Goal: Information Seeking & Learning: Learn about a topic

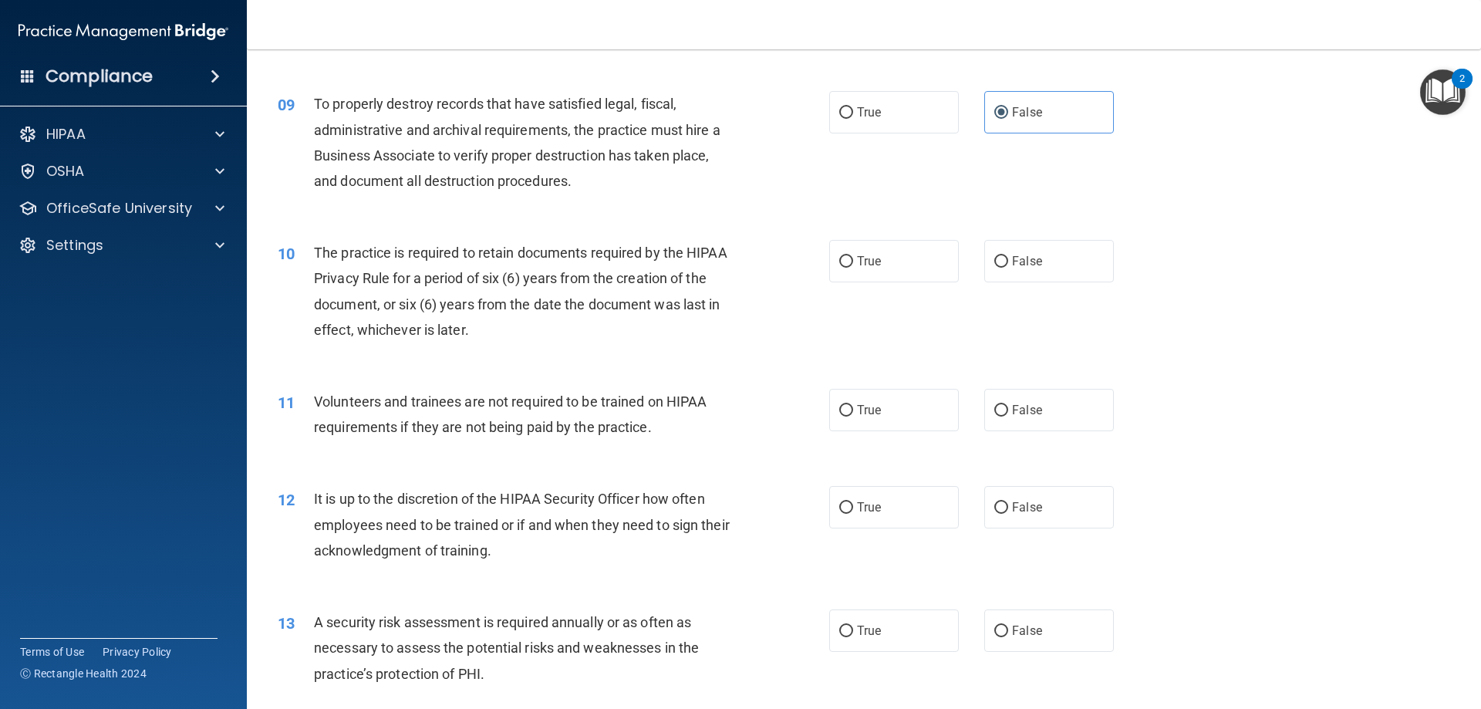
scroll to position [1133, 0]
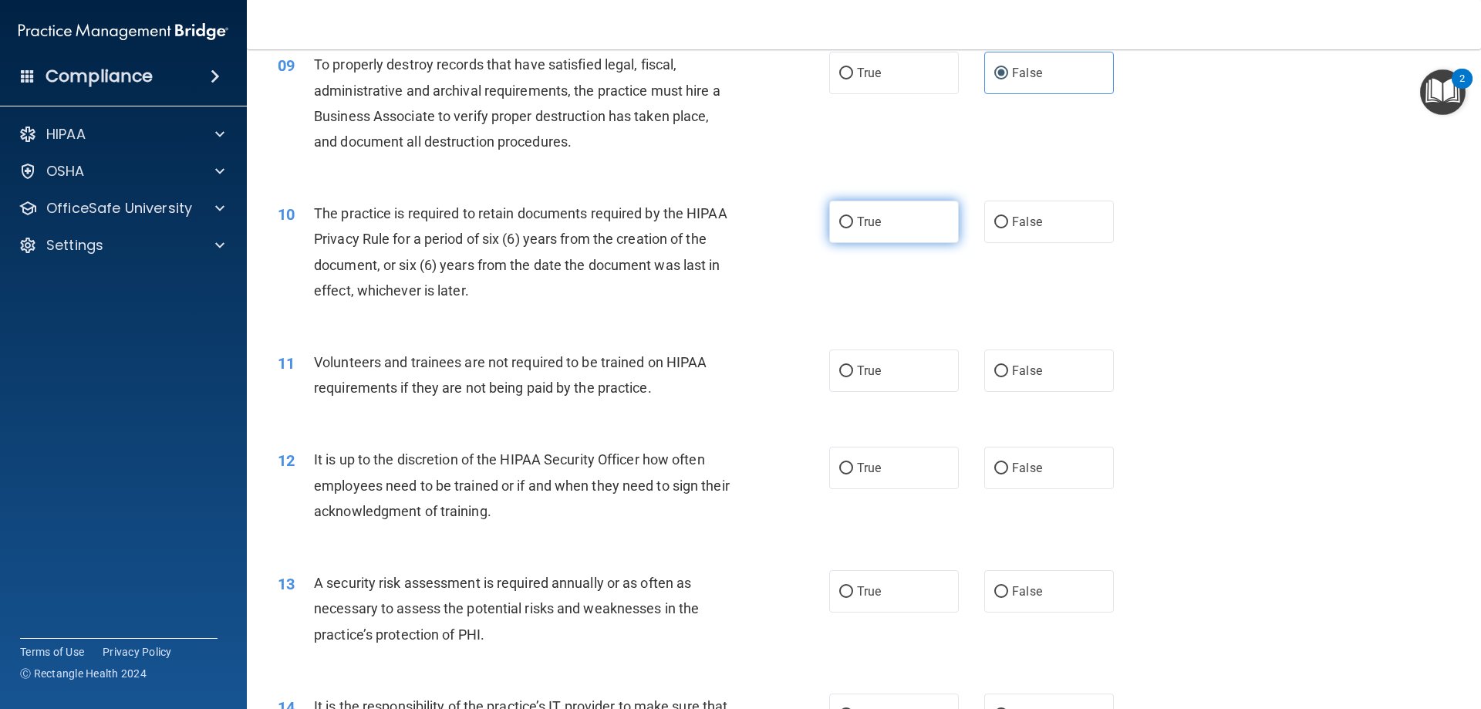
click at [884, 230] on label "True" at bounding box center [894, 222] width 130 height 42
click at [853, 228] on input "True" at bounding box center [846, 223] width 14 height 12
radio input "true"
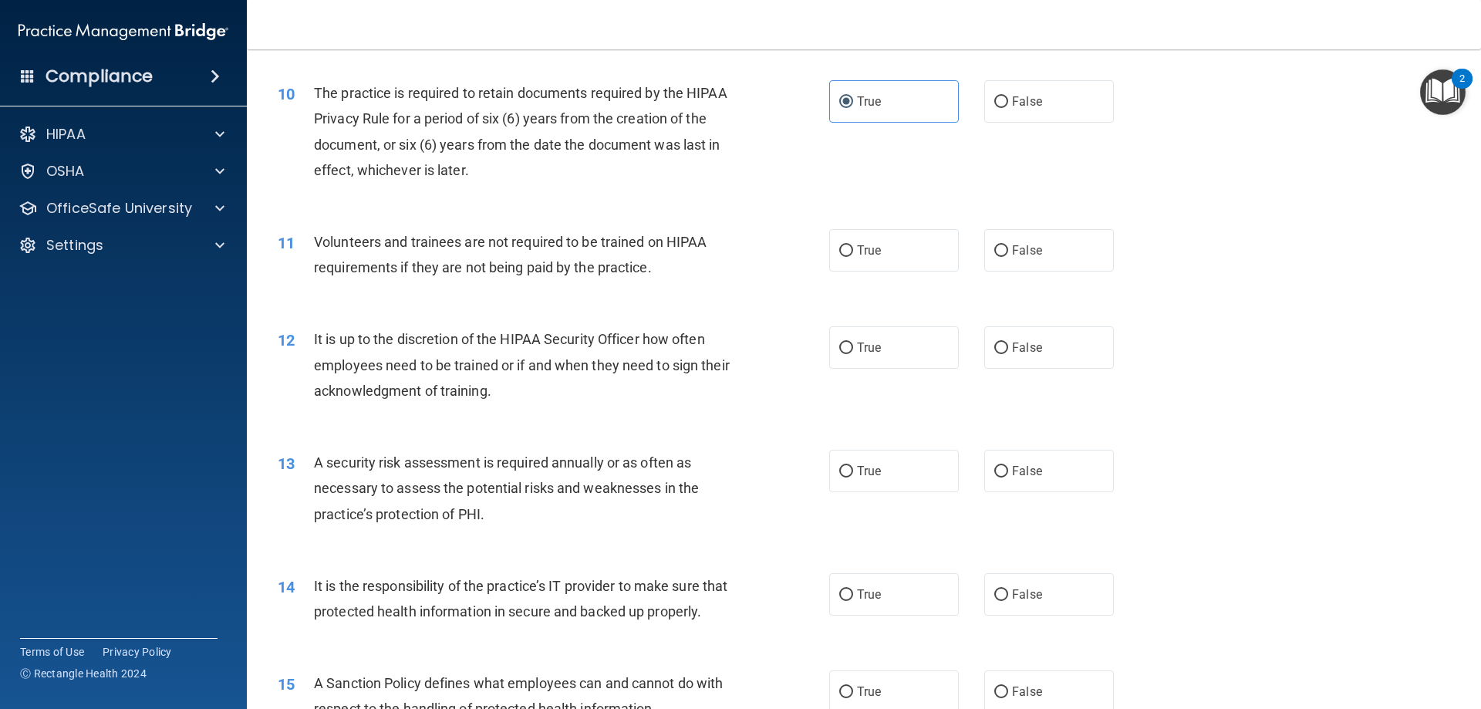
scroll to position [1287, 0]
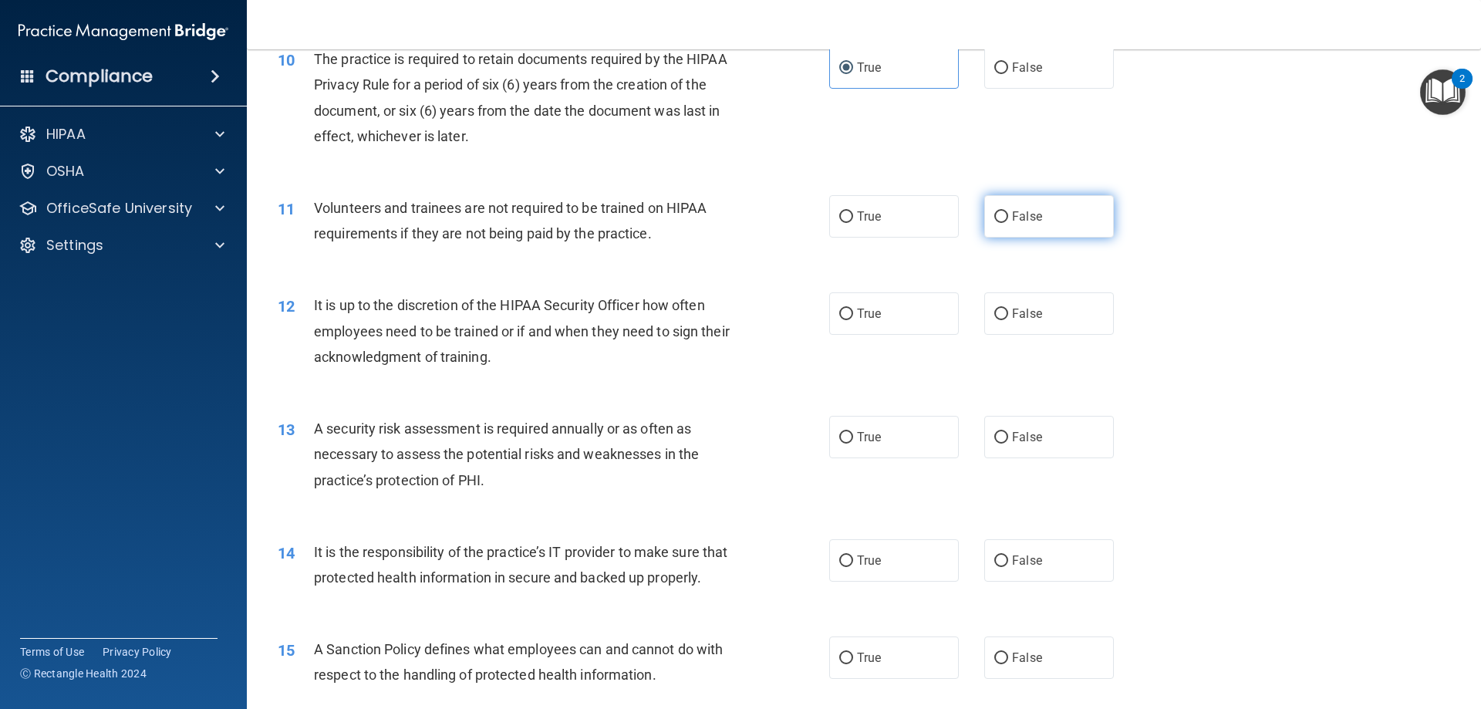
click at [1080, 221] on label "False" at bounding box center [1049, 216] width 130 height 42
click at [1008, 221] on input "False" at bounding box center [1001, 217] width 14 height 12
radio input "true"
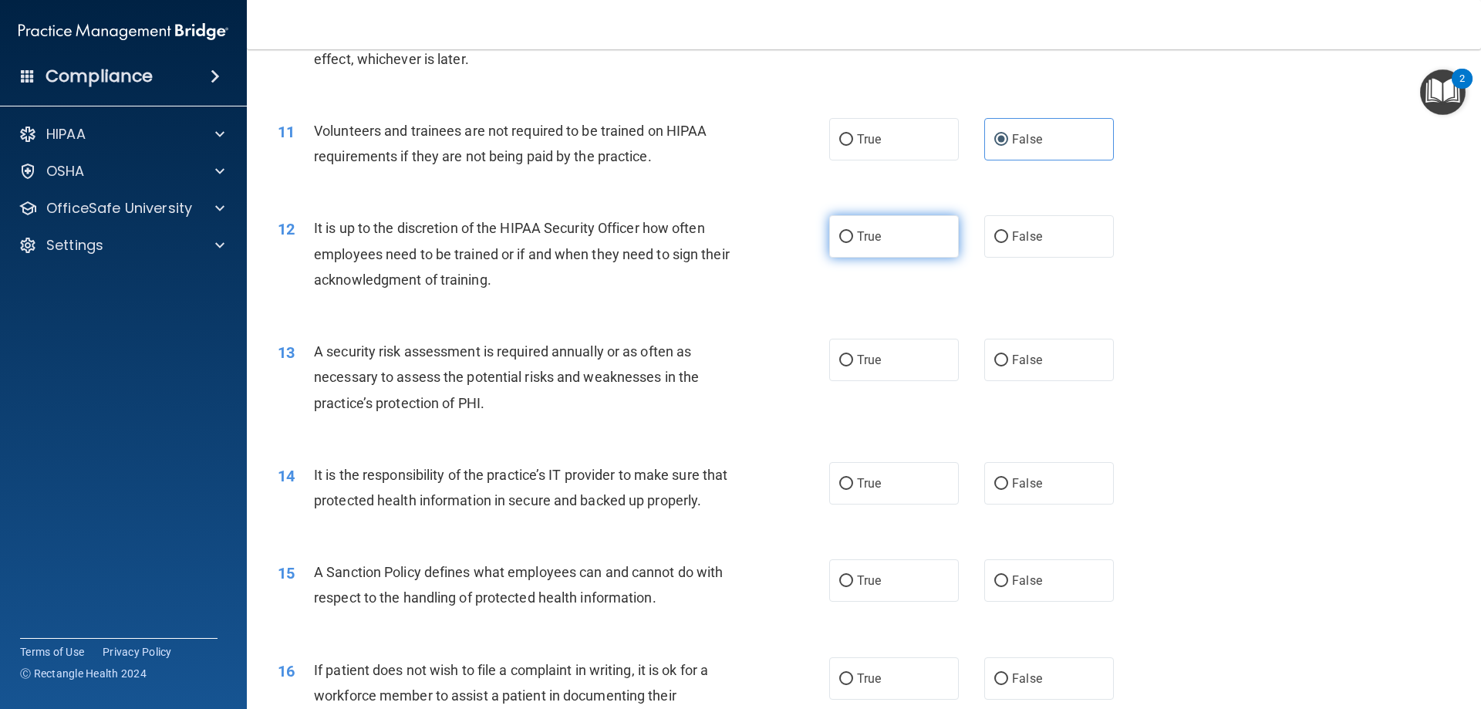
click at [887, 257] on label "True" at bounding box center [894, 236] width 130 height 42
click at [853, 243] on input "True" at bounding box center [846, 237] width 14 height 12
radio input "true"
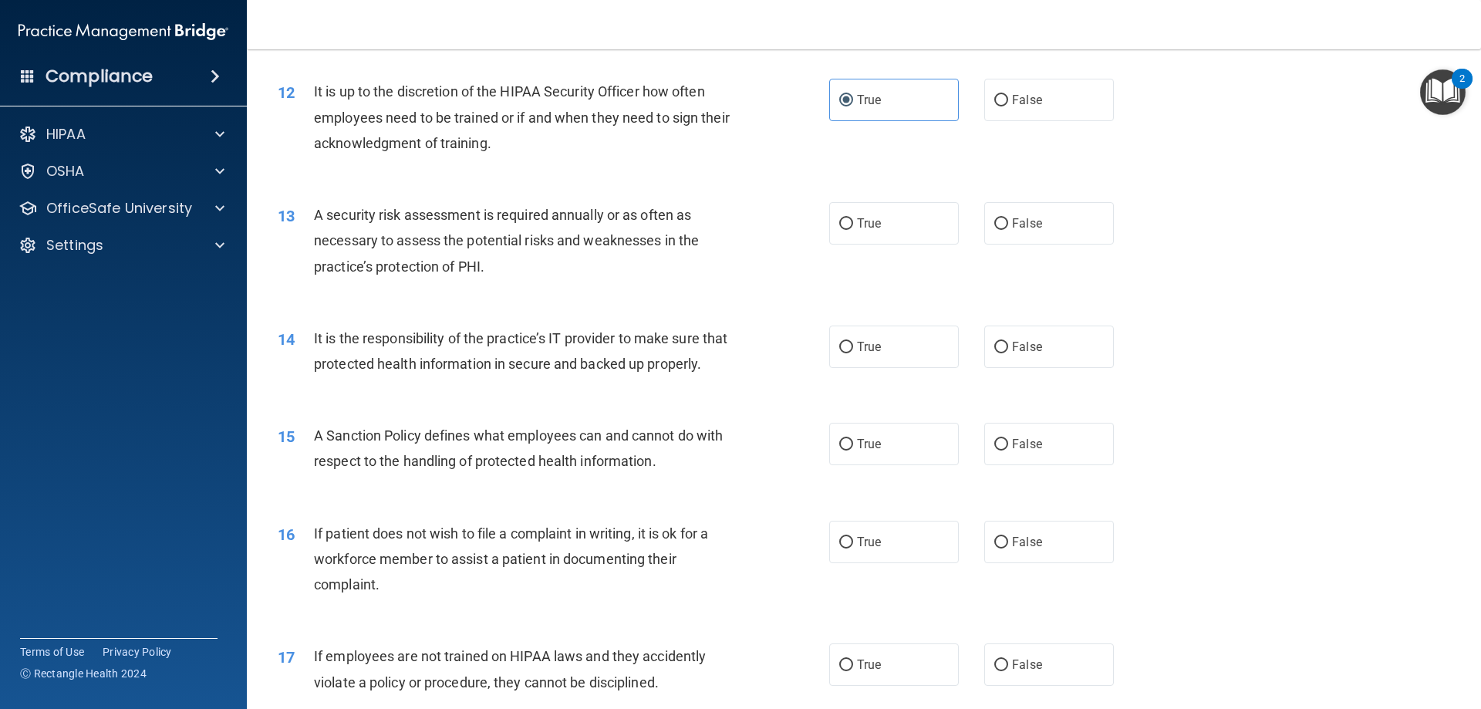
scroll to position [1518, 0]
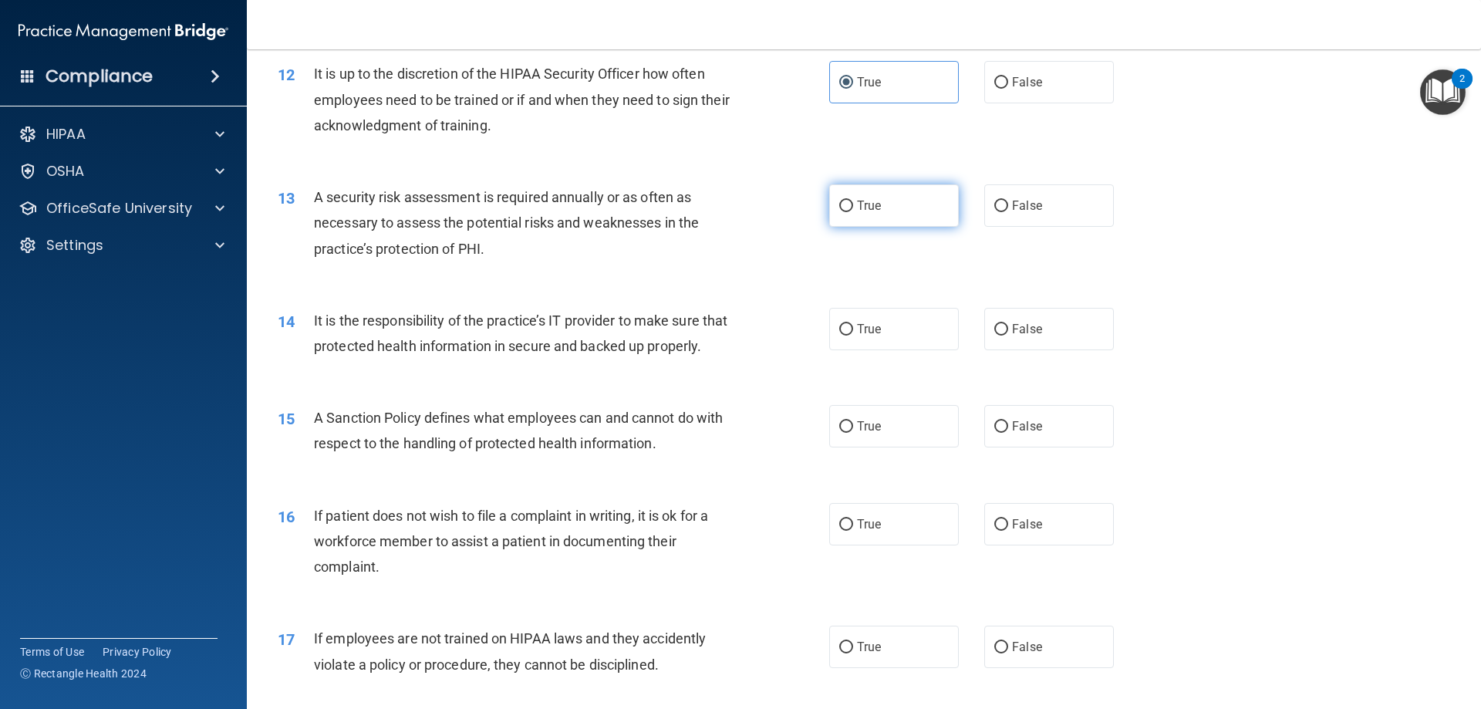
click at [888, 218] on label "True" at bounding box center [894, 205] width 130 height 42
click at [853, 212] on input "True" at bounding box center [846, 207] width 14 height 12
radio input "true"
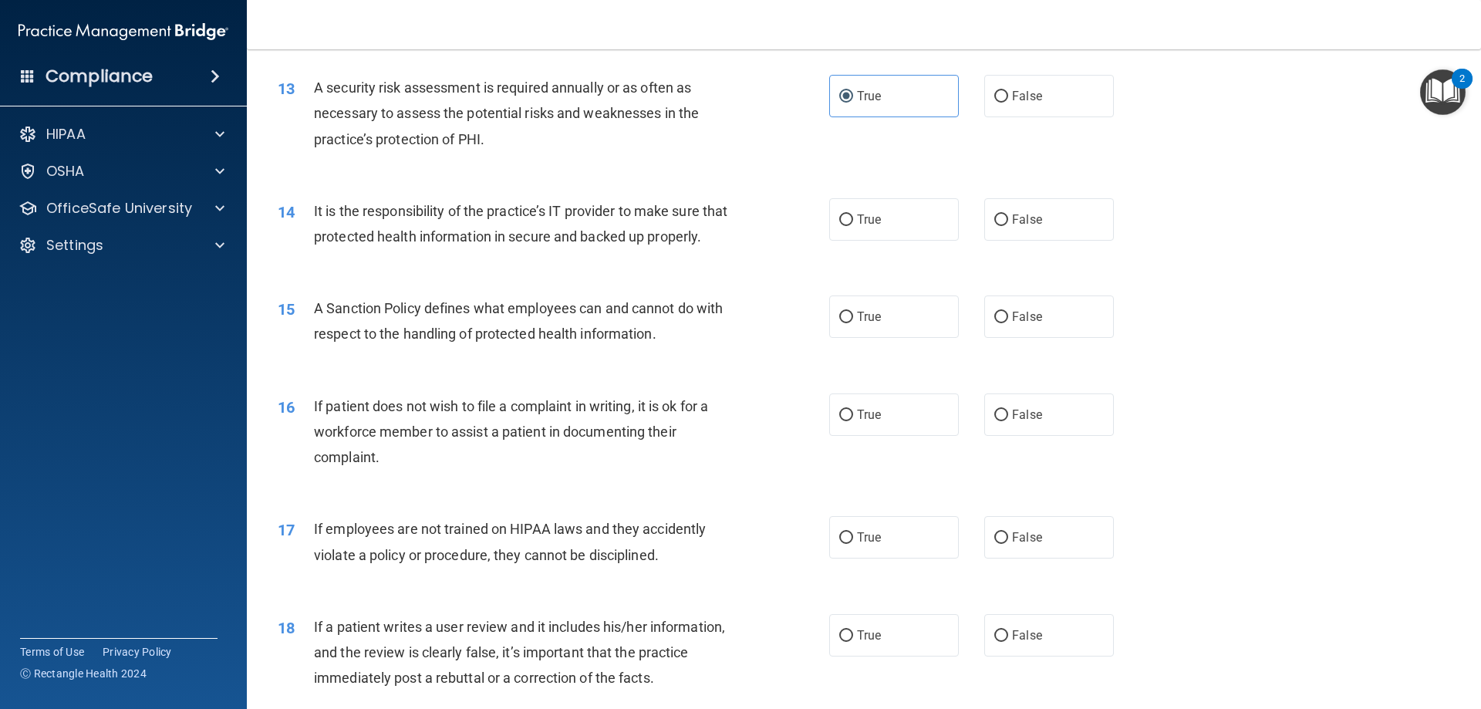
scroll to position [1673, 0]
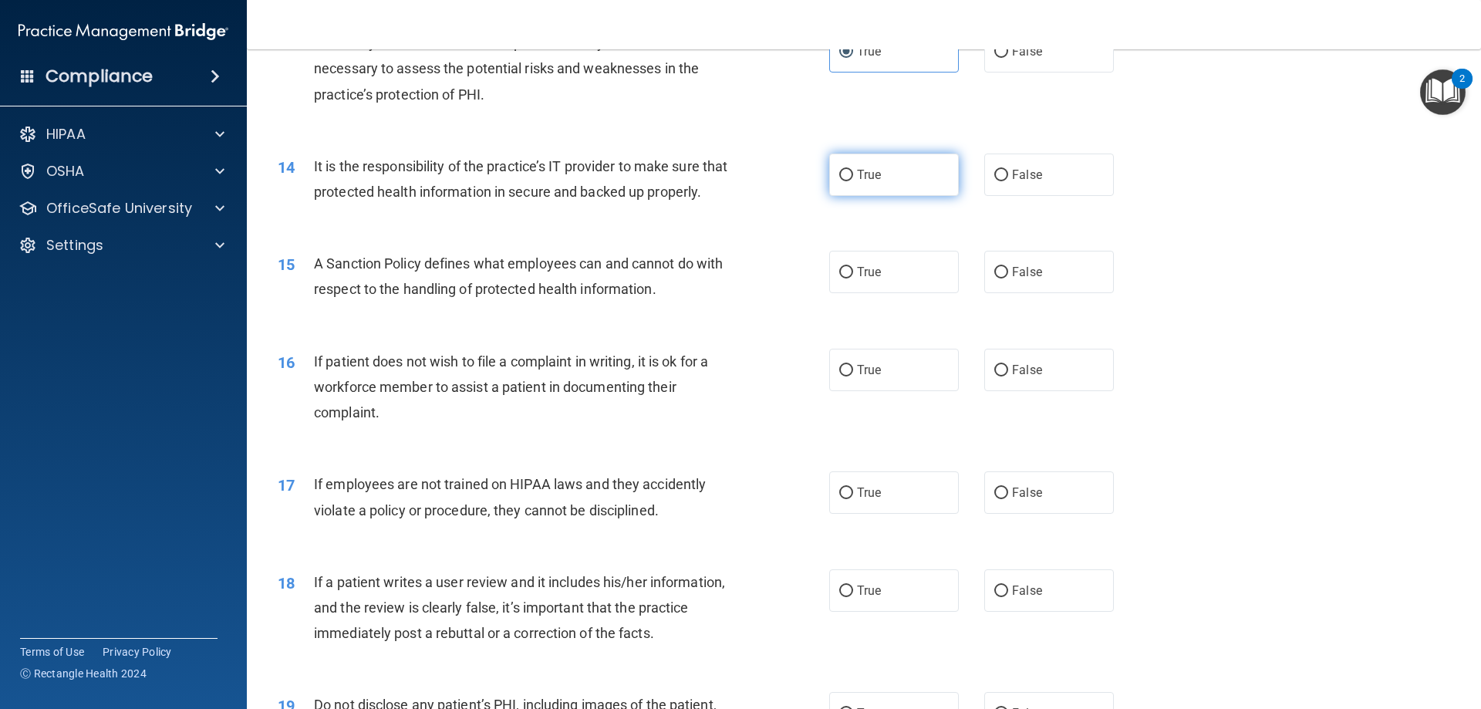
click at [907, 177] on label "True" at bounding box center [894, 175] width 130 height 42
click at [853, 177] on input "True" at bounding box center [846, 176] width 14 height 12
radio input "true"
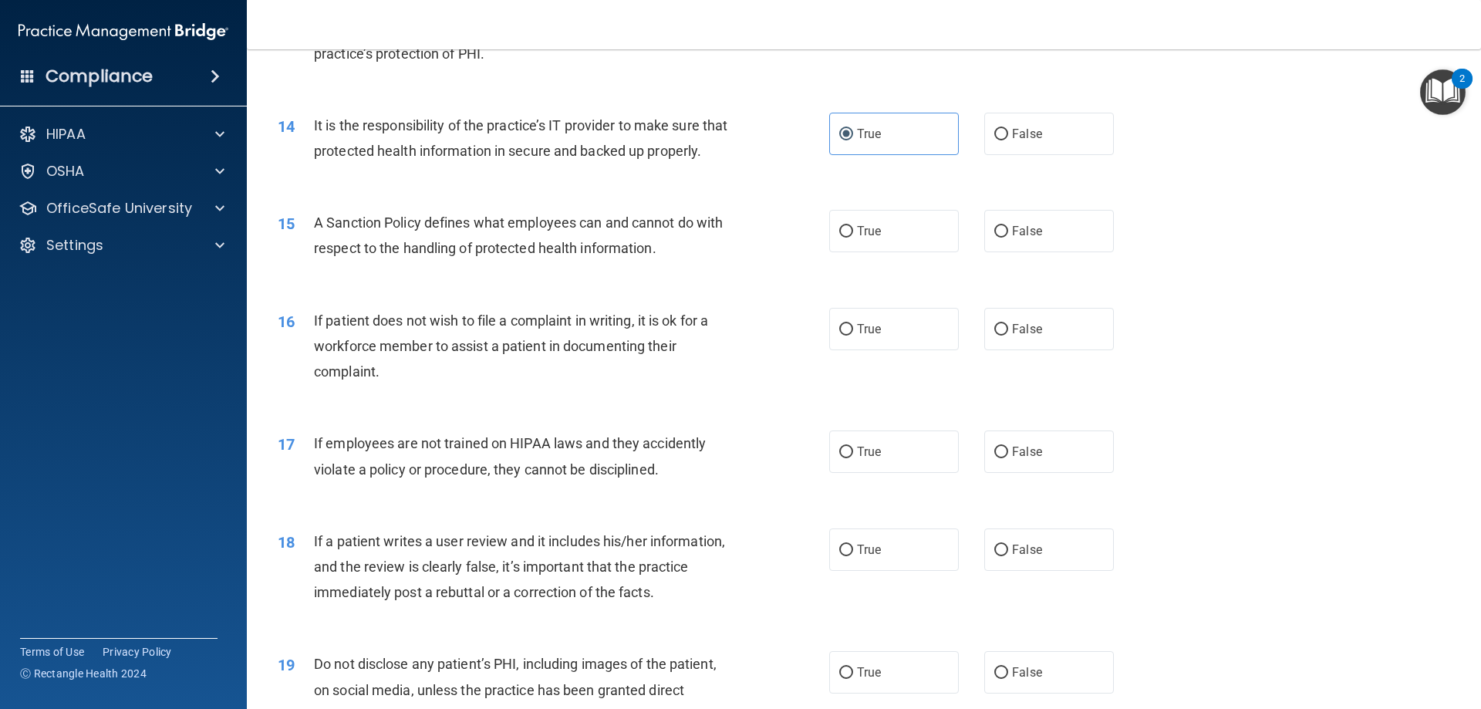
scroll to position [1750, 0]
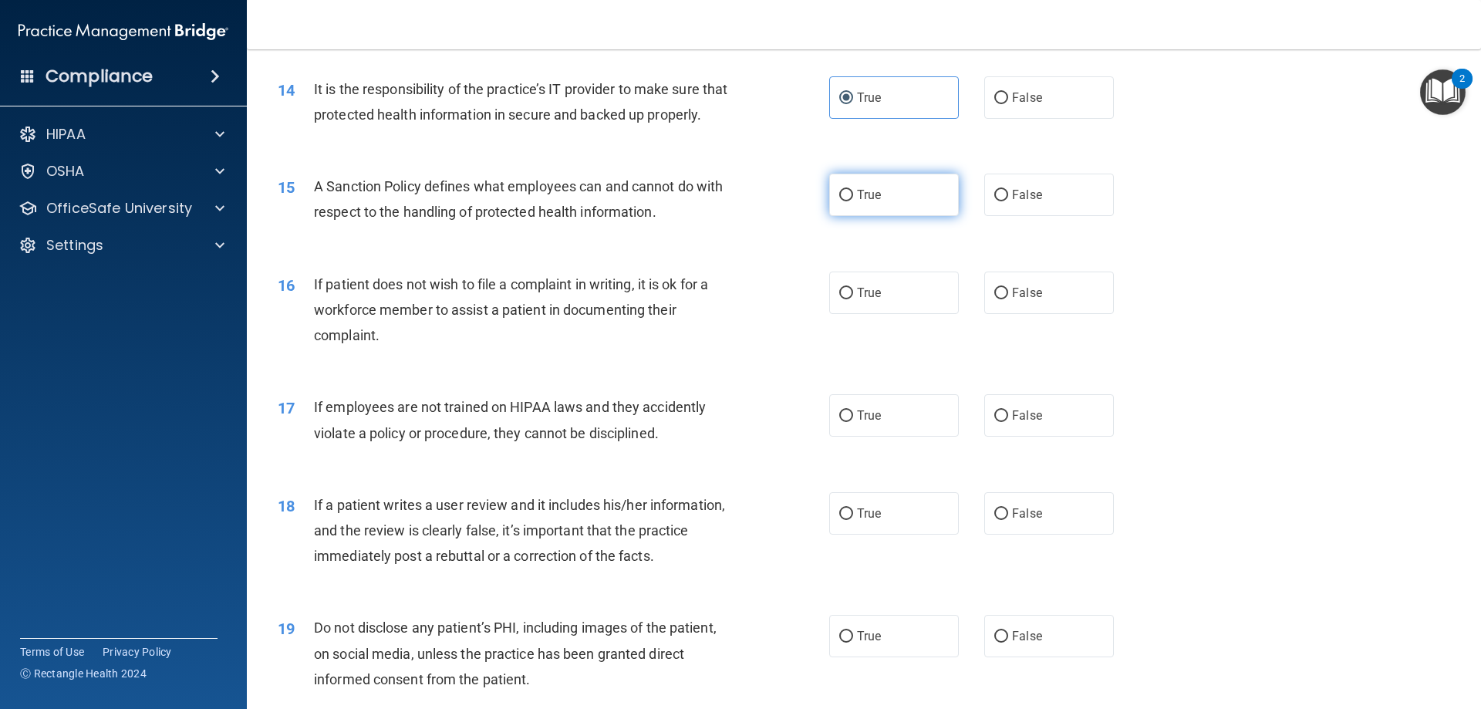
click at [857, 202] on span "True" at bounding box center [869, 194] width 24 height 15
click at [853, 201] on input "True" at bounding box center [846, 196] width 14 height 12
radio input "true"
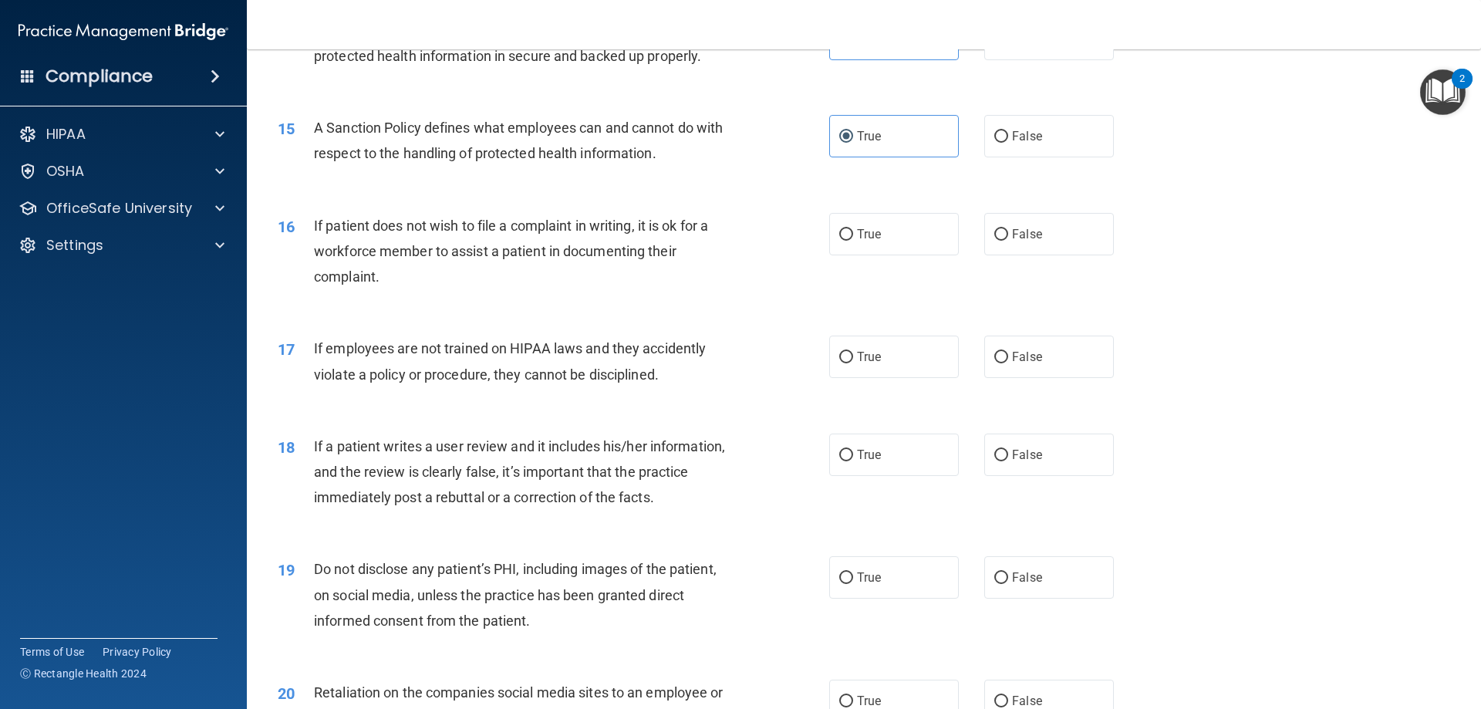
scroll to position [1827, 0]
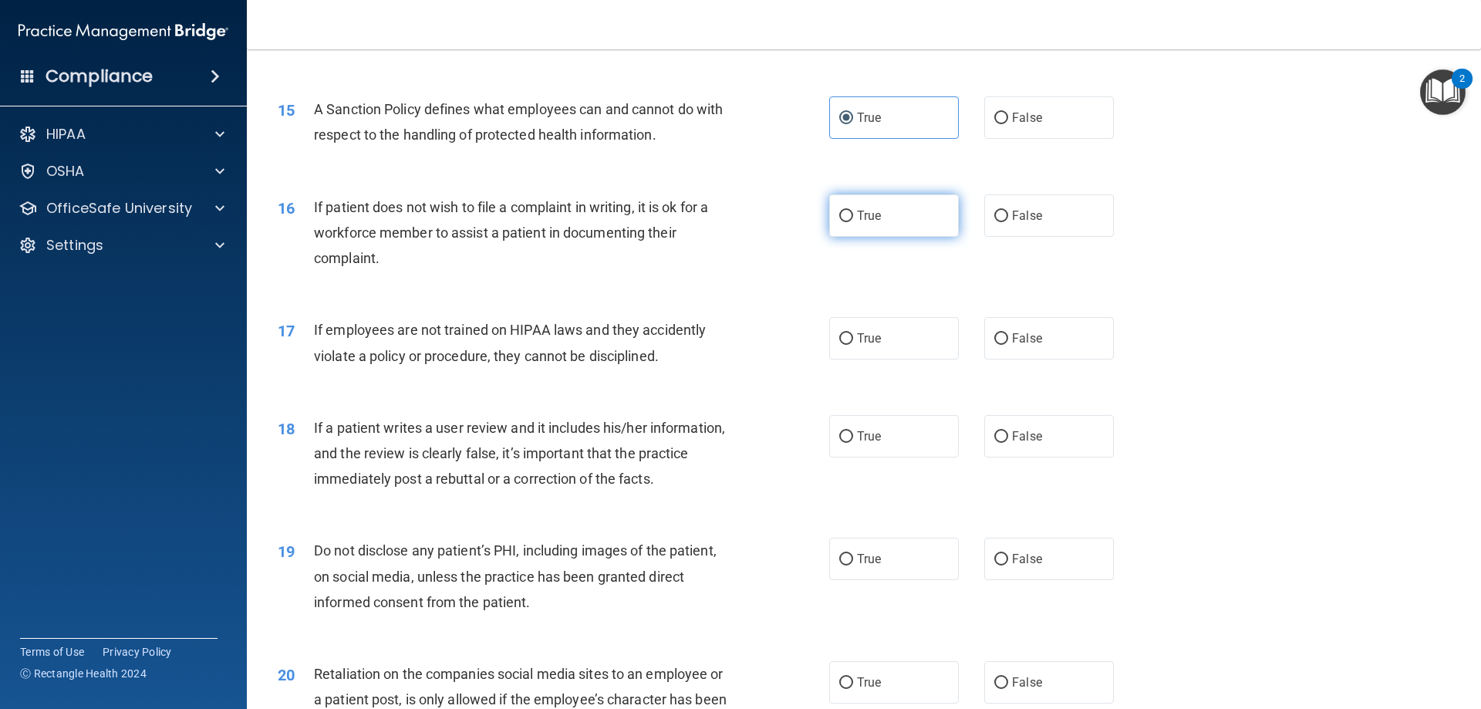
click at [831, 237] on label "True" at bounding box center [894, 215] width 130 height 42
click at [839, 222] on input "True" at bounding box center [846, 217] width 14 height 12
radio input "true"
click at [990, 353] on label "False" at bounding box center [1049, 338] width 130 height 42
click at [994, 345] on input "False" at bounding box center [1001, 339] width 14 height 12
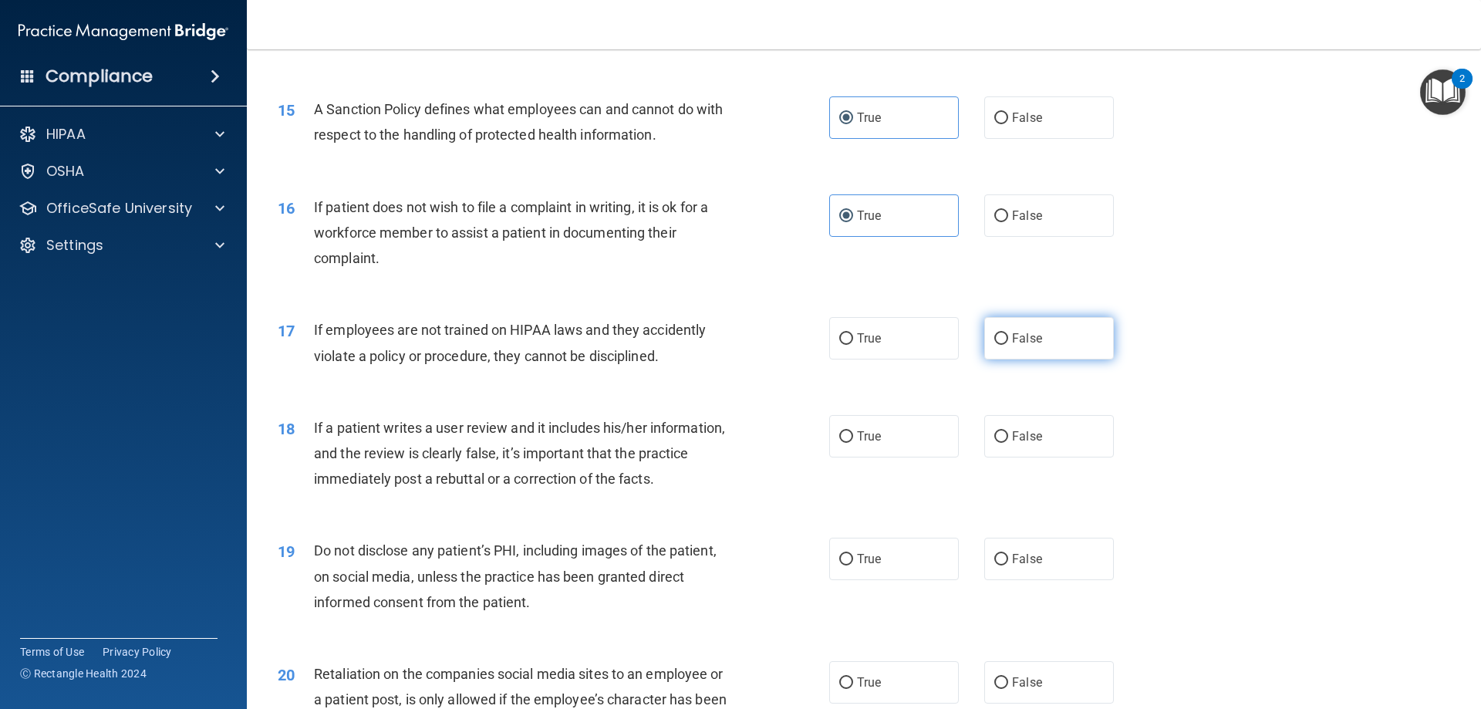
radio input "true"
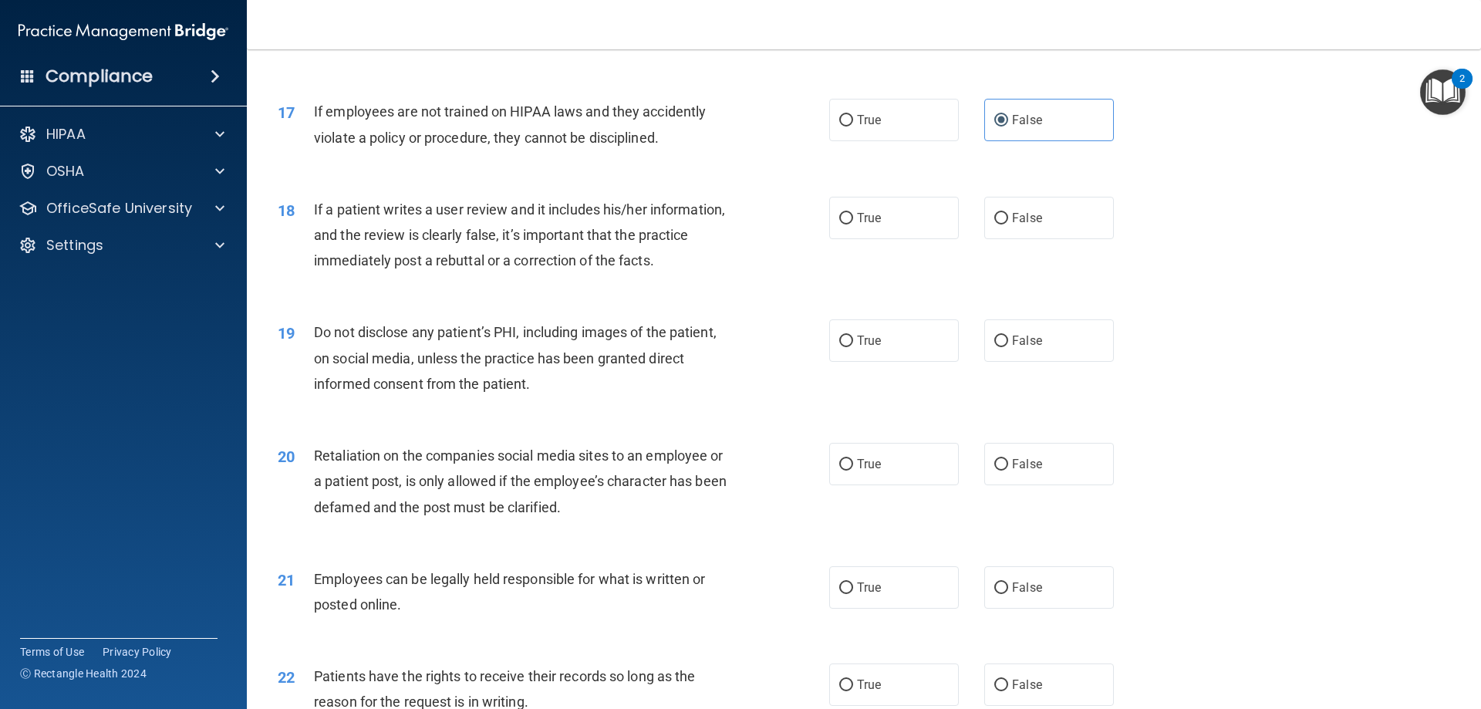
scroll to position [2058, 0]
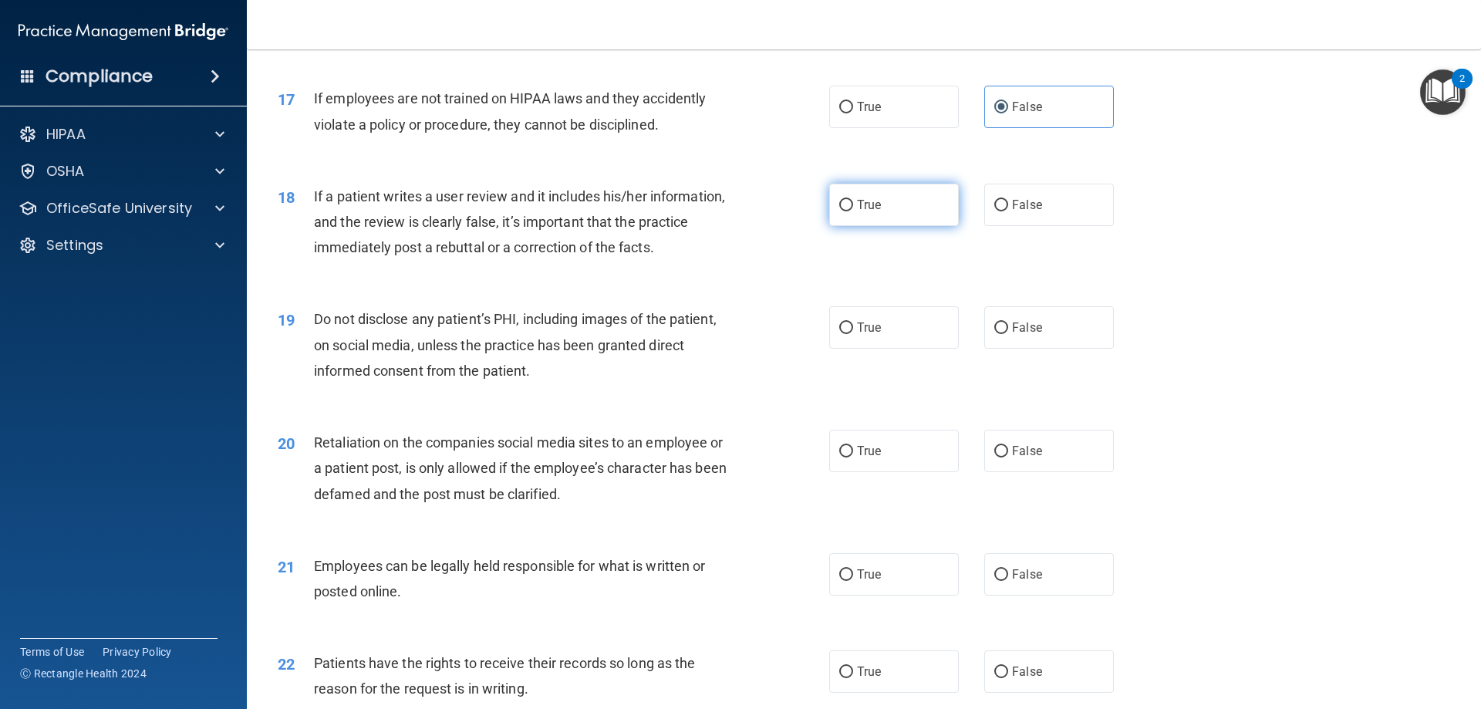
click at [832, 226] on label "True" at bounding box center [894, 205] width 130 height 42
click at [839, 211] on input "True" at bounding box center [846, 206] width 14 height 12
radio input "true"
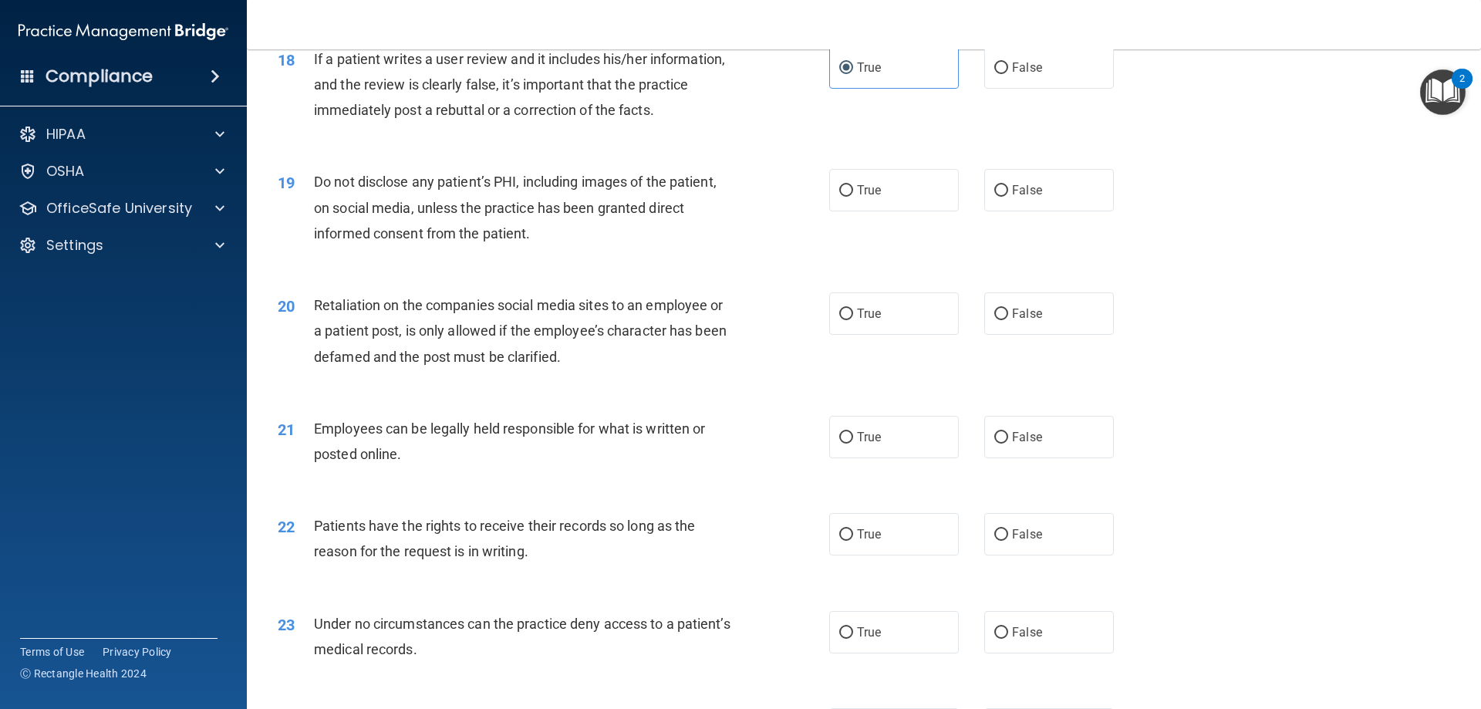
scroll to position [2213, 0]
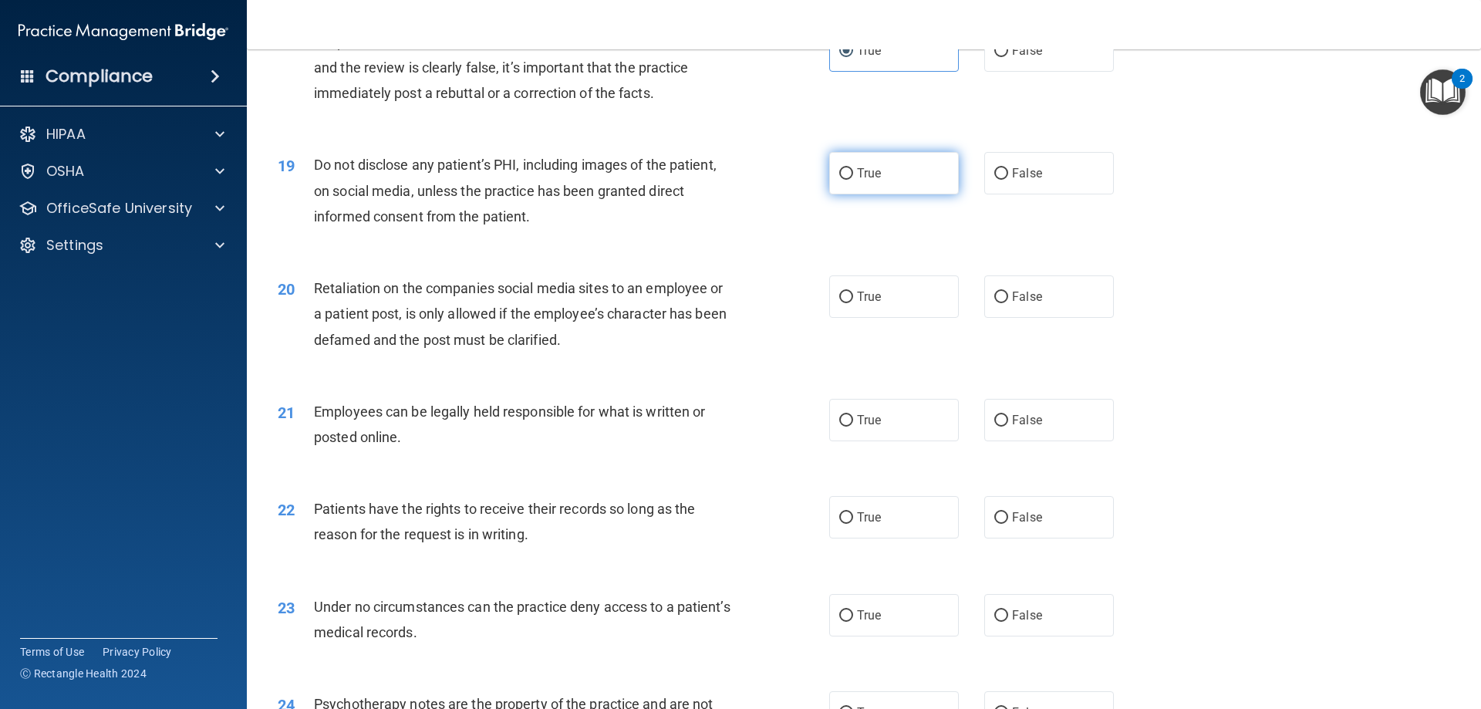
click at [910, 194] on label "True" at bounding box center [894, 173] width 130 height 42
click at [853, 180] on input "True" at bounding box center [846, 174] width 14 height 12
radio input "true"
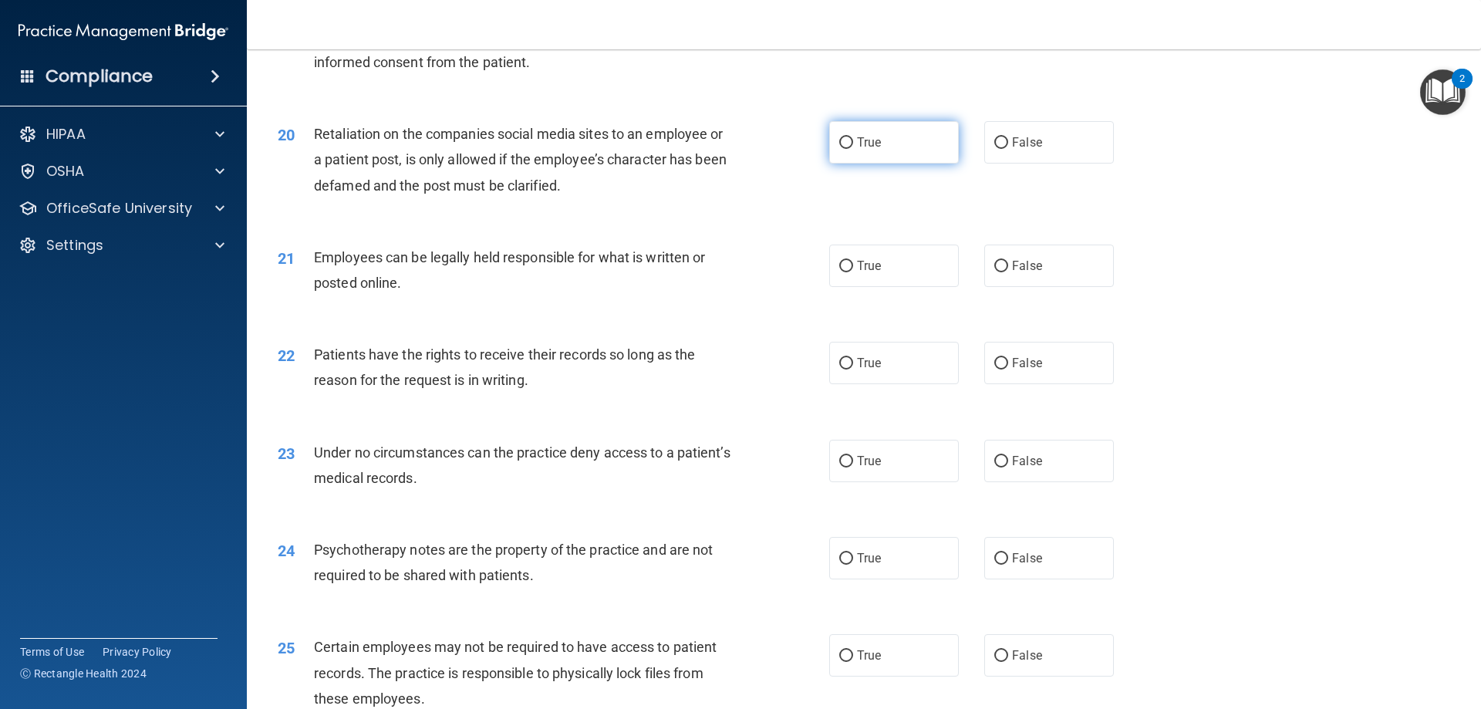
click at [896, 164] on label "True" at bounding box center [894, 142] width 130 height 42
click at [853, 149] on input "True" at bounding box center [846, 143] width 14 height 12
radio input "true"
click at [941, 287] on label "True" at bounding box center [894, 266] width 130 height 42
click at [853, 272] on input "True" at bounding box center [846, 267] width 14 height 12
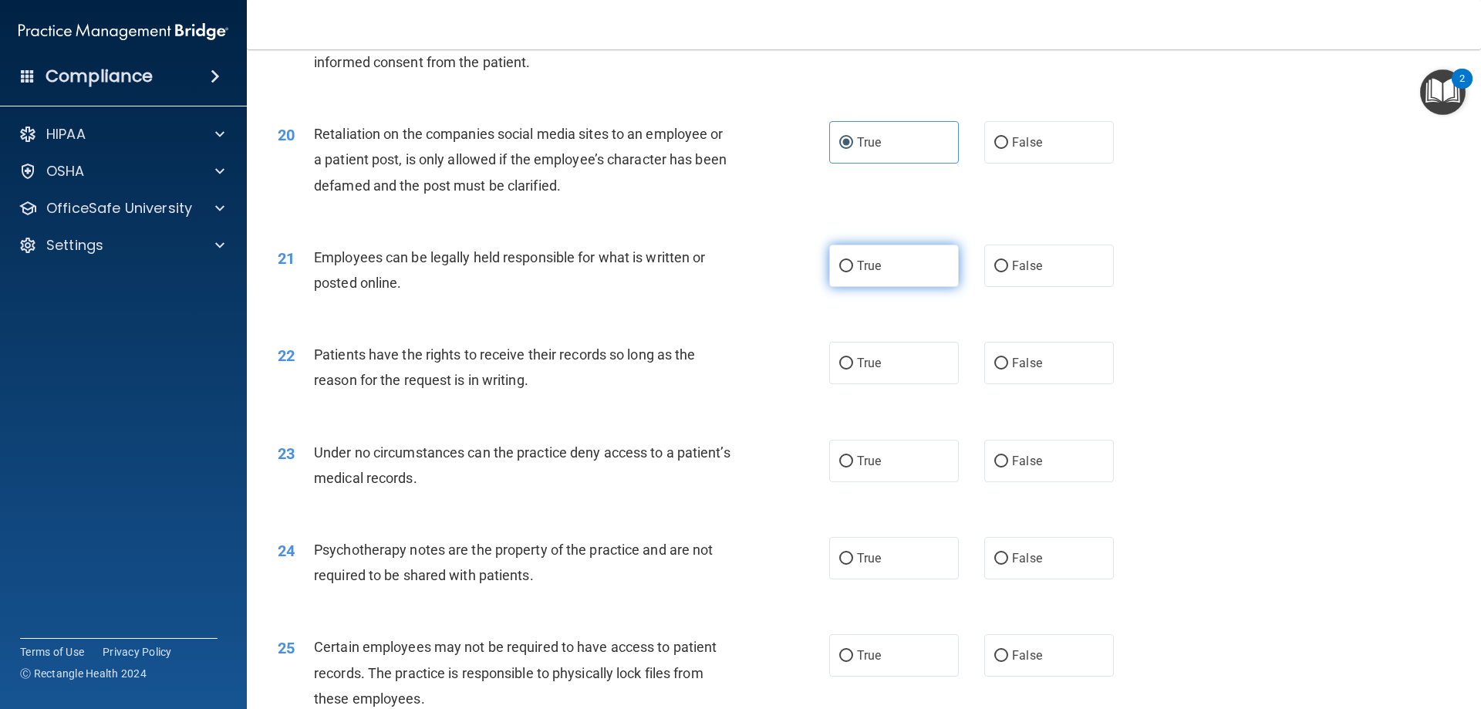
radio input "true"
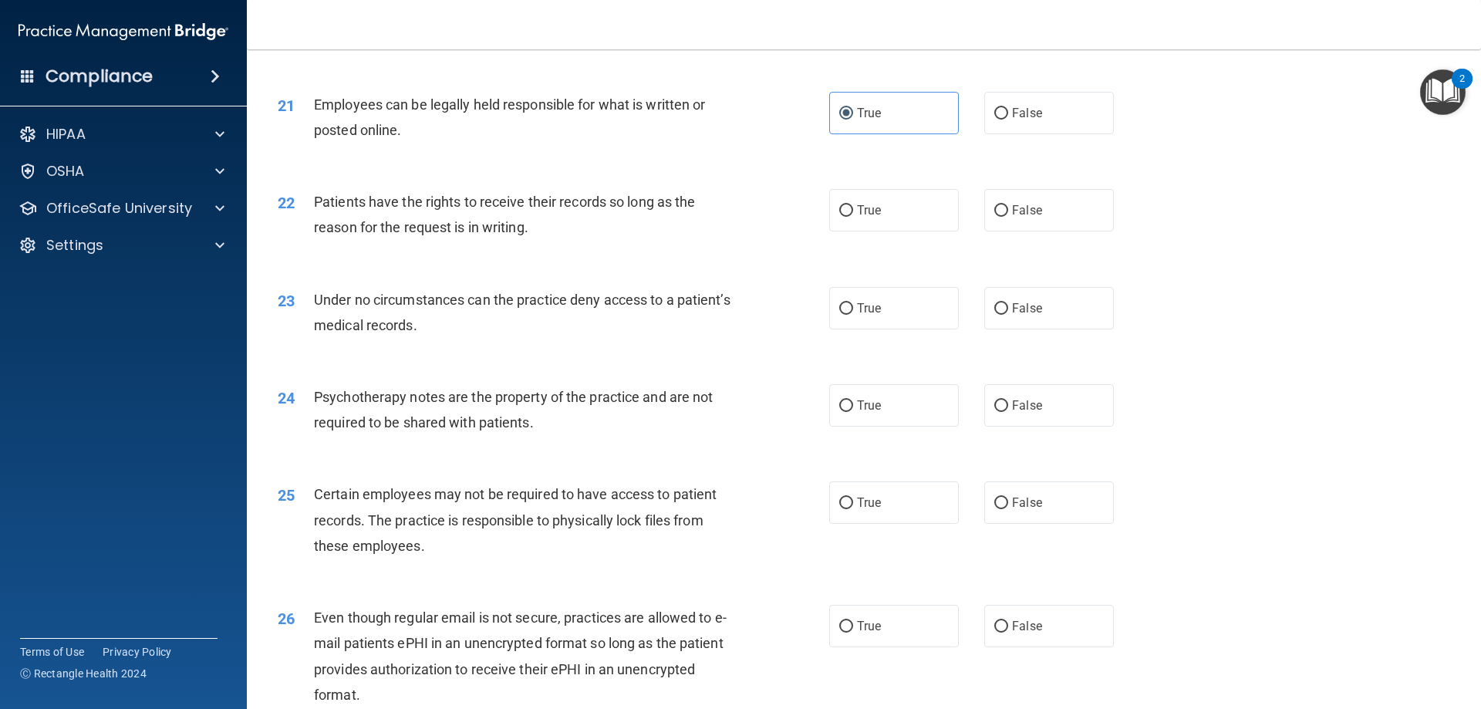
scroll to position [2521, 0]
click at [949, 230] on label "True" at bounding box center [894, 208] width 130 height 42
click at [853, 215] on input "True" at bounding box center [846, 210] width 14 height 12
radio input "true"
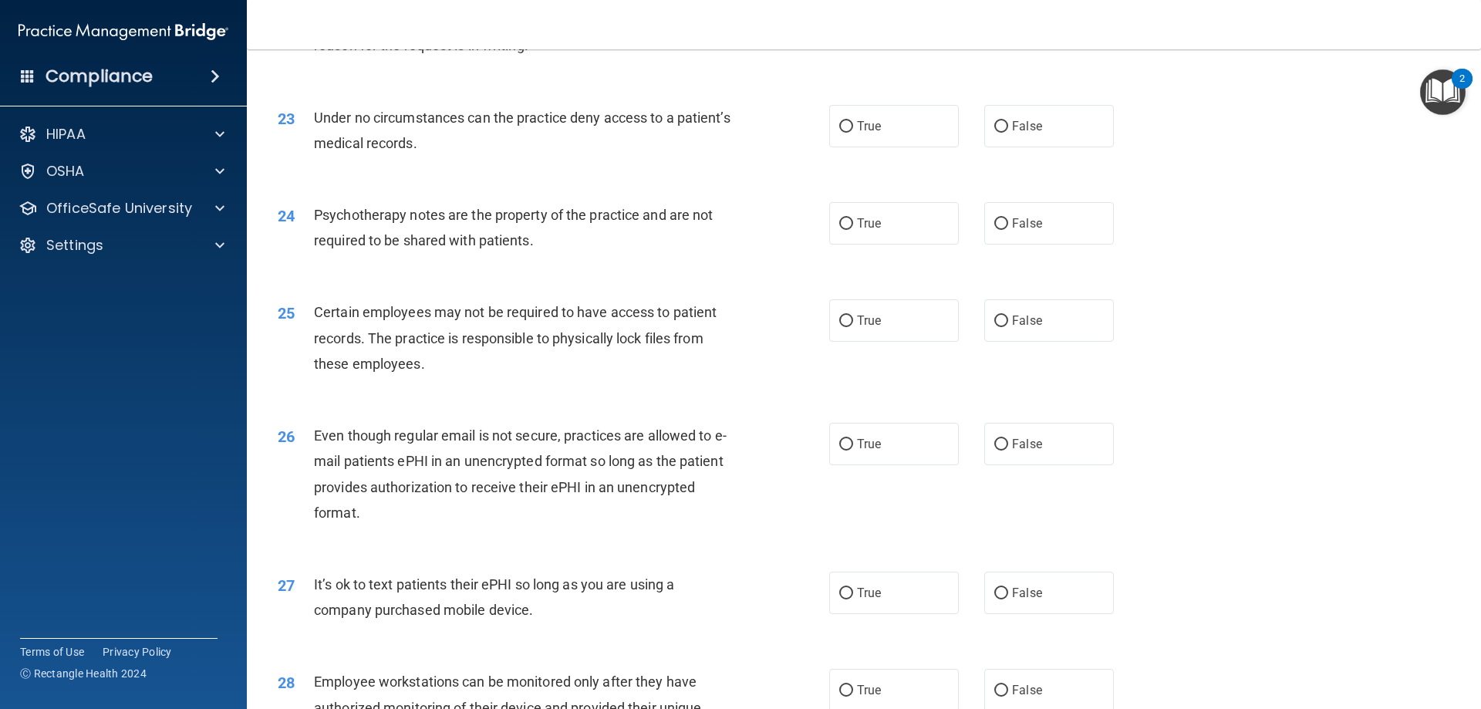
scroll to position [2753, 0]
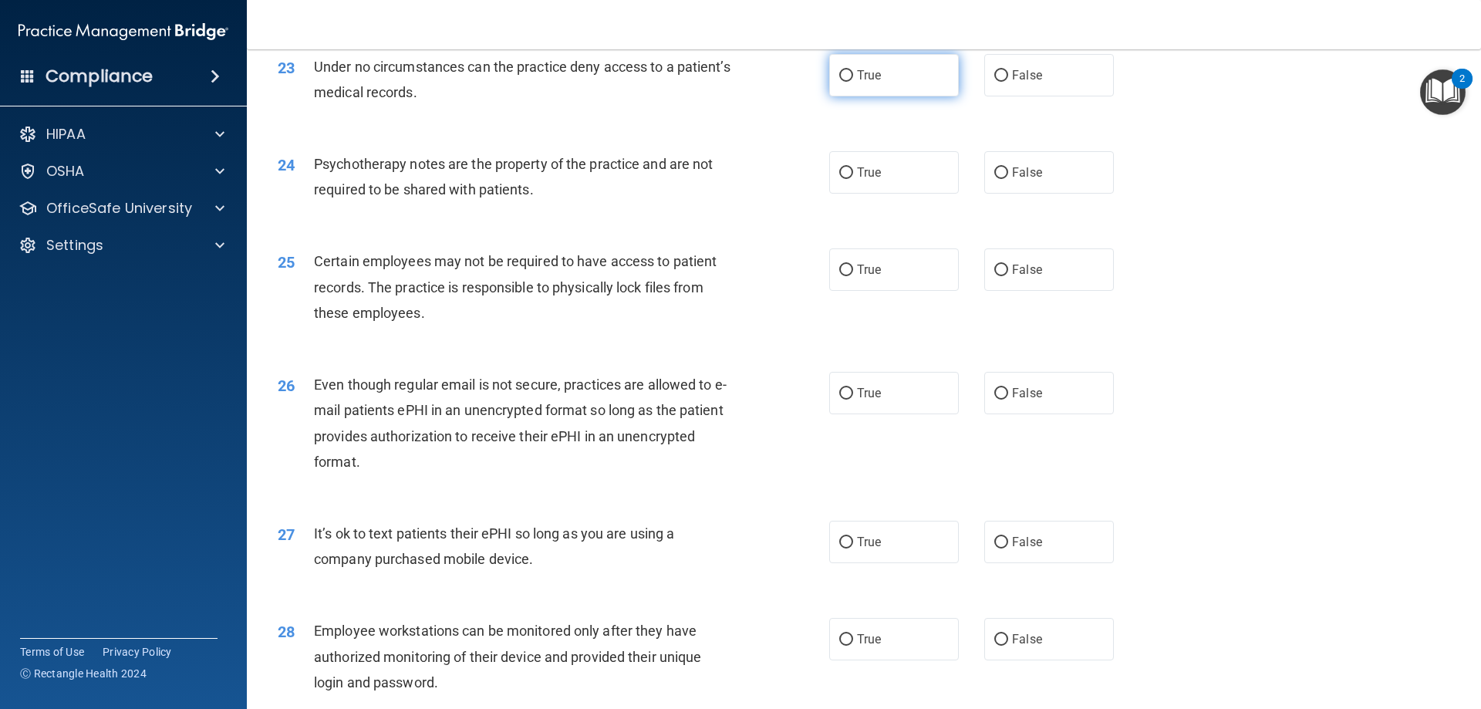
click at [934, 96] on label "True" at bounding box center [894, 75] width 130 height 42
click at [853, 82] on input "True" at bounding box center [846, 76] width 14 height 12
radio input "true"
click at [997, 183] on label "False" at bounding box center [1049, 172] width 130 height 42
click at [997, 179] on input "False" at bounding box center [1001, 173] width 14 height 12
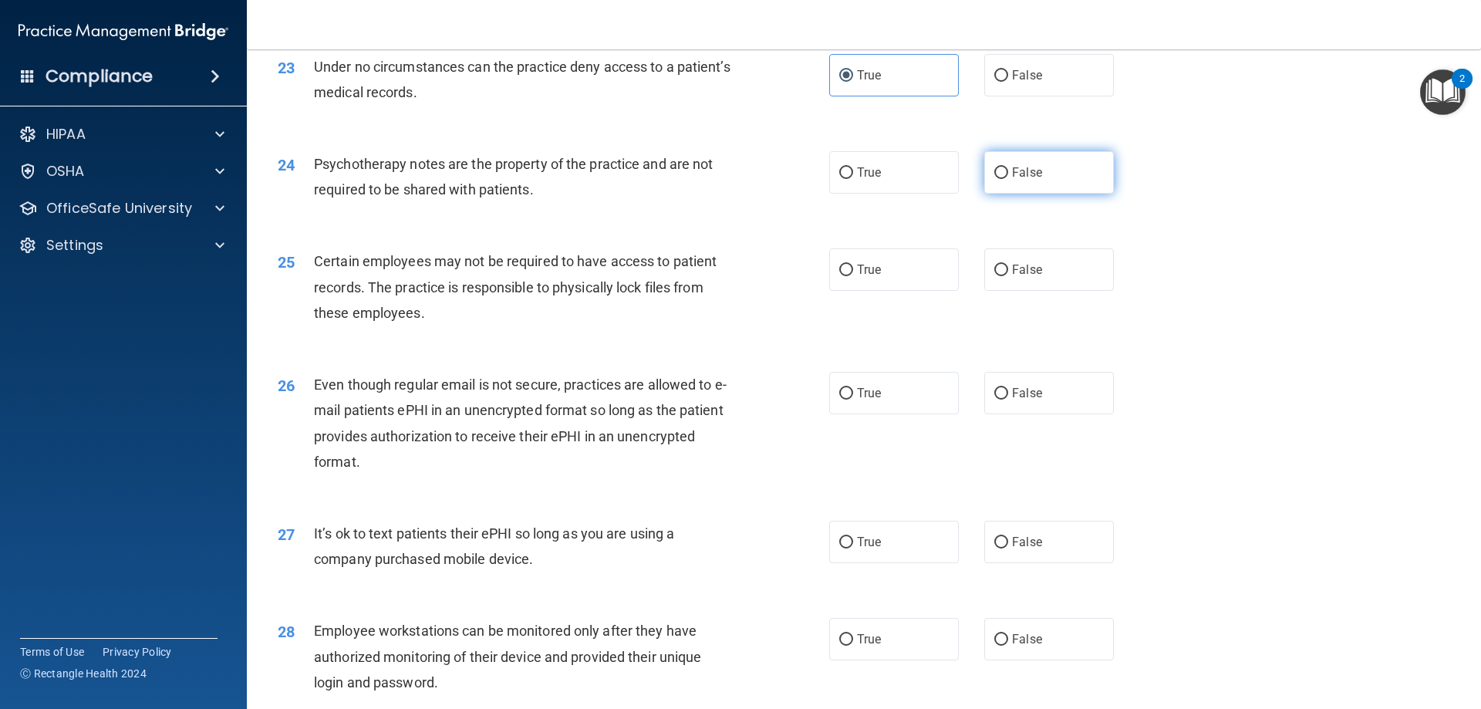
radio input "true"
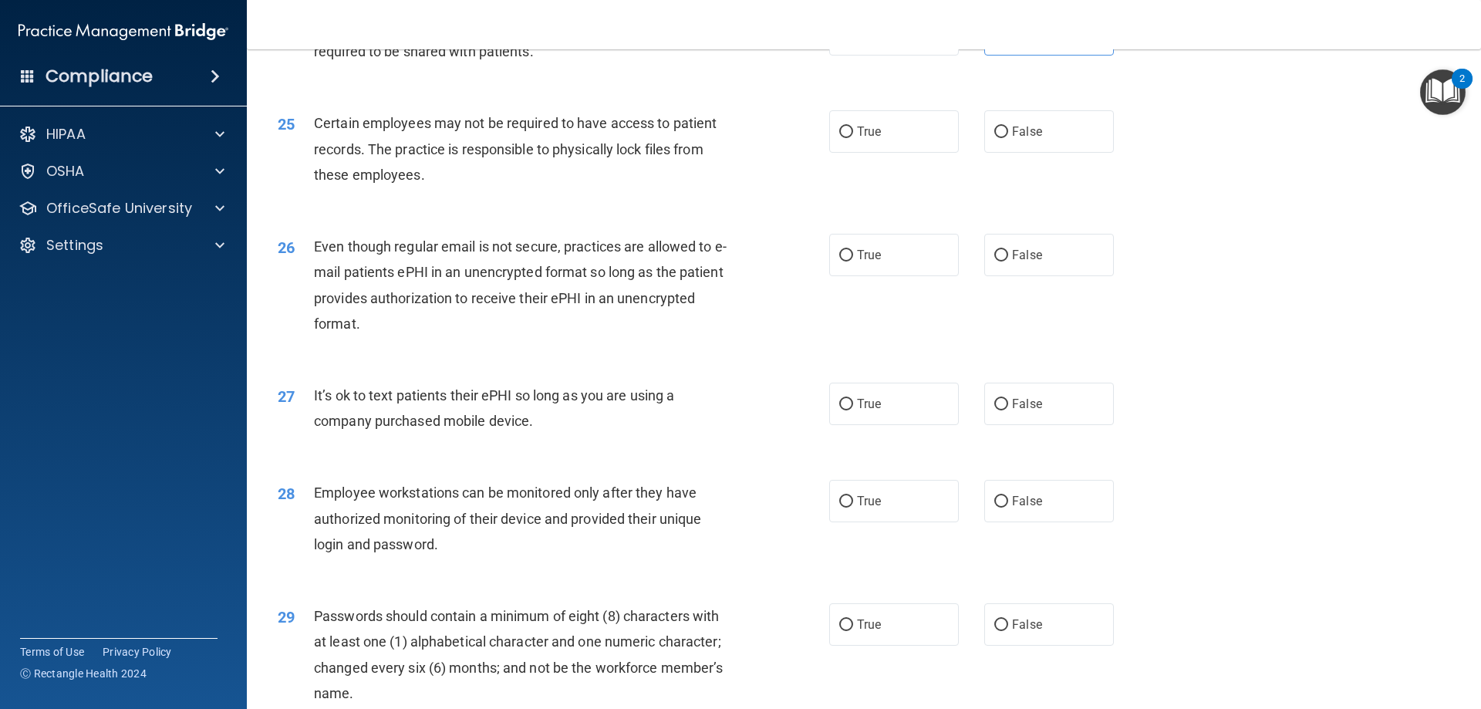
scroll to position [2907, 0]
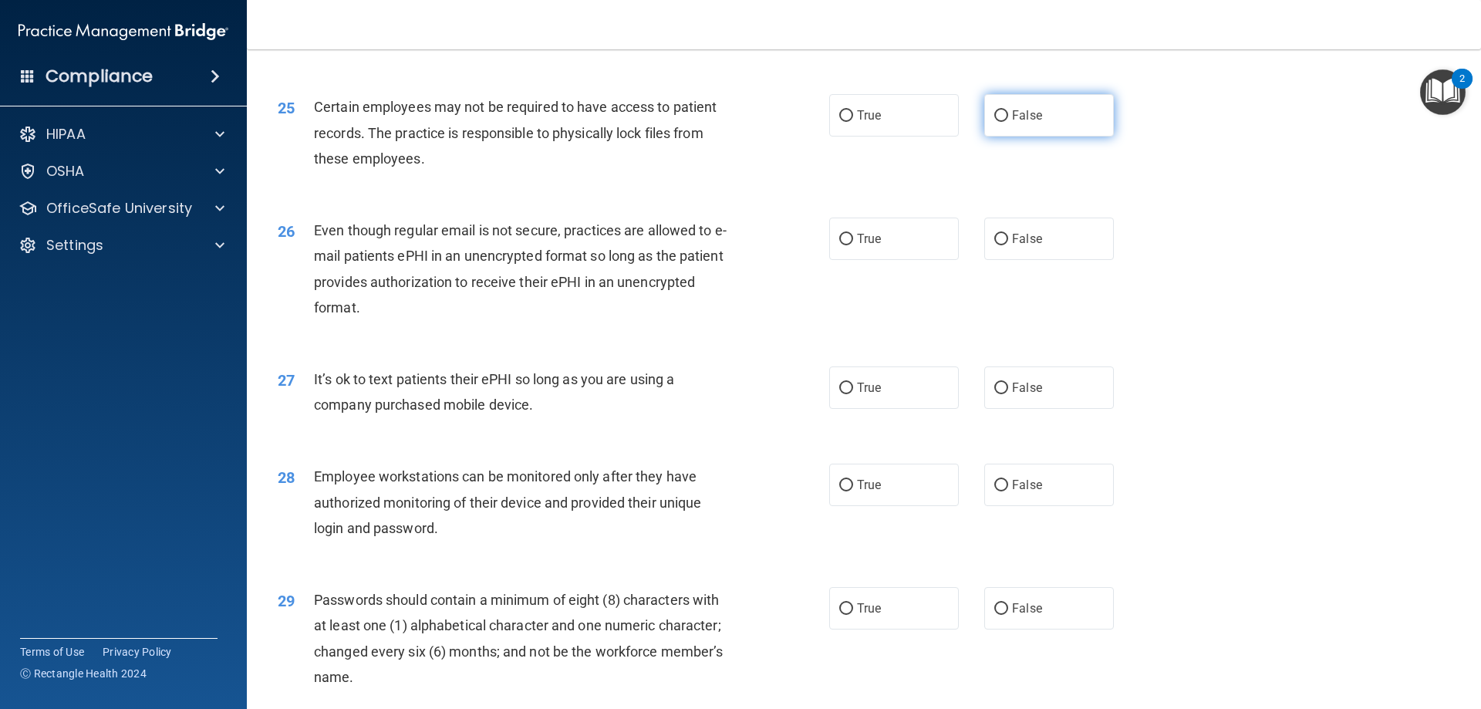
click at [1051, 125] on label "False" at bounding box center [1049, 115] width 130 height 42
click at [1008, 122] on input "False" at bounding box center [1001, 116] width 14 height 12
radio input "true"
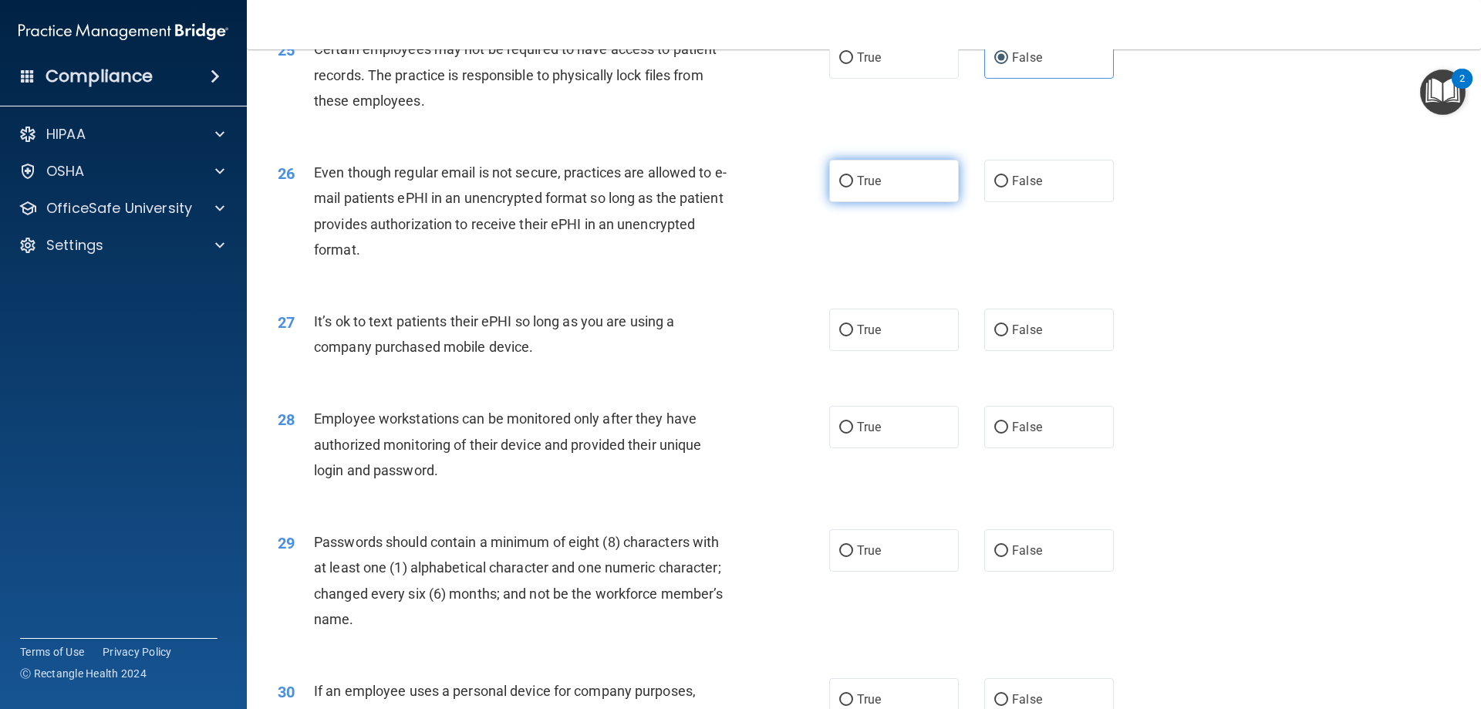
scroll to position [3061, 0]
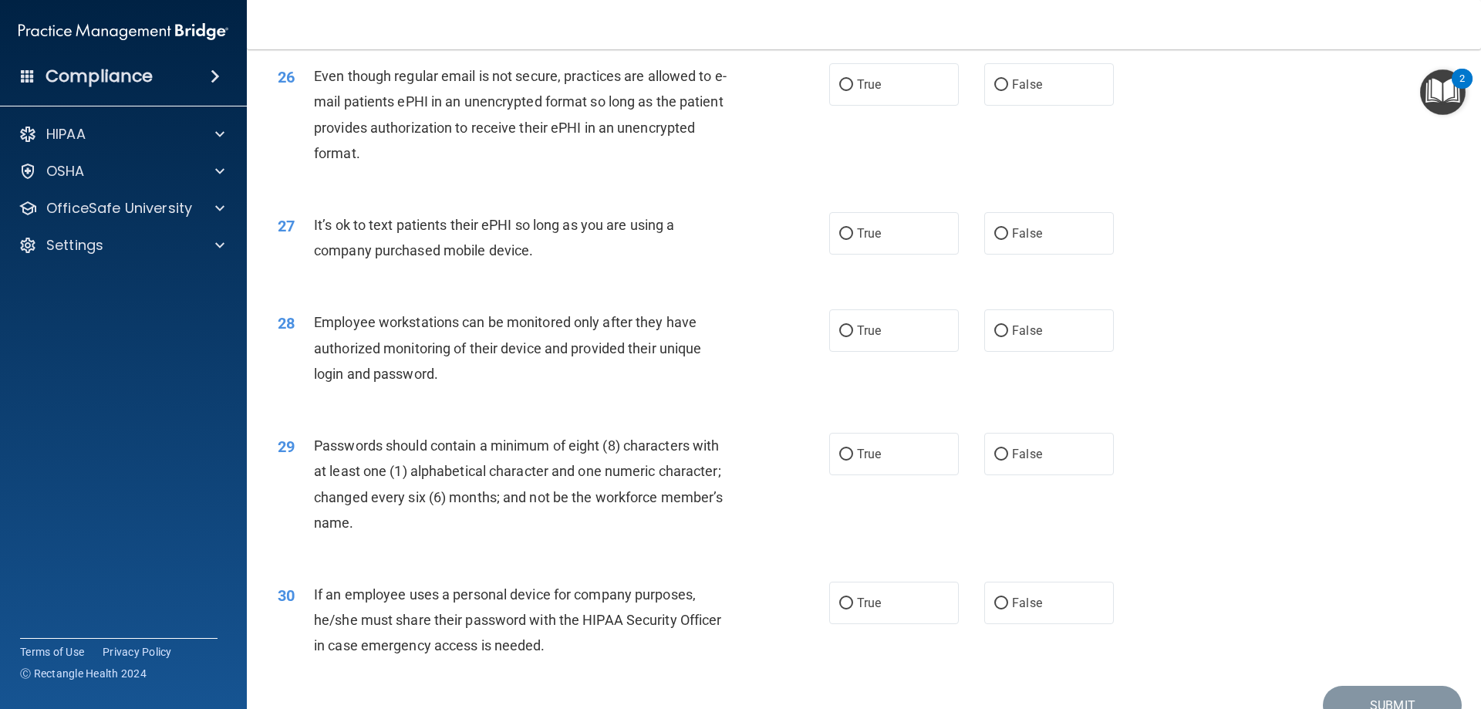
click at [877, 133] on div "26 Even though regular email is not secure, practices are allowed to e-mail pat…" at bounding box center [864, 118] width 1196 height 149
click at [880, 106] on label "True" at bounding box center [894, 84] width 130 height 42
click at [853, 91] on input "True" at bounding box center [846, 85] width 14 height 12
radio input "true"
click at [885, 106] on label "True" at bounding box center [894, 84] width 130 height 42
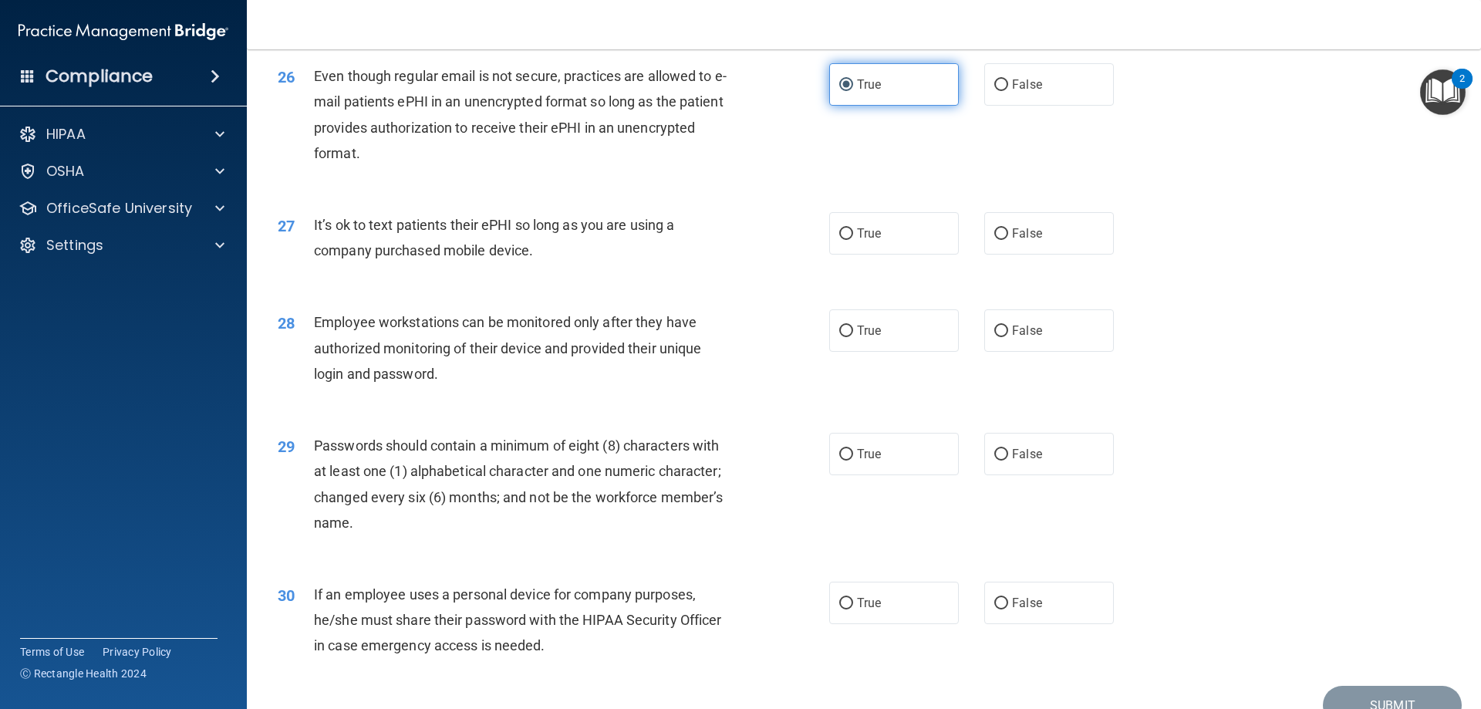
click at [853, 91] on input "True" at bounding box center [846, 85] width 14 height 12
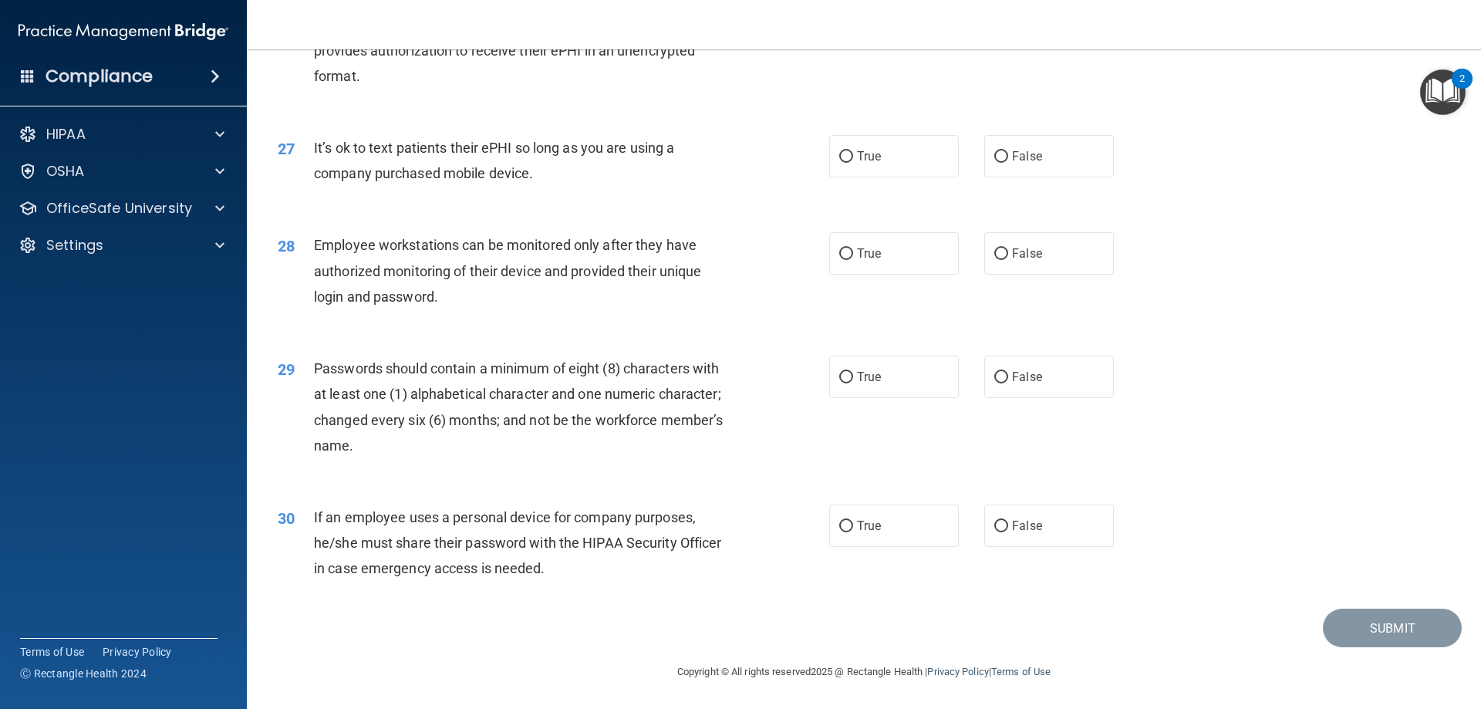
scroll to position [3164, 0]
click at [844, 164] on label "True" at bounding box center [894, 156] width 130 height 42
click at [844, 163] on input "True" at bounding box center [846, 157] width 14 height 12
radio input "true"
click at [854, 245] on label "True" at bounding box center [894, 253] width 130 height 42
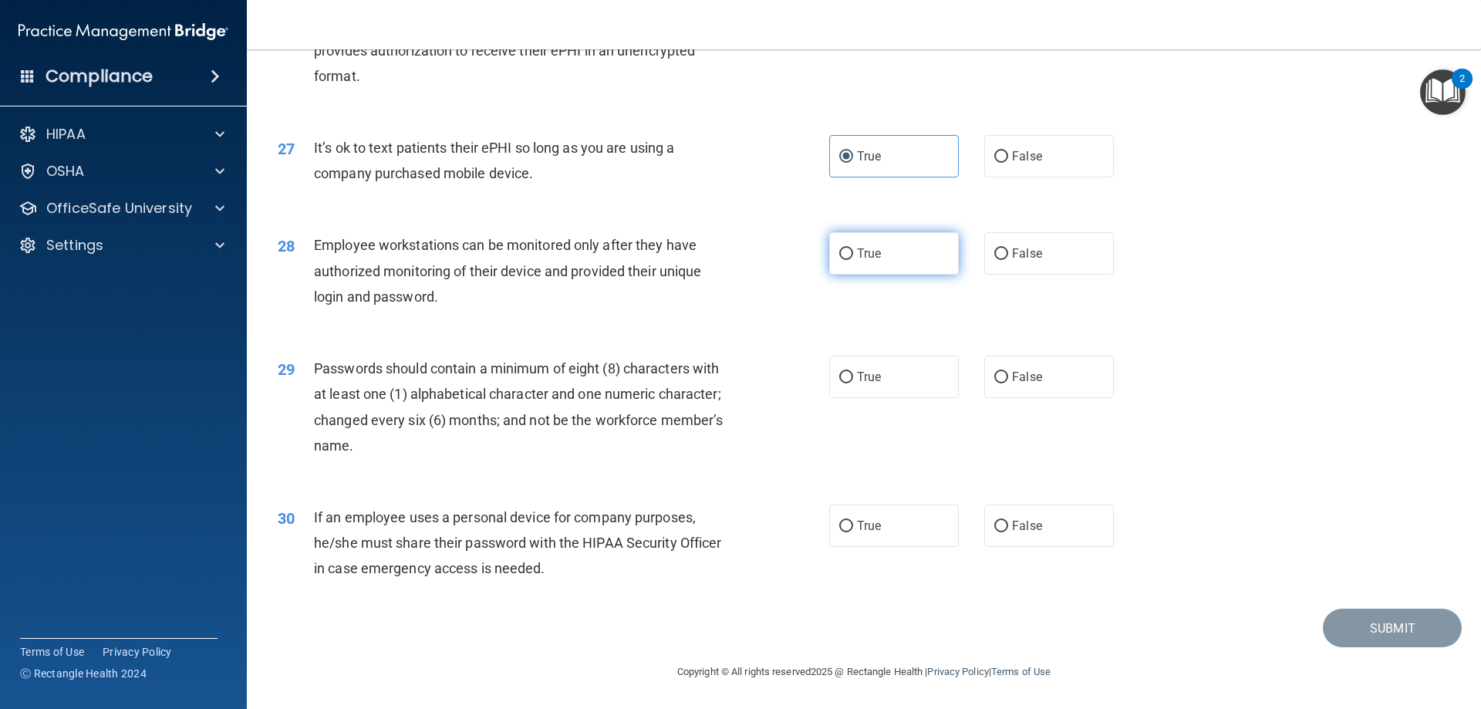
click at [853, 248] on input "True" at bounding box center [846, 254] width 14 height 12
radio input "true"
click at [876, 367] on label "True" at bounding box center [894, 377] width 130 height 42
click at [853, 372] on input "True" at bounding box center [846, 378] width 14 height 12
radio input "true"
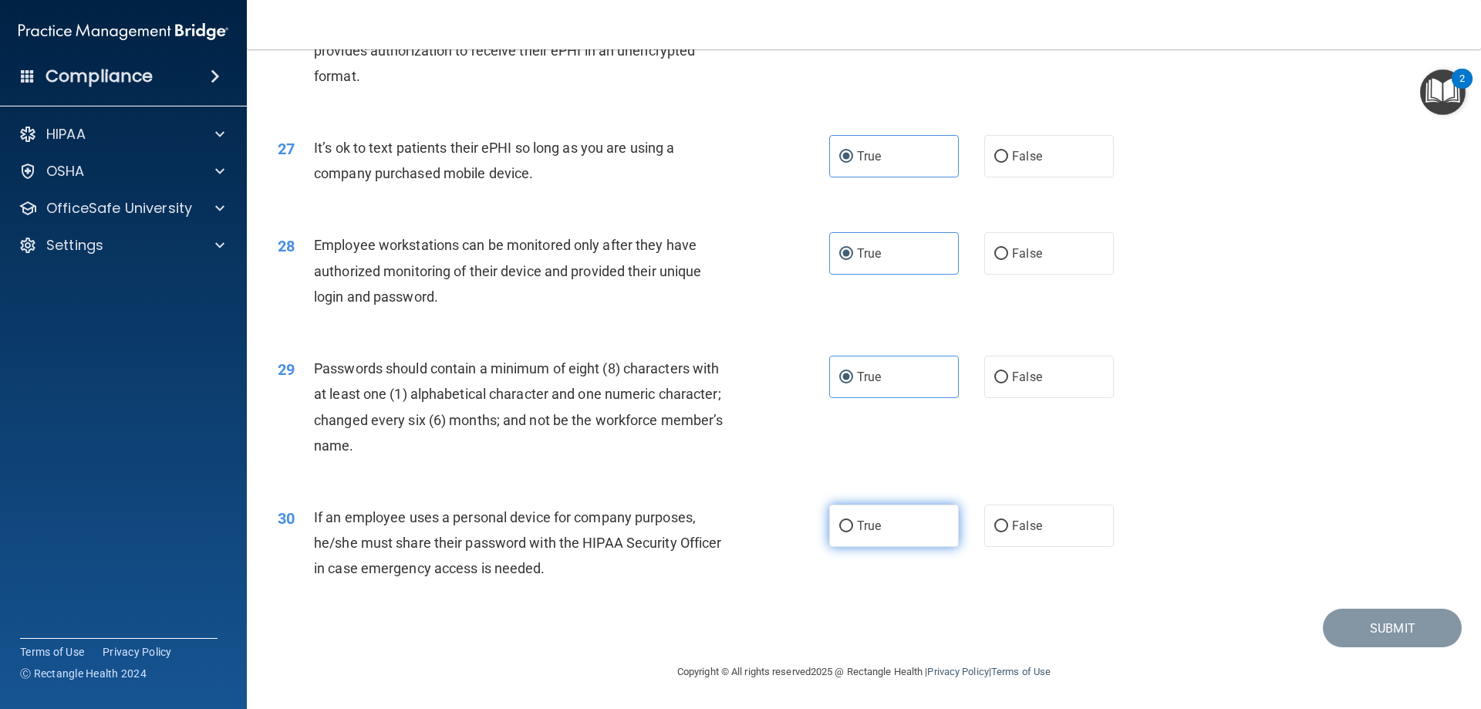
click at [913, 514] on label "True" at bounding box center [894, 526] width 130 height 42
click at [853, 521] on input "True" at bounding box center [846, 527] width 14 height 12
radio input "true"
click at [1323, 622] on button "Submit" at bounding box center [1392, 628] width 139 height 39
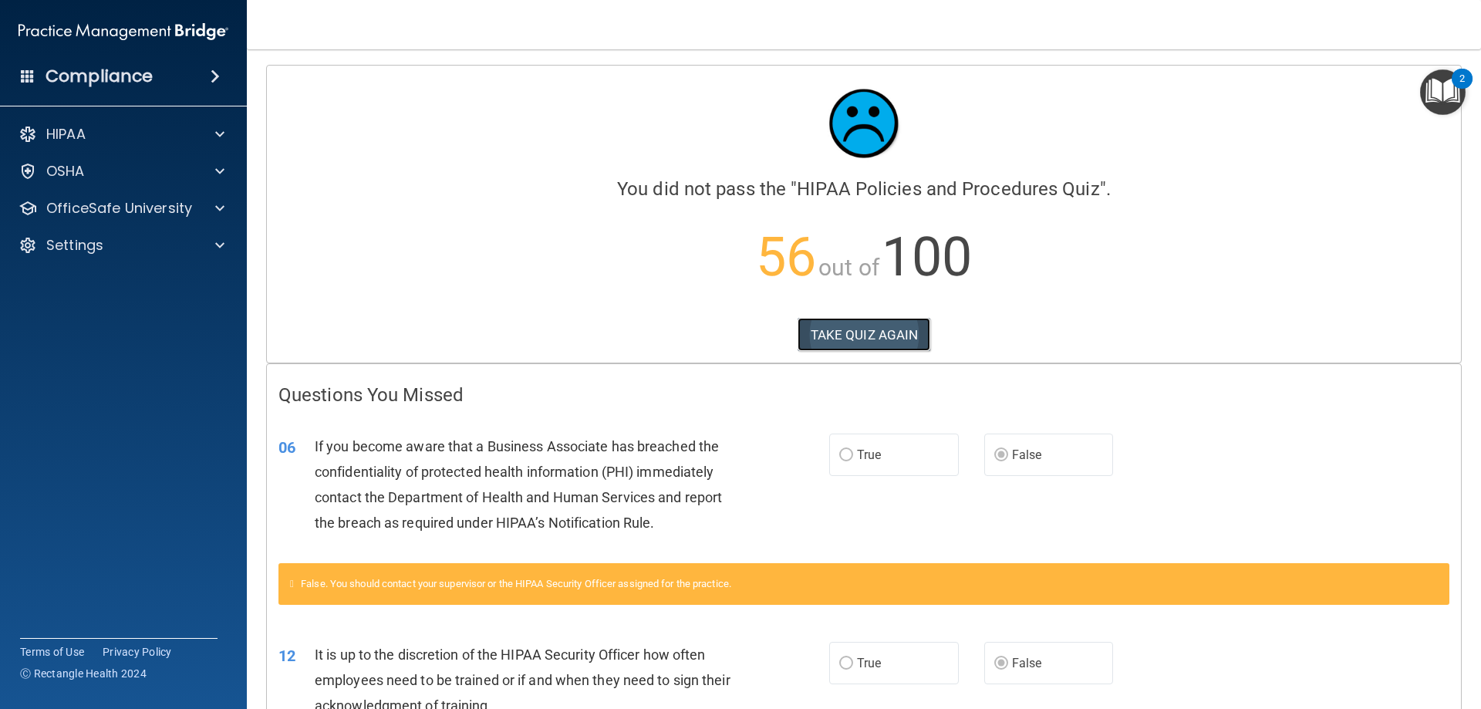
click at [868, 340] on button "TAKE QUIZ AGAIN" at bounding box center [864, 335] width 133 height 34
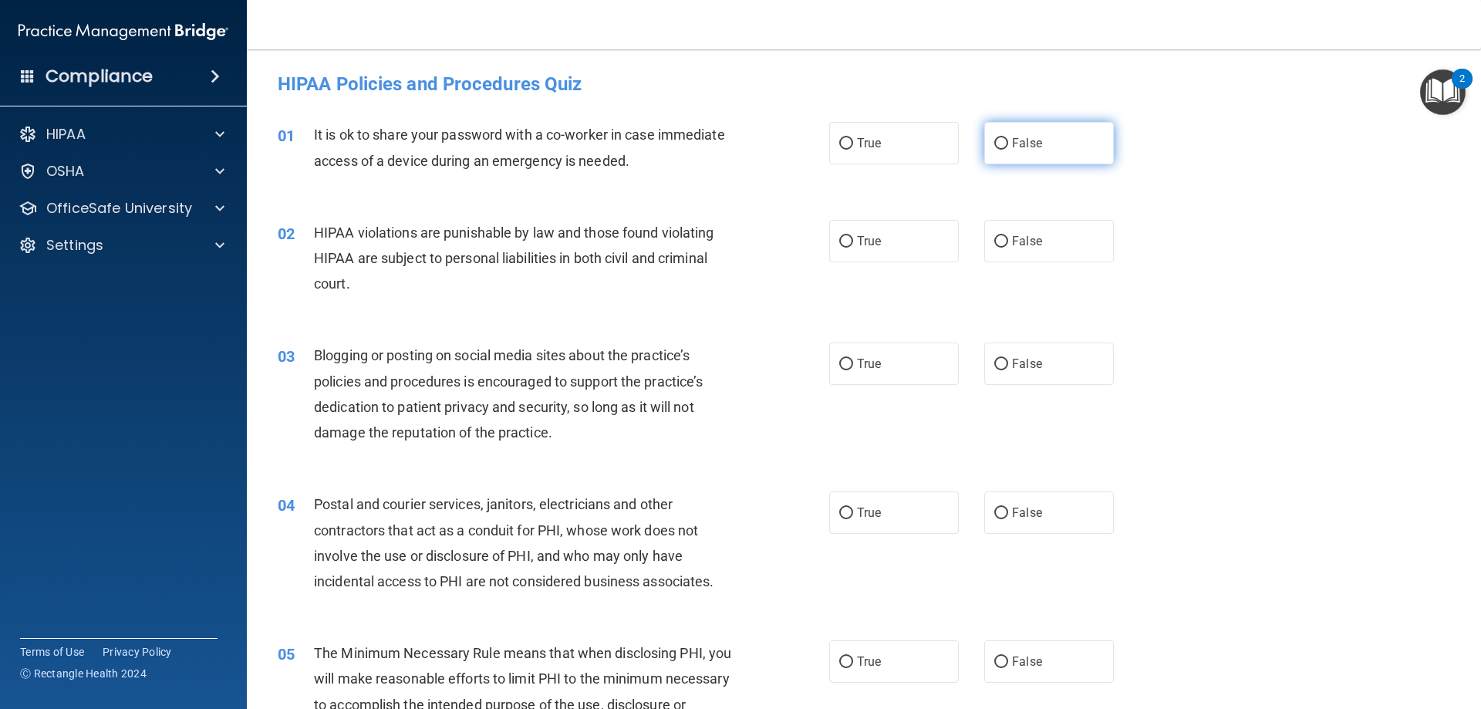
click at [1069, 143] on label "False" at bounding box center [1049, 143] width 130 height 42
click at [1008, 143] on input "False" at bounding box center [1001, 144] width 14 height 12
radio input "true"
click at [913, 245] on label "True" at bounding box center [894, 241] width 130 height 42
click at [853, 245] on input "True" at bounding box center [846, 242] width 14 height 12
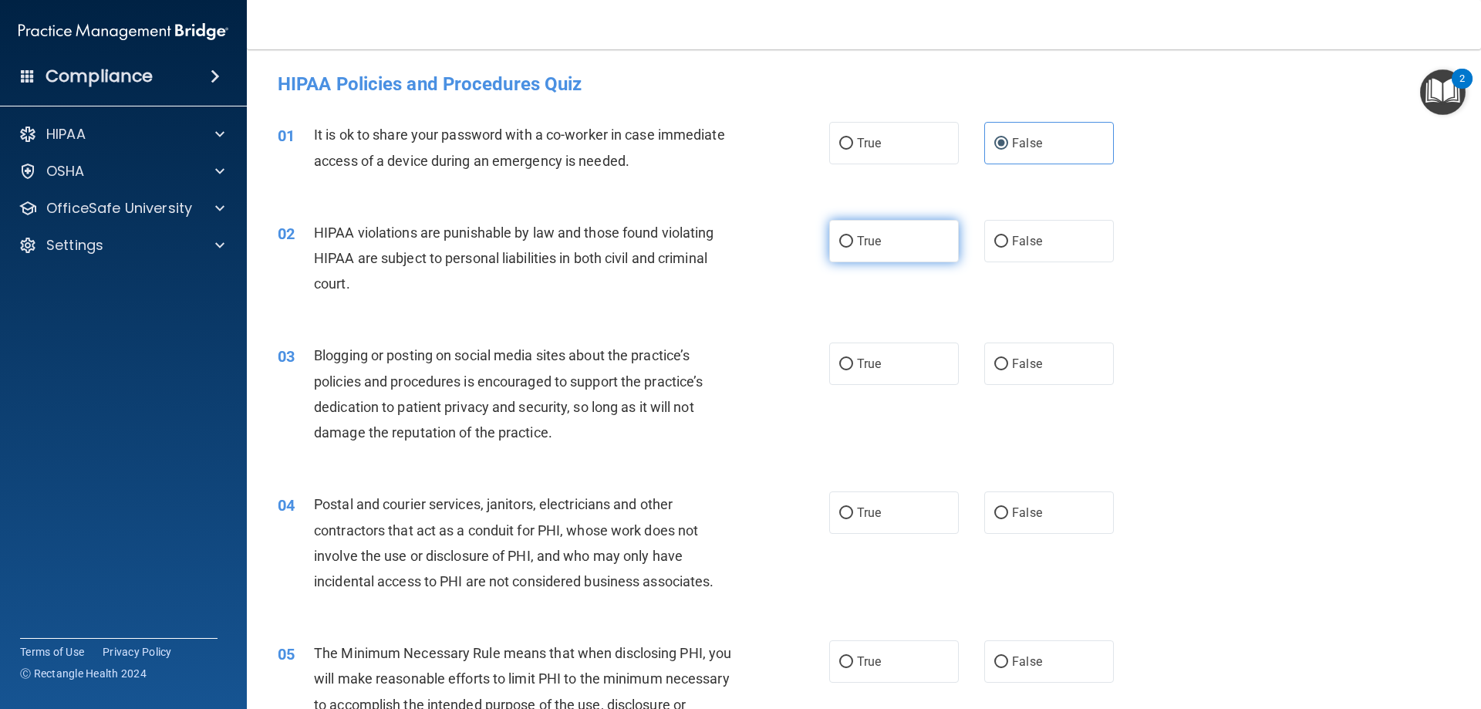
radio input "true"
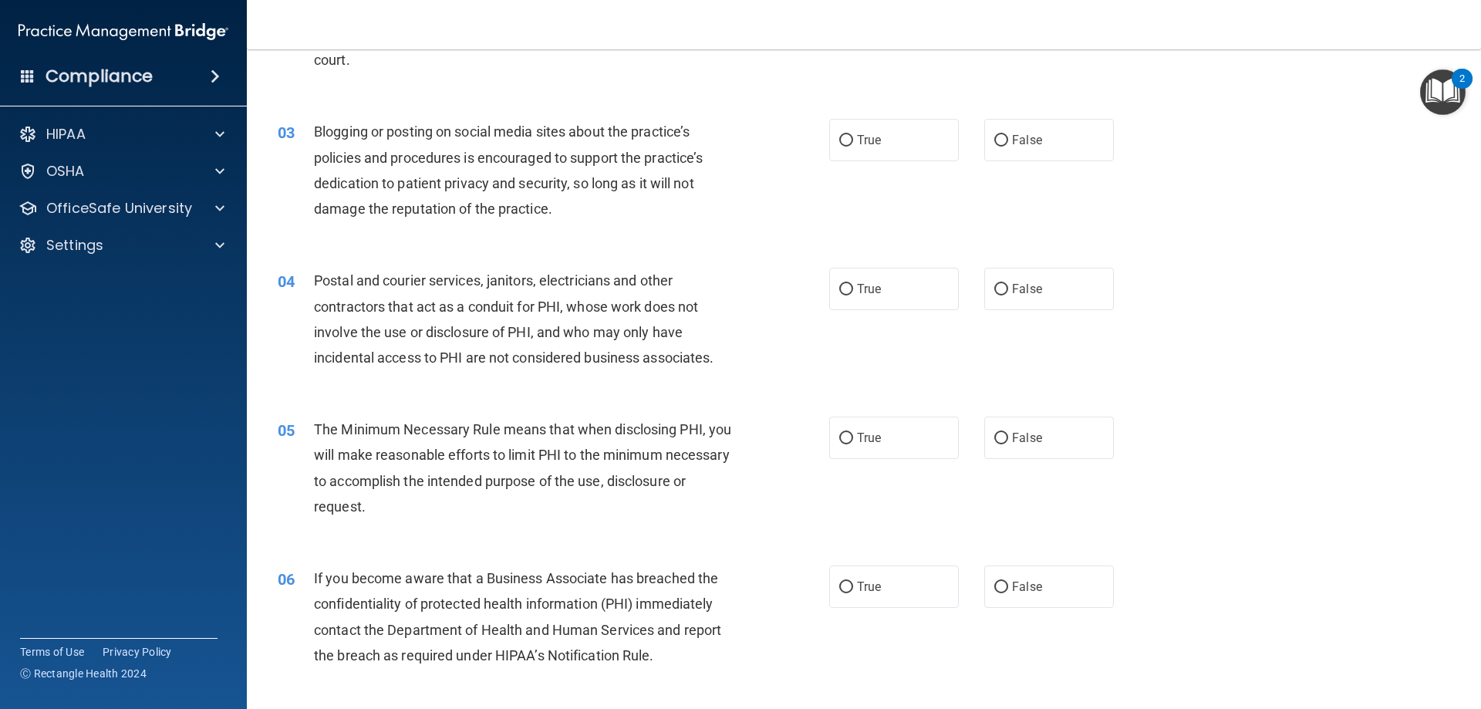
scroll to position [231, 0]
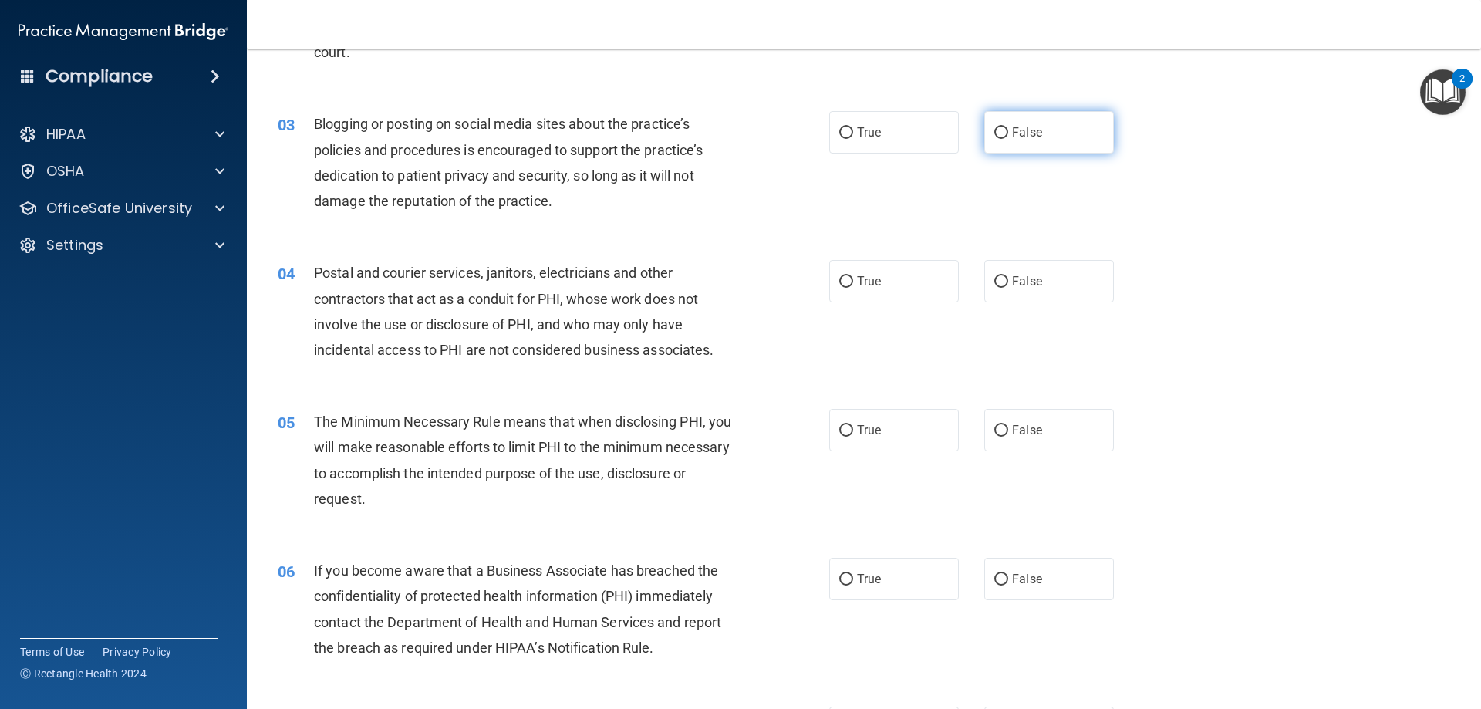
click at [1045, 137] on label "False" at bounding box center [1049, 132] width 130 height 42
click at [1008, 137] on input "False" at bounding box center [1001, 133] width 14 height 12
radio input "true"
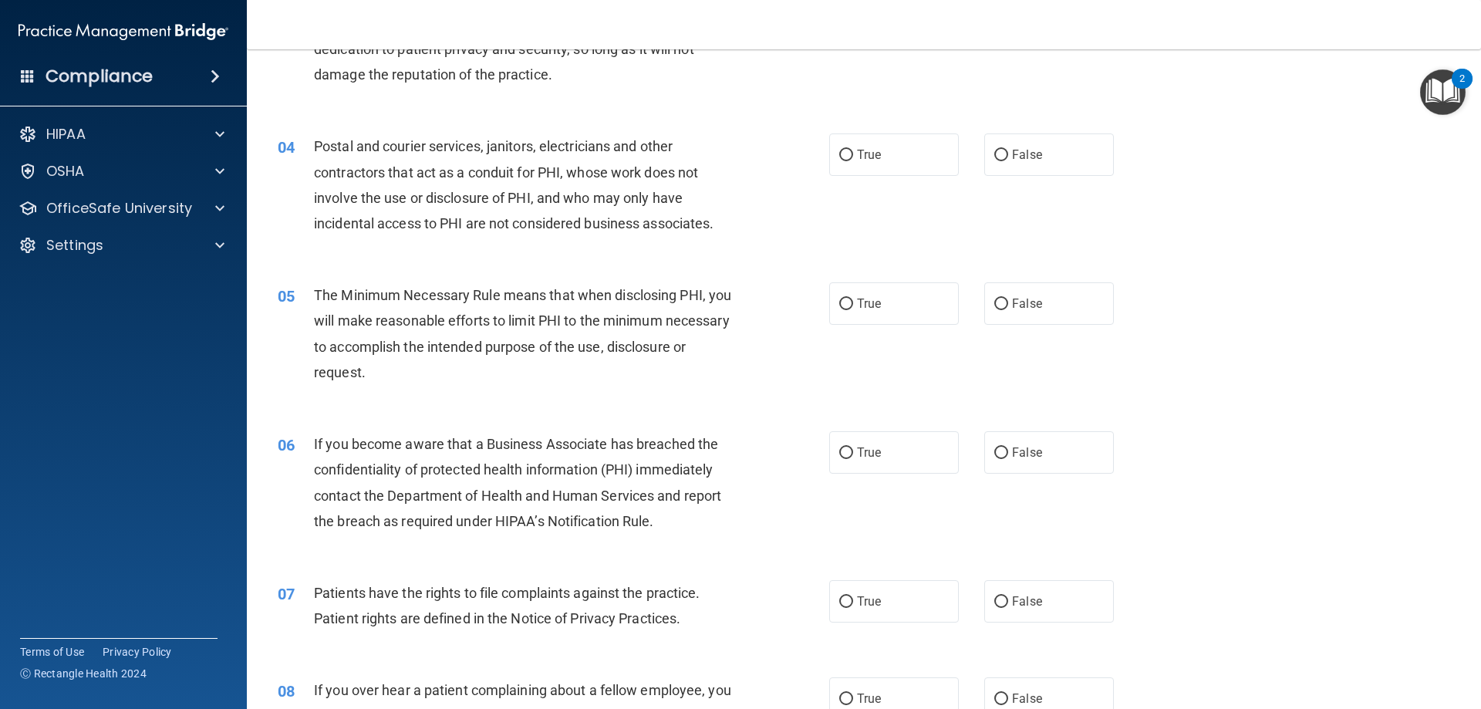
scroll to position [386, 0]
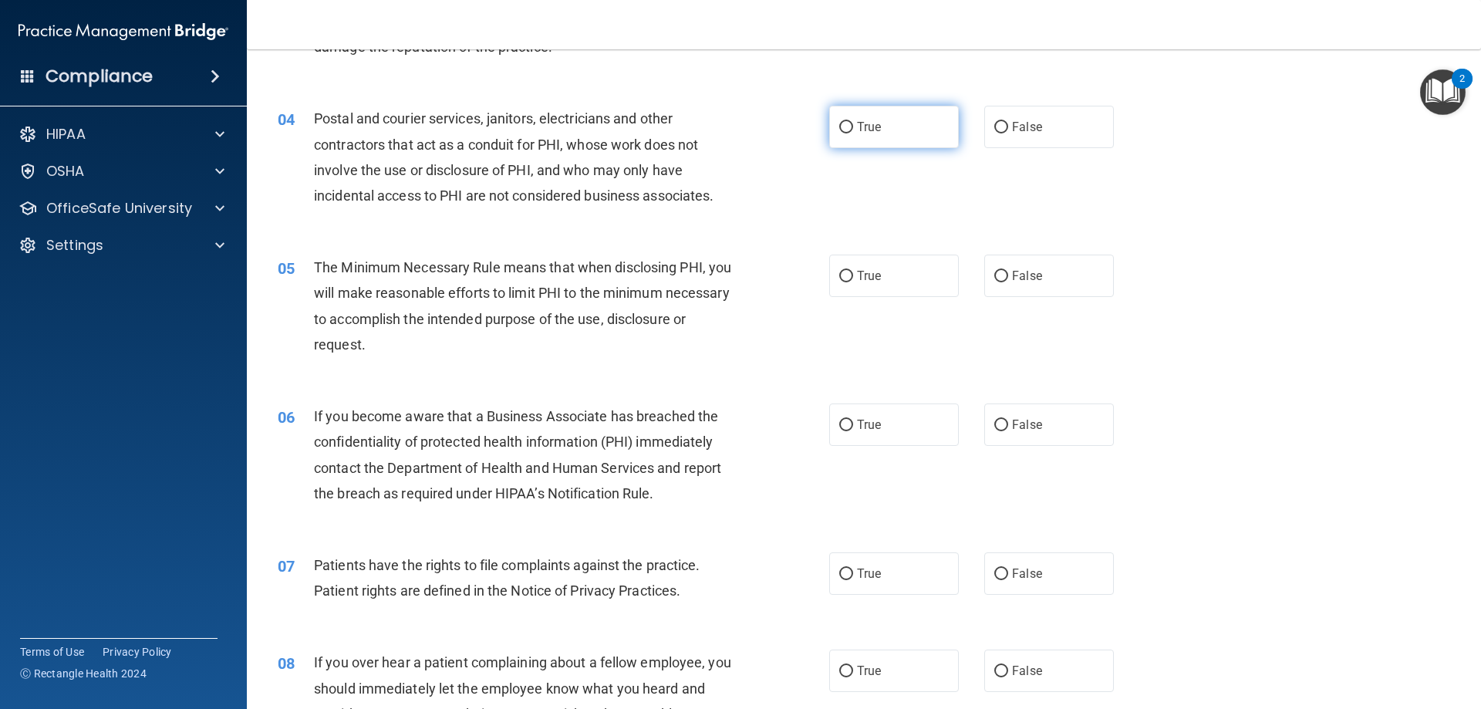
click at [920, 120] on label "True" at bounding box center [894, 127] width 130 height 42
click at [853, 122] on input "True" at bounding box center [846, 128] width 14 height 12
radio input "true"
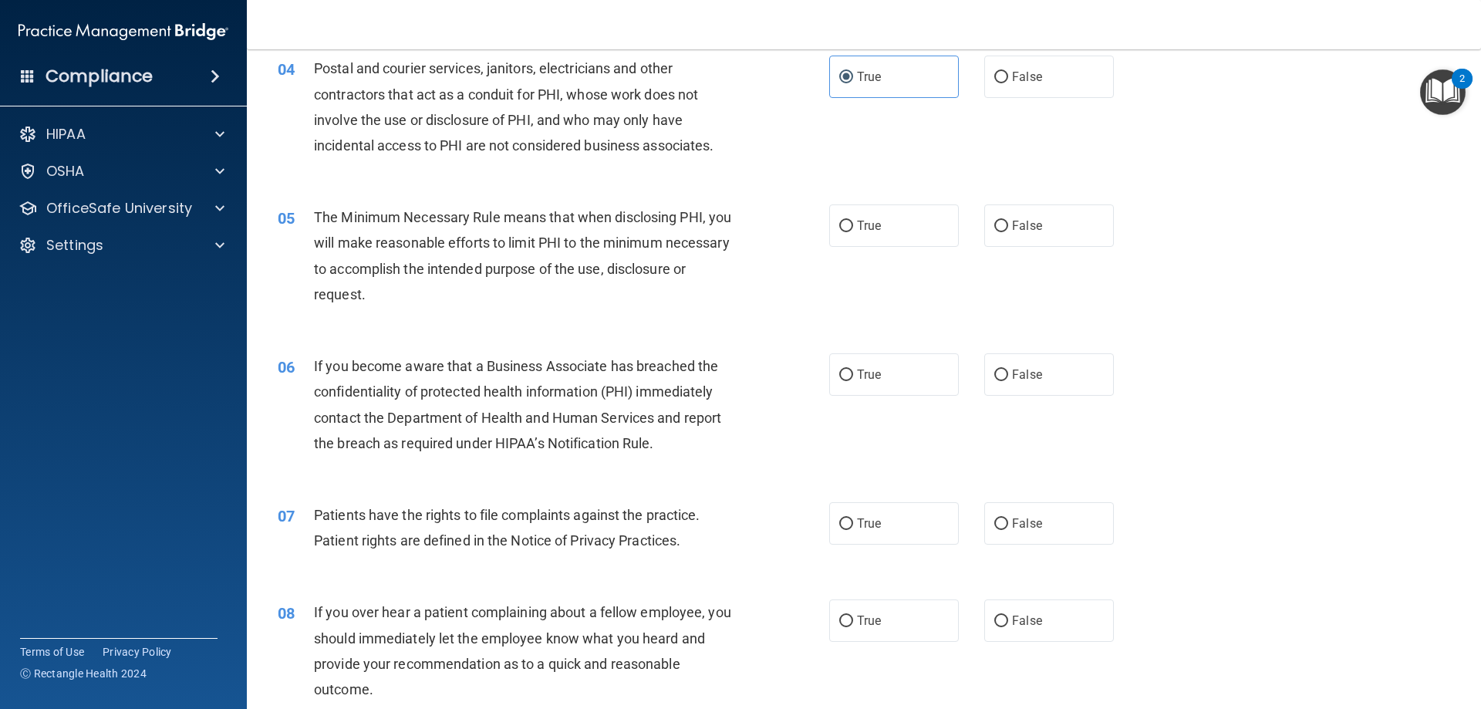
scroll to position [463, 0]
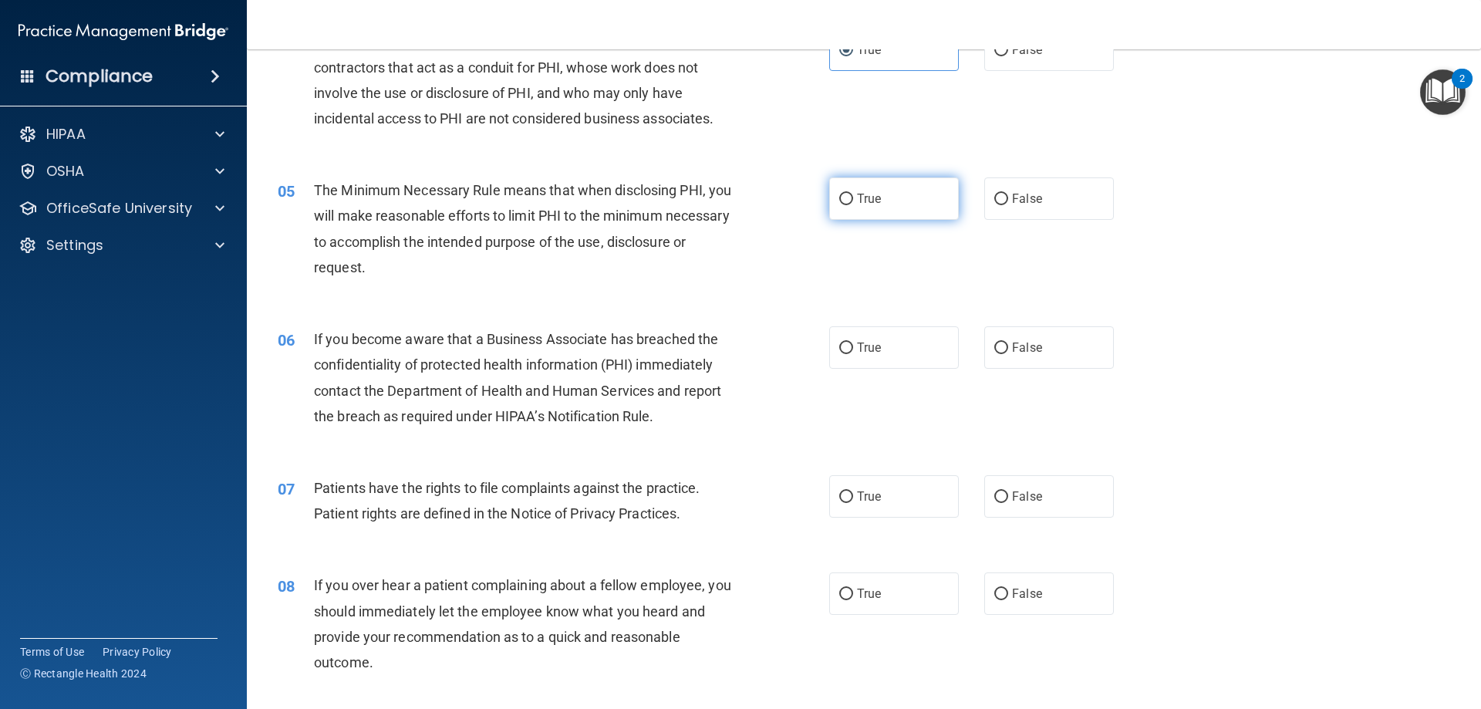
click at [906, 204] on label "True" at bounding box center [894, 198] width 130 height 42
click at [853, 204] on input "True" at bounding box center [846, 200] width 14 height 12
radio input "true"
click at [1018, 346] on span "False" at bounding box center [1027, 347] width 30 height 15
click at [1008, 346] on input "False" at bounding box center [1001, 349] width 14 height 12
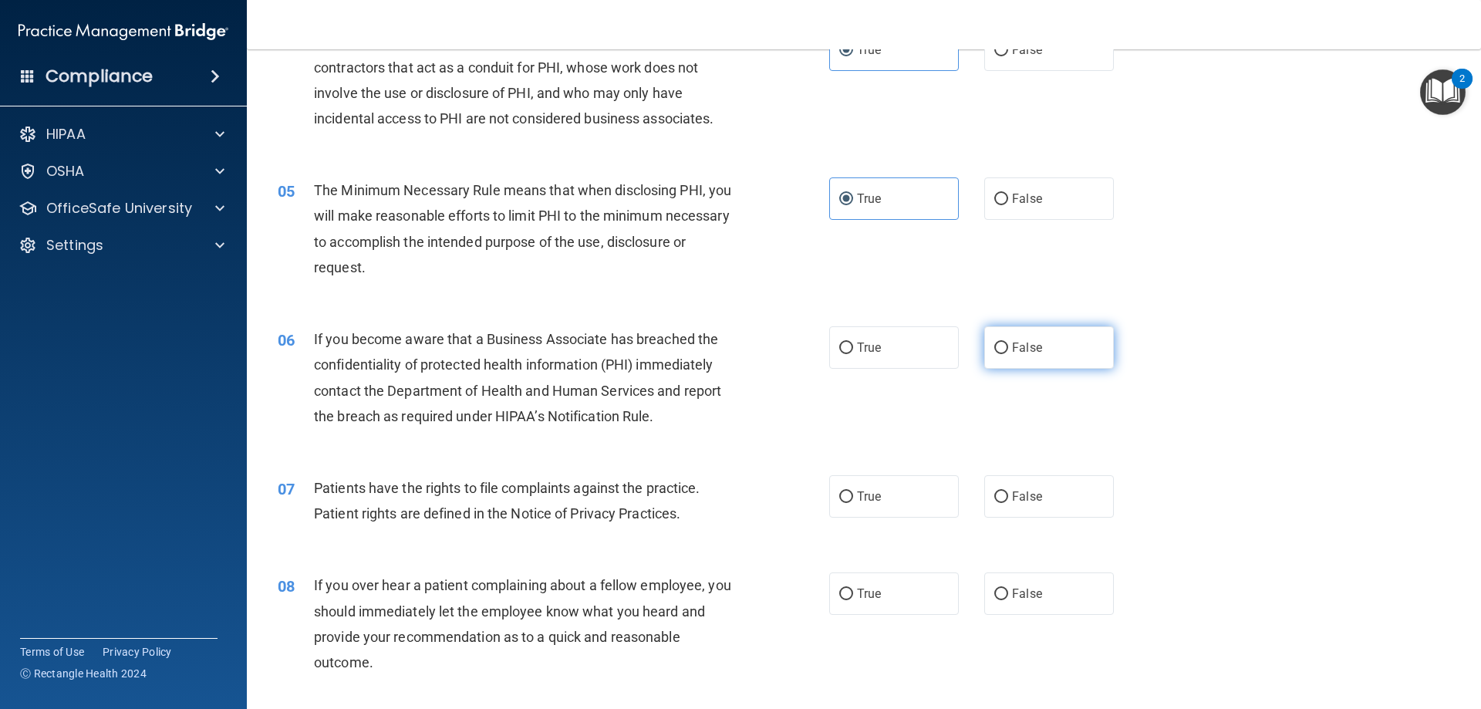
radio input "true"
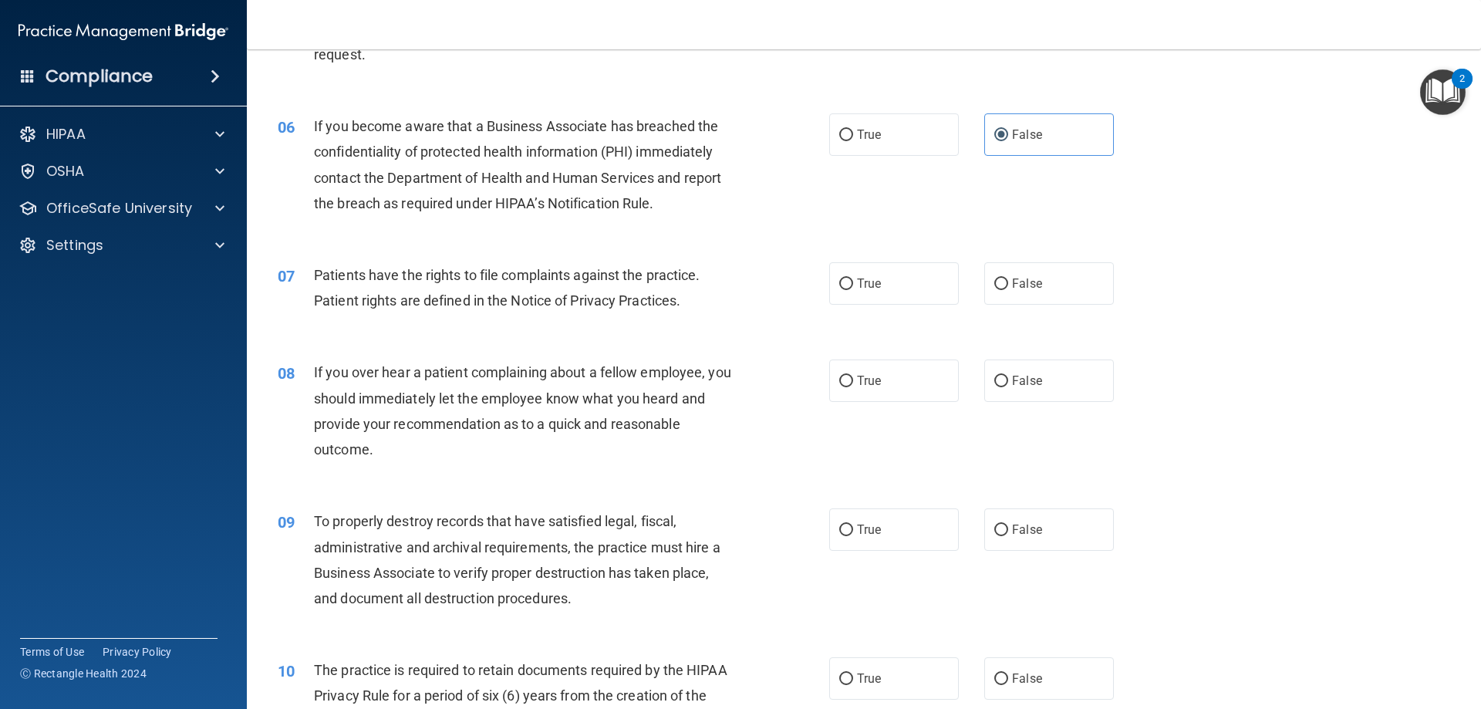
scroll to position [694, 0]
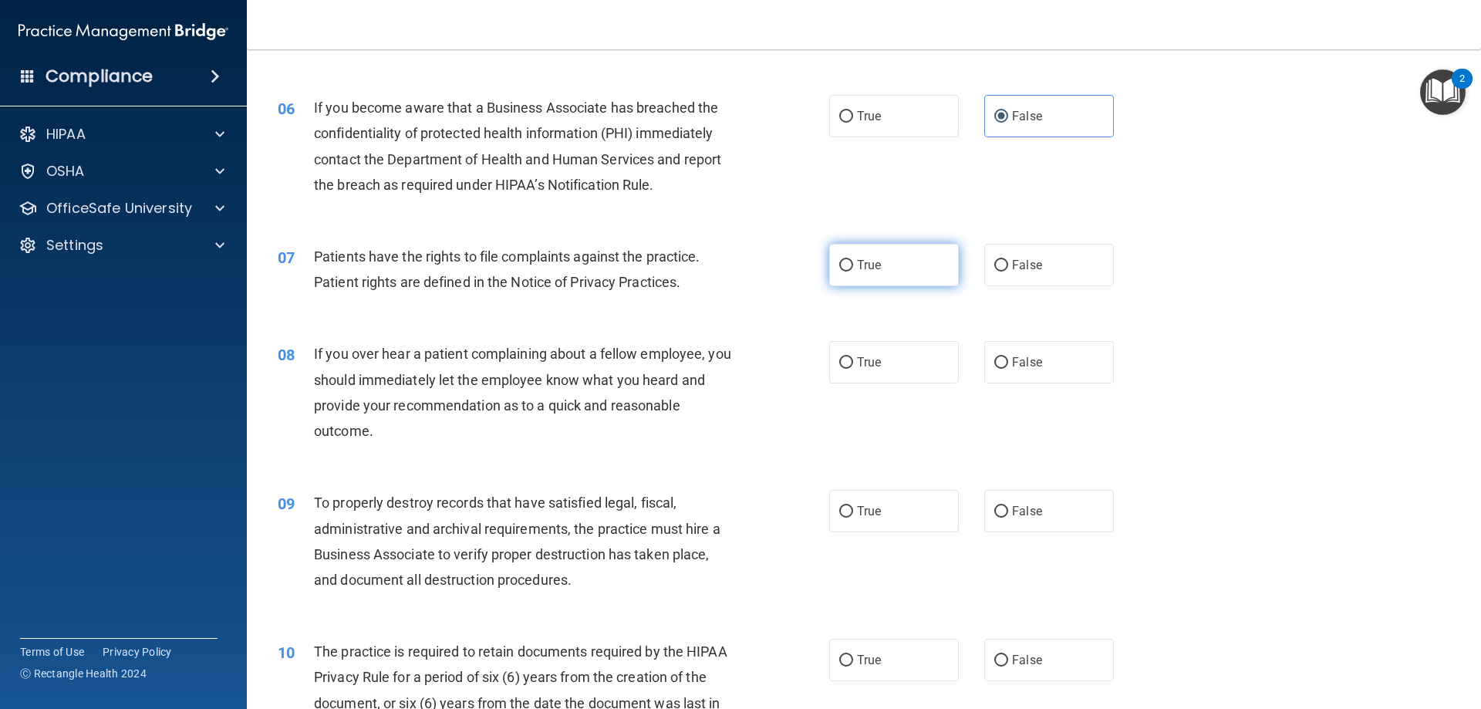
click at [877, 263] on label "True" at bounding box center [894, 265] width 130 height 42
click at [853, 263] on input "True" at bounding box center [846, 266] width 14 height 12
radio input "true"
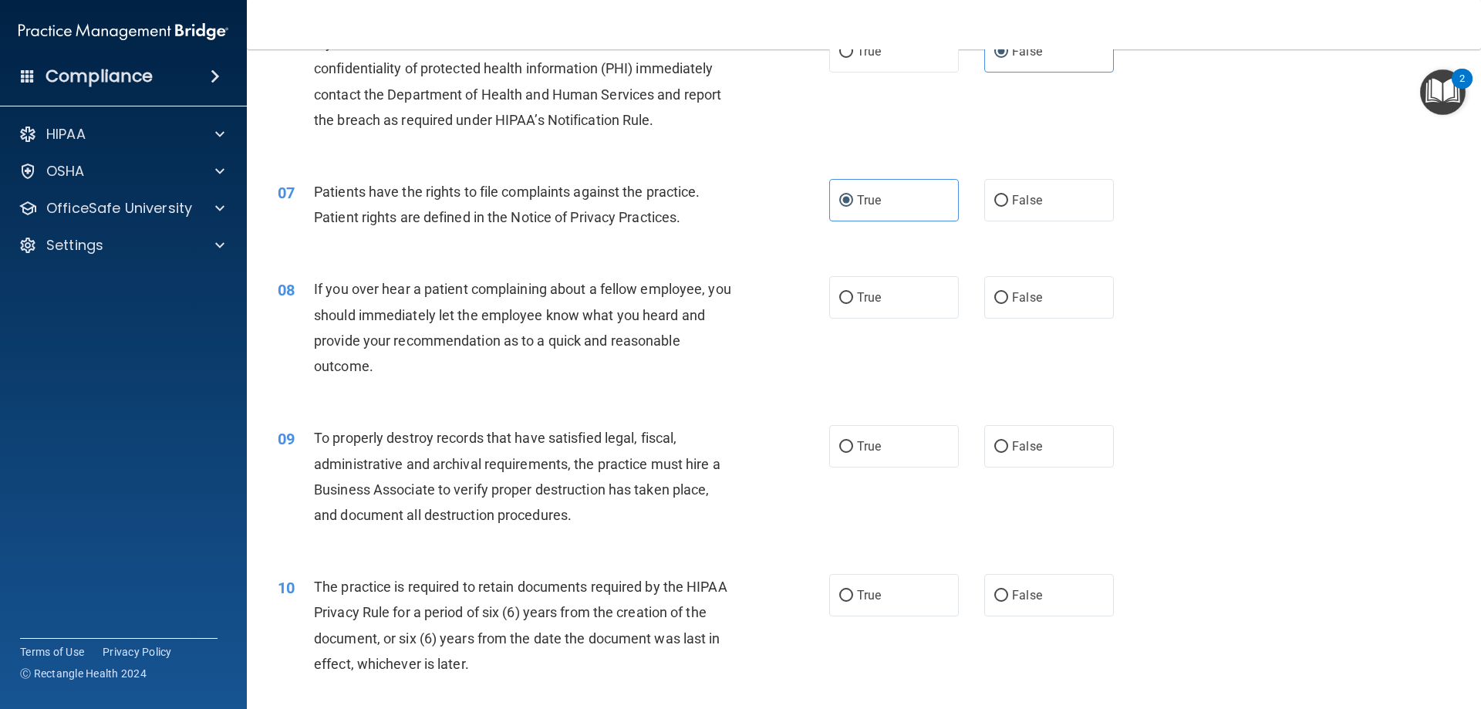
scroll to position [849, 0]
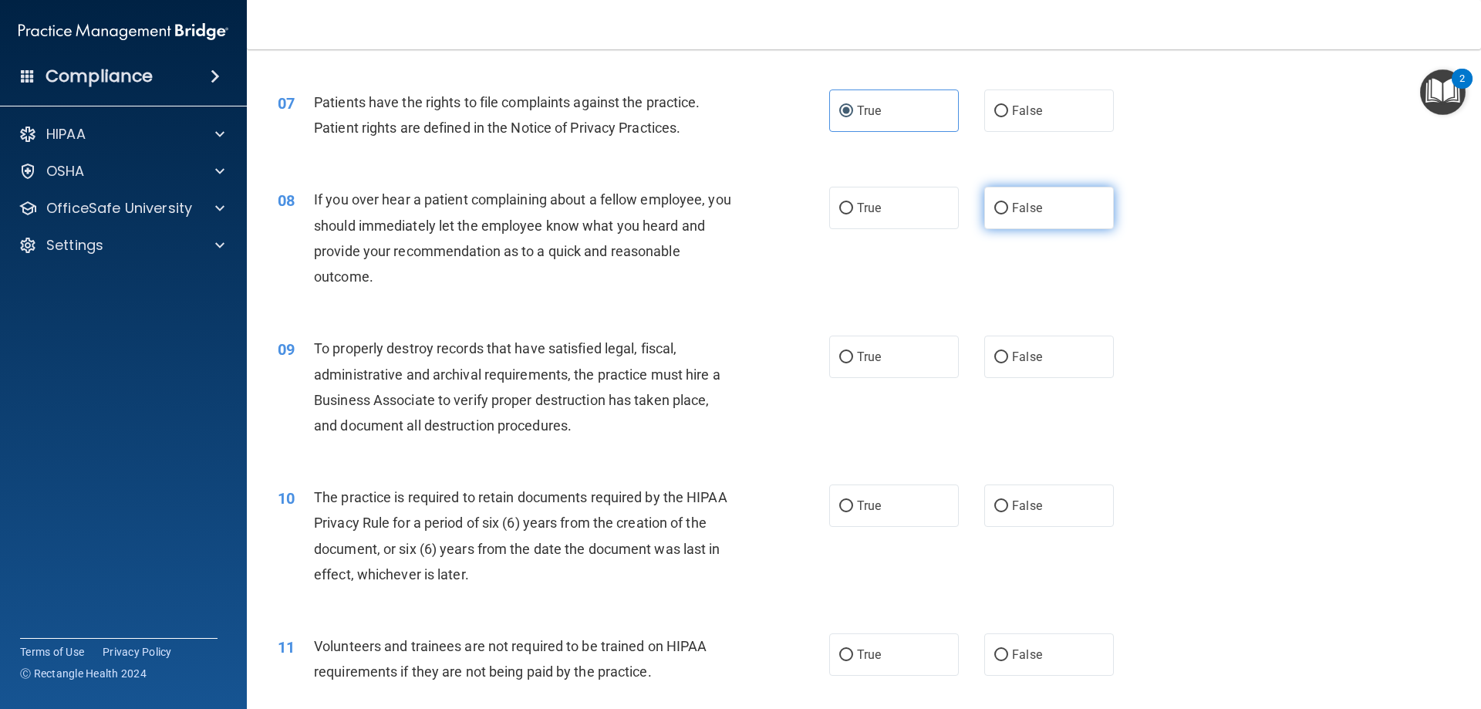
click at [1030, 222] on label "False" at bounding box center [1049, 208] width 130 height 42
click at [1008, 214] on input "False" at bounding box center [1001, 209] width 14 height 12
radio input "true"
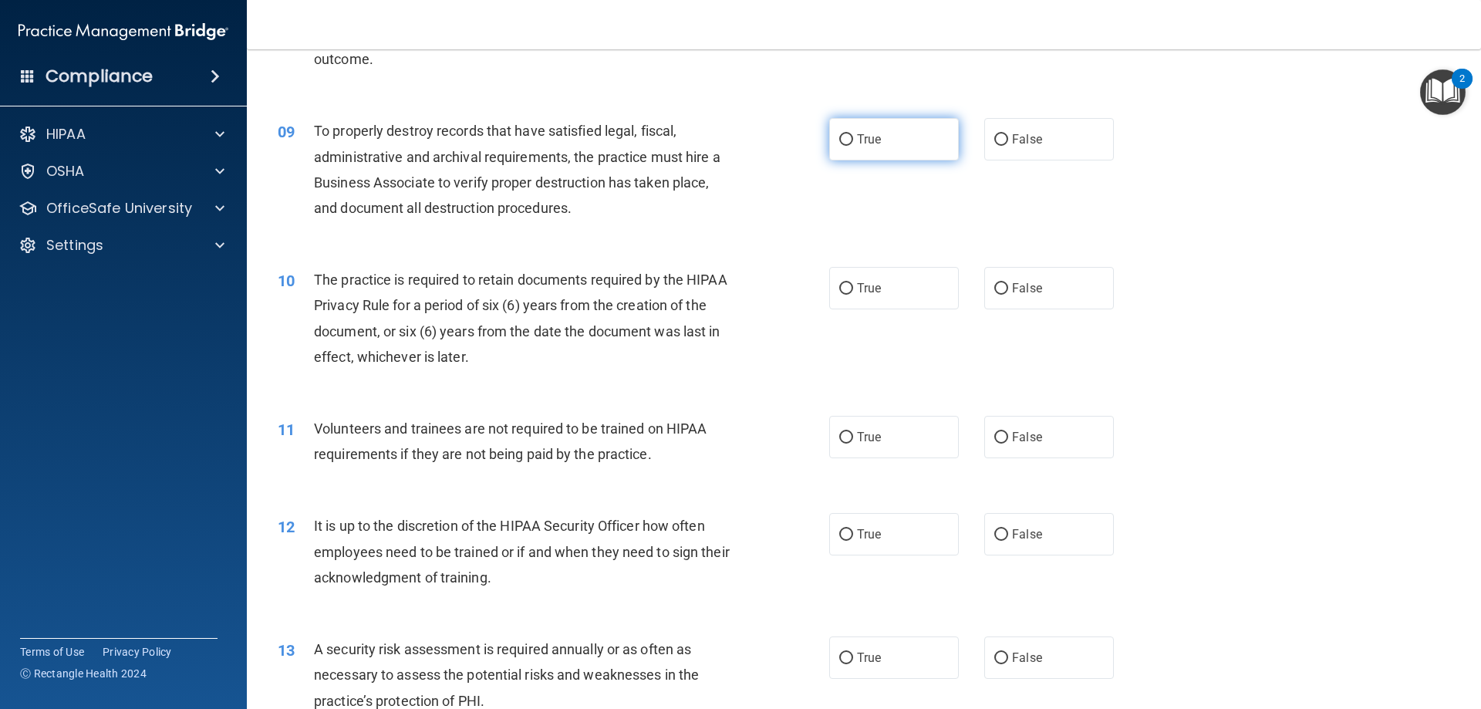
scroll to position [1080, 0]
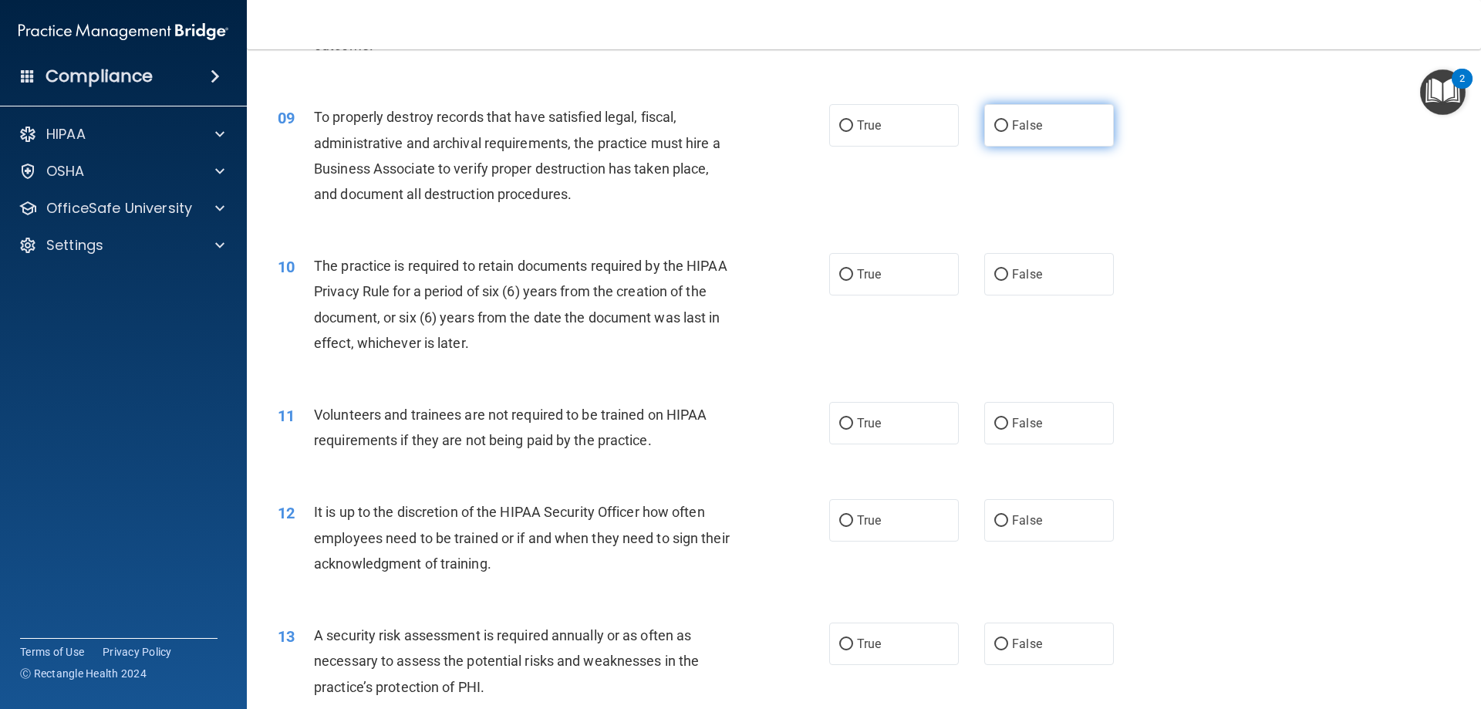
click at [1012, 121] on span "False" at bounding box center [1027, 125] width 30 height 15
click at [1008, 121] on input "False" at bounding box center [1001, 126] width 14 height 12
radio input "true"
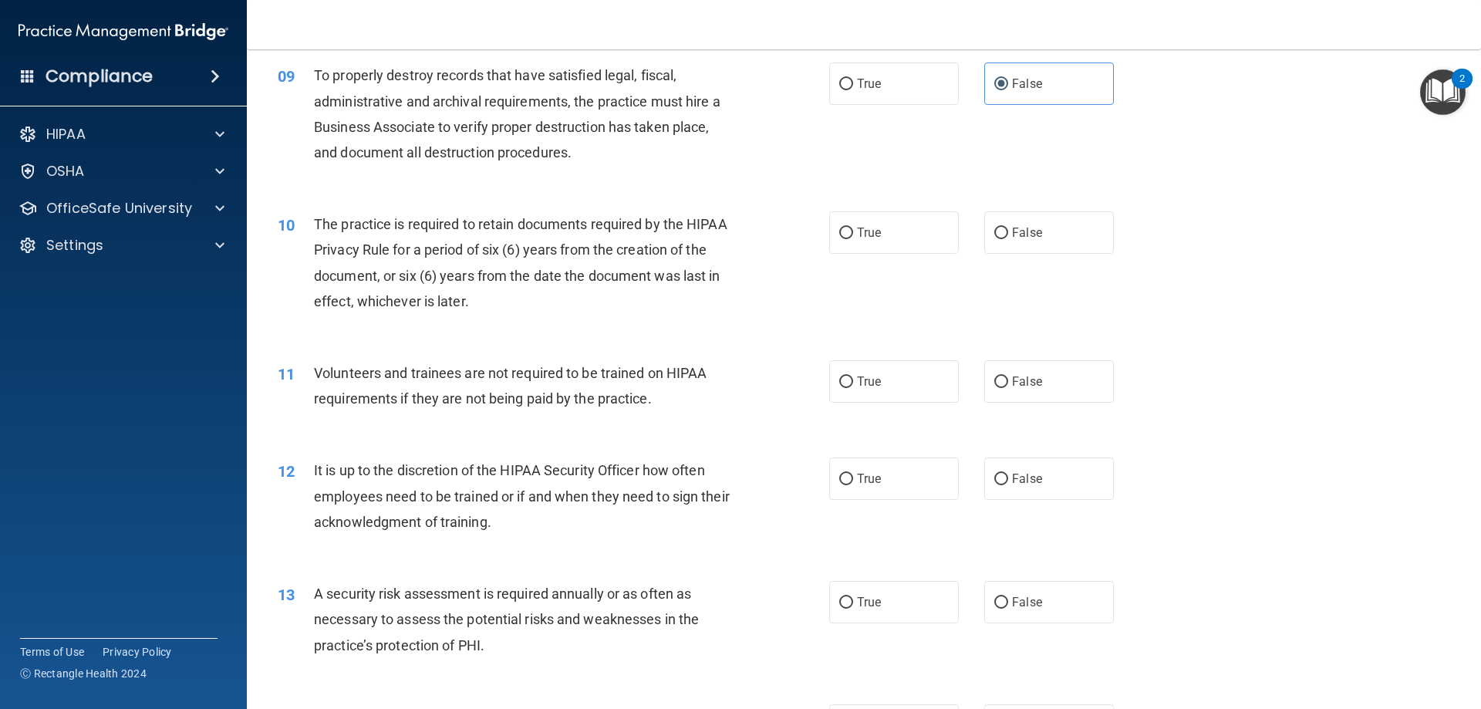
scroll to position [1157, 0]
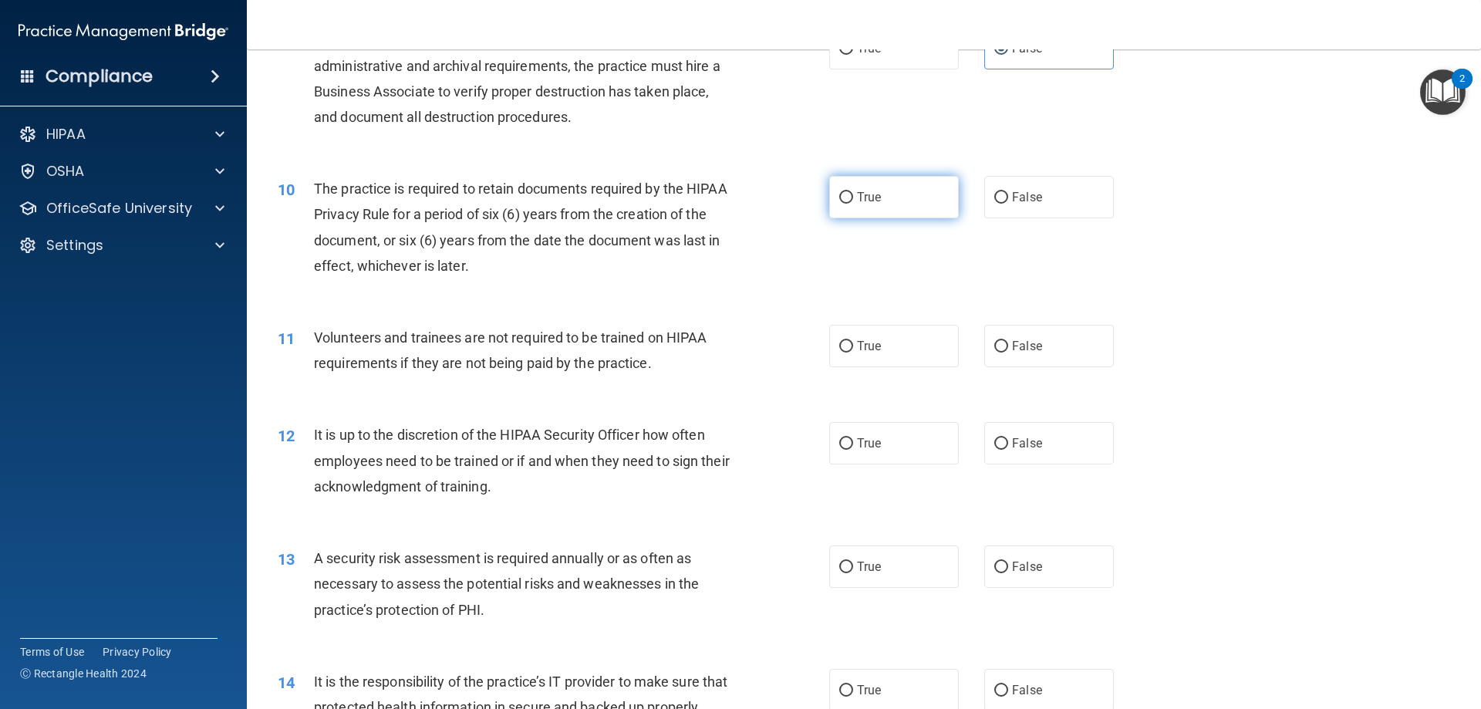
click at [925, 195] on label "True" at bounding box center [894, 197] width 130 height 42
click at [853, 195] on input "True" at bounding box center [846, 198] width 14 height 12
radio input "true"
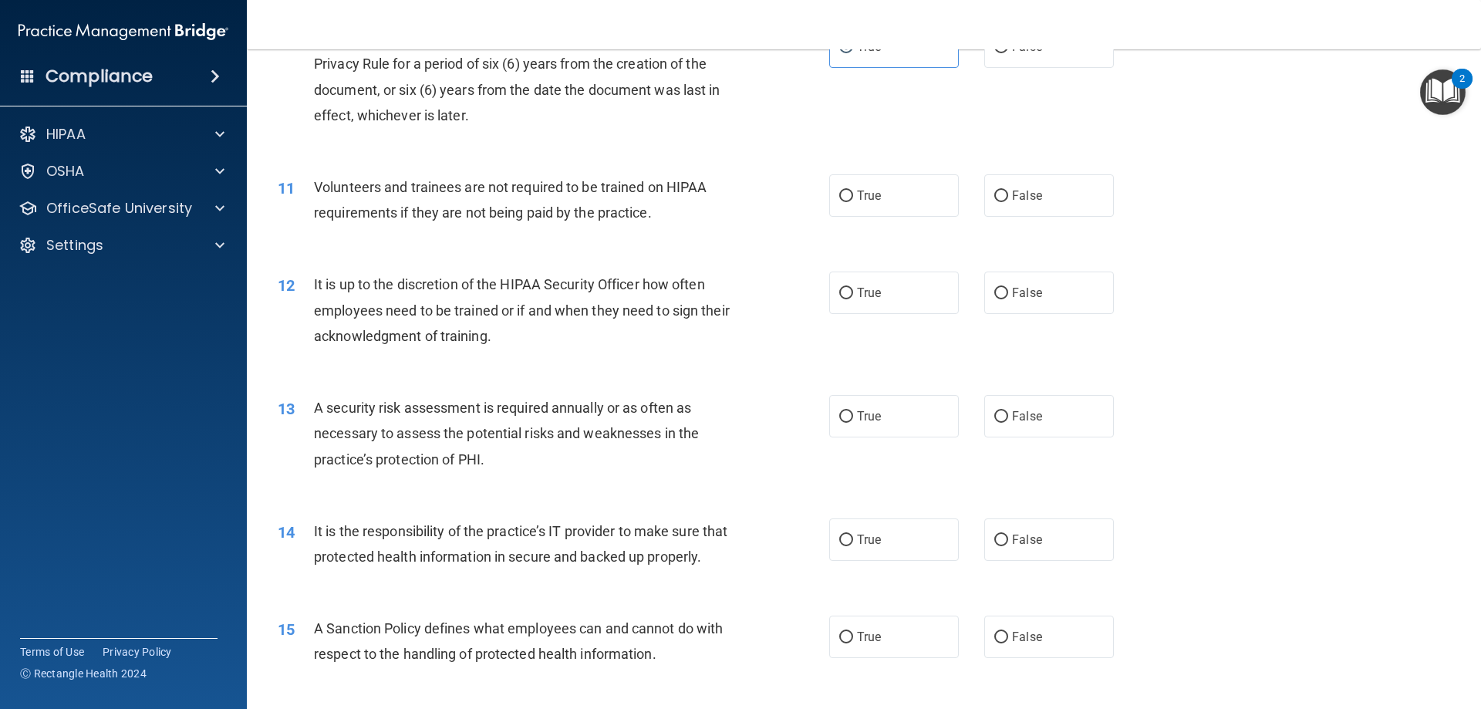
scroll to position [1312, 0]
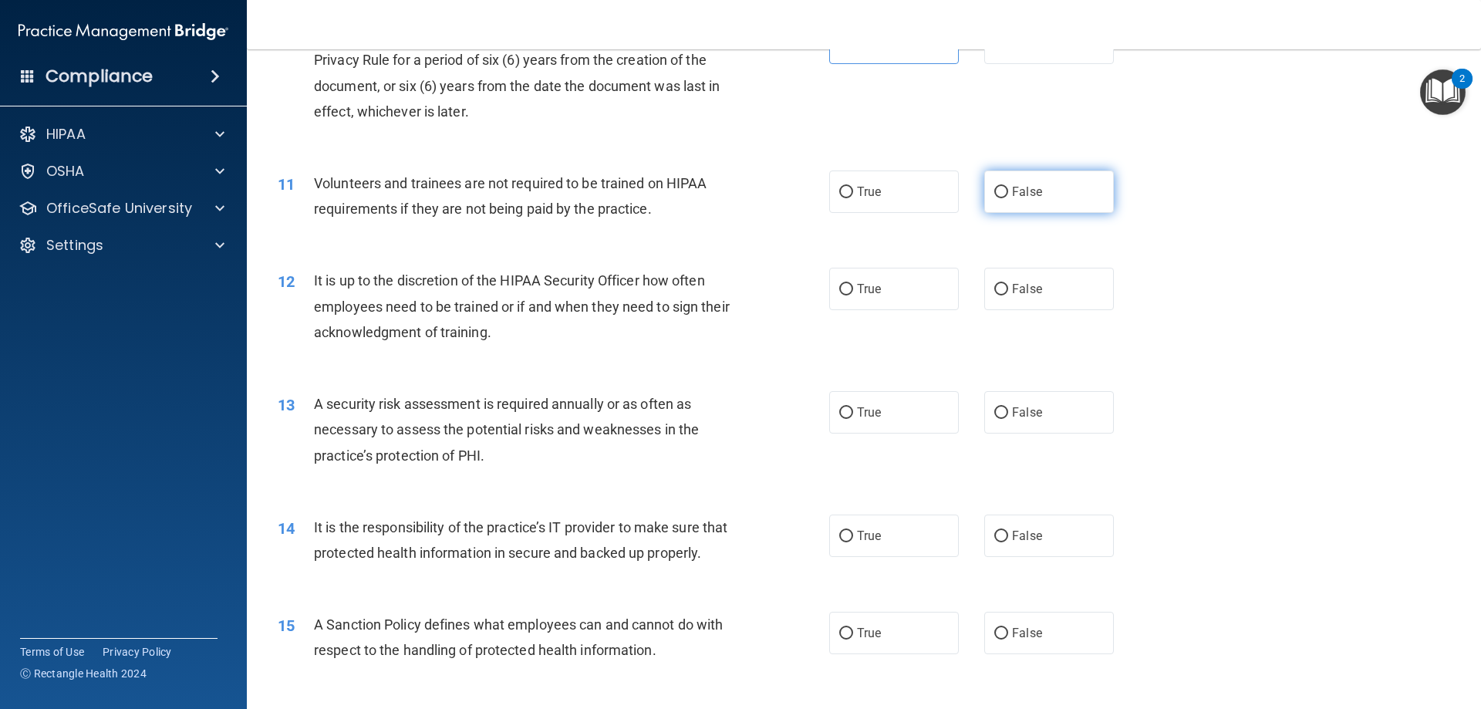
click at [1014, 174] on label "False" at bounding box center [1049, 192] width 130 height 42
click at [1008, 187] on input "False" at bounding box center [1001, 193] width 14 height 12
radio input "true"
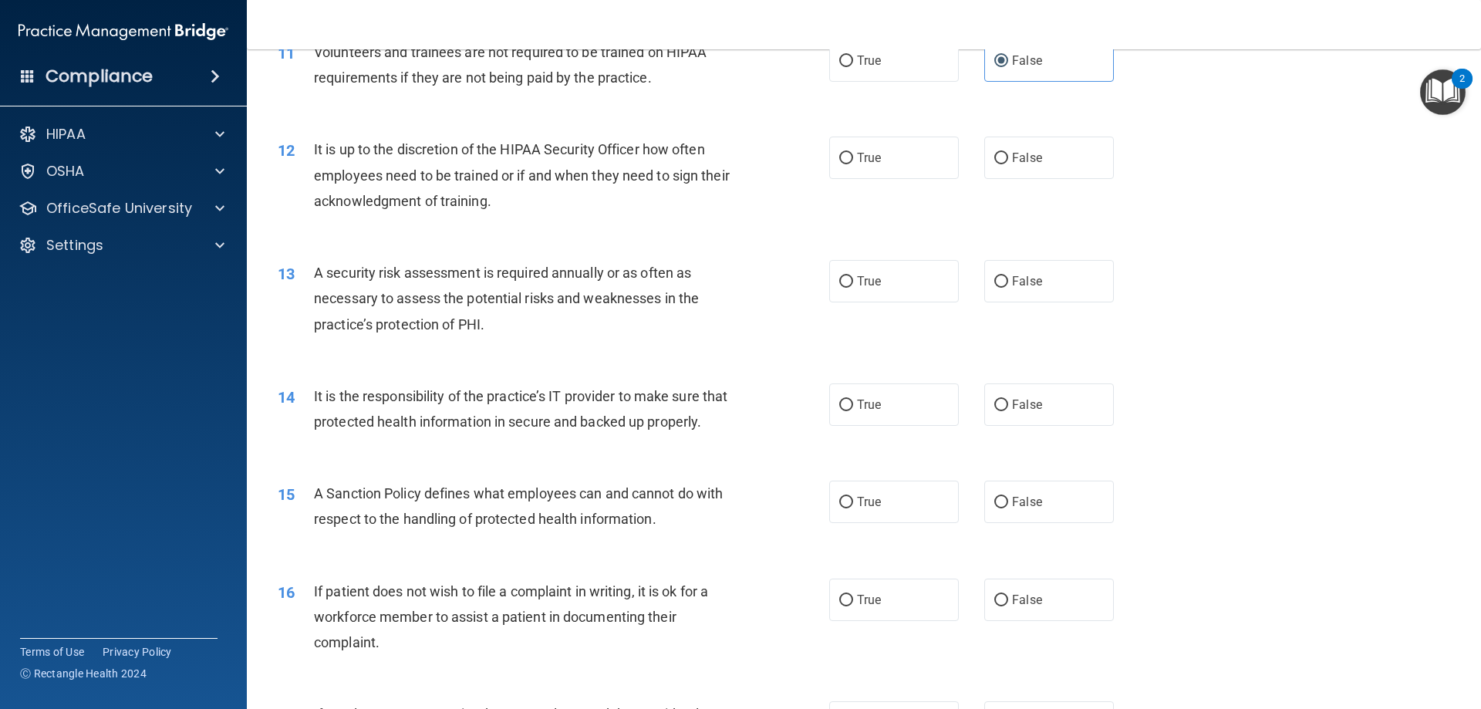
scroll to position [1466, 0]
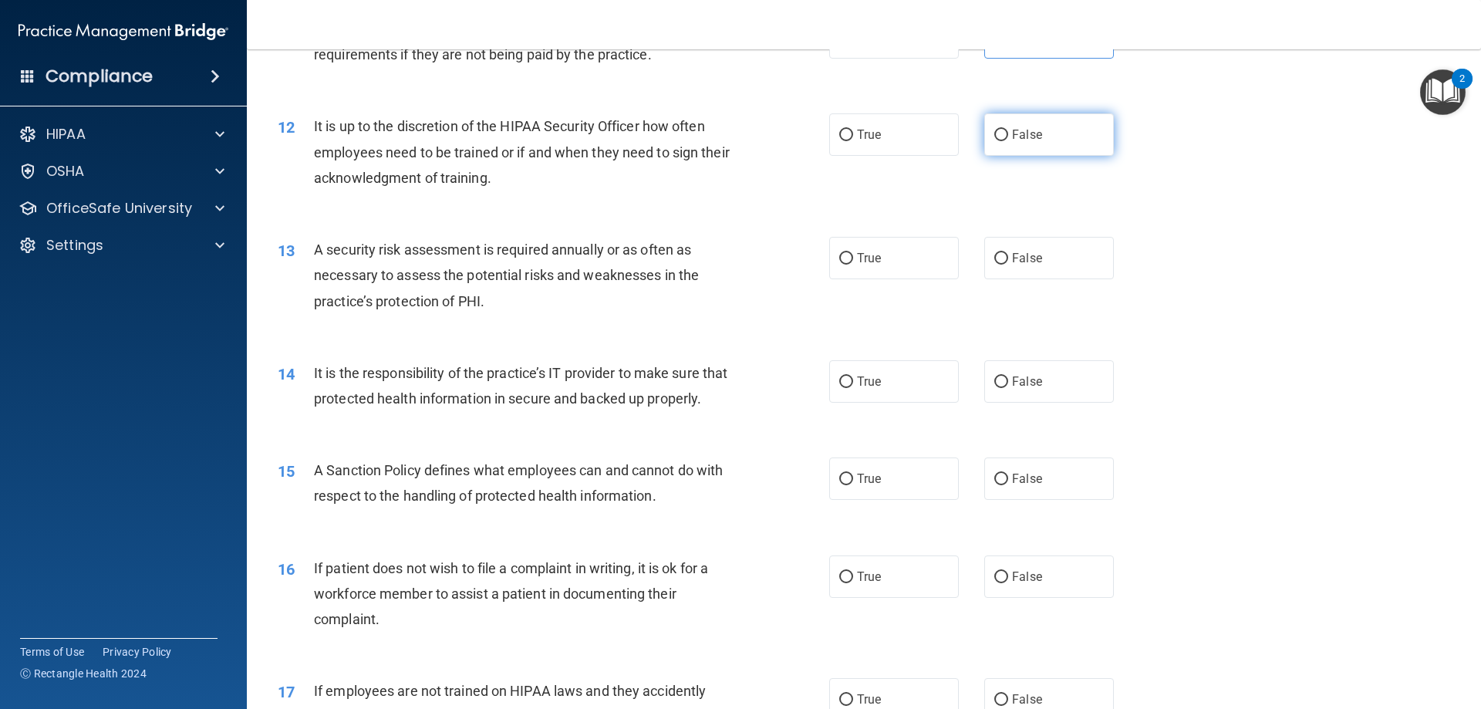
click at [1065, 144] on label "False" at bounding box center [1049, 134] width 130 height 42
click at [1008, 141] on input "False" at bounding box center [1001, 136] width 14 height 12
radio input "true"
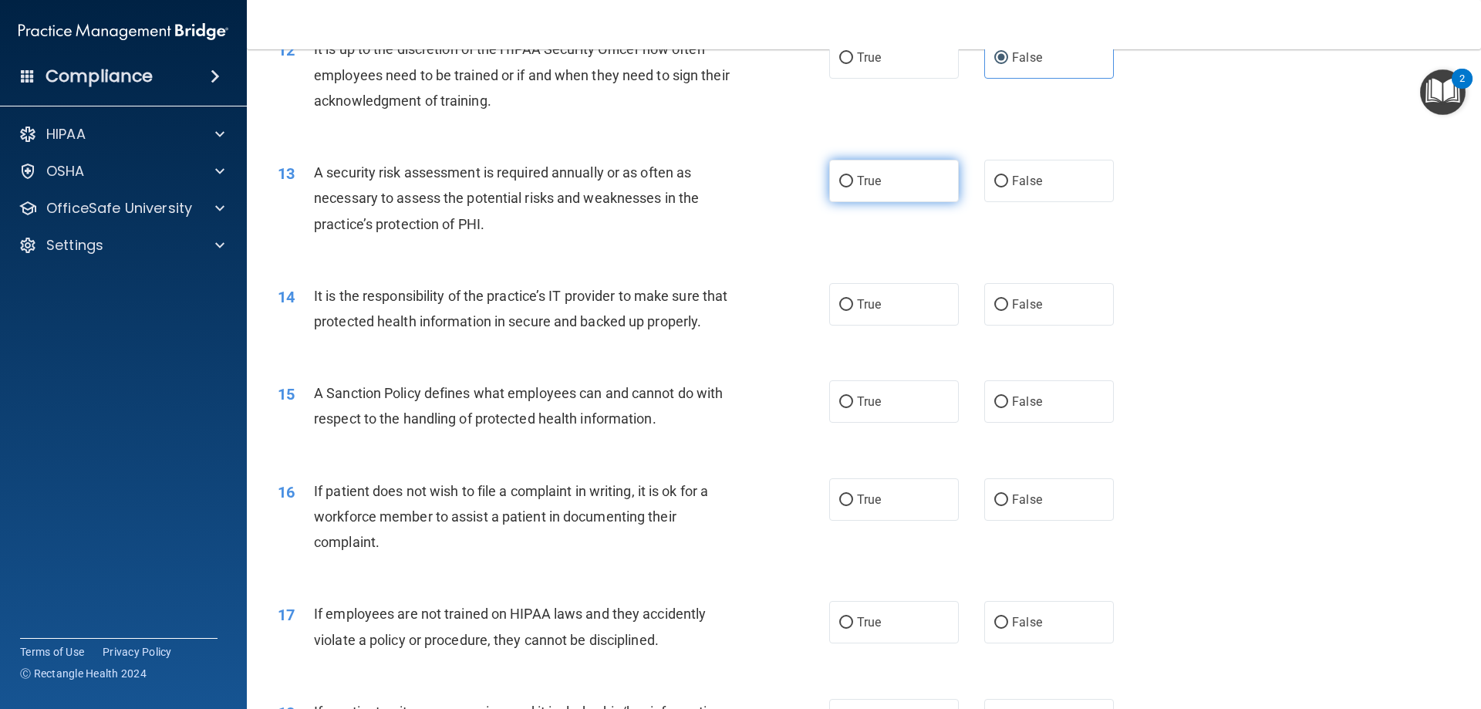
click at [881, 176] on label "True" at bounding box center [894, 181] width 130 height 42
click at [853, 176] on input "True" at bounding box center [846, 182] width 14 height 12
radio input "true"
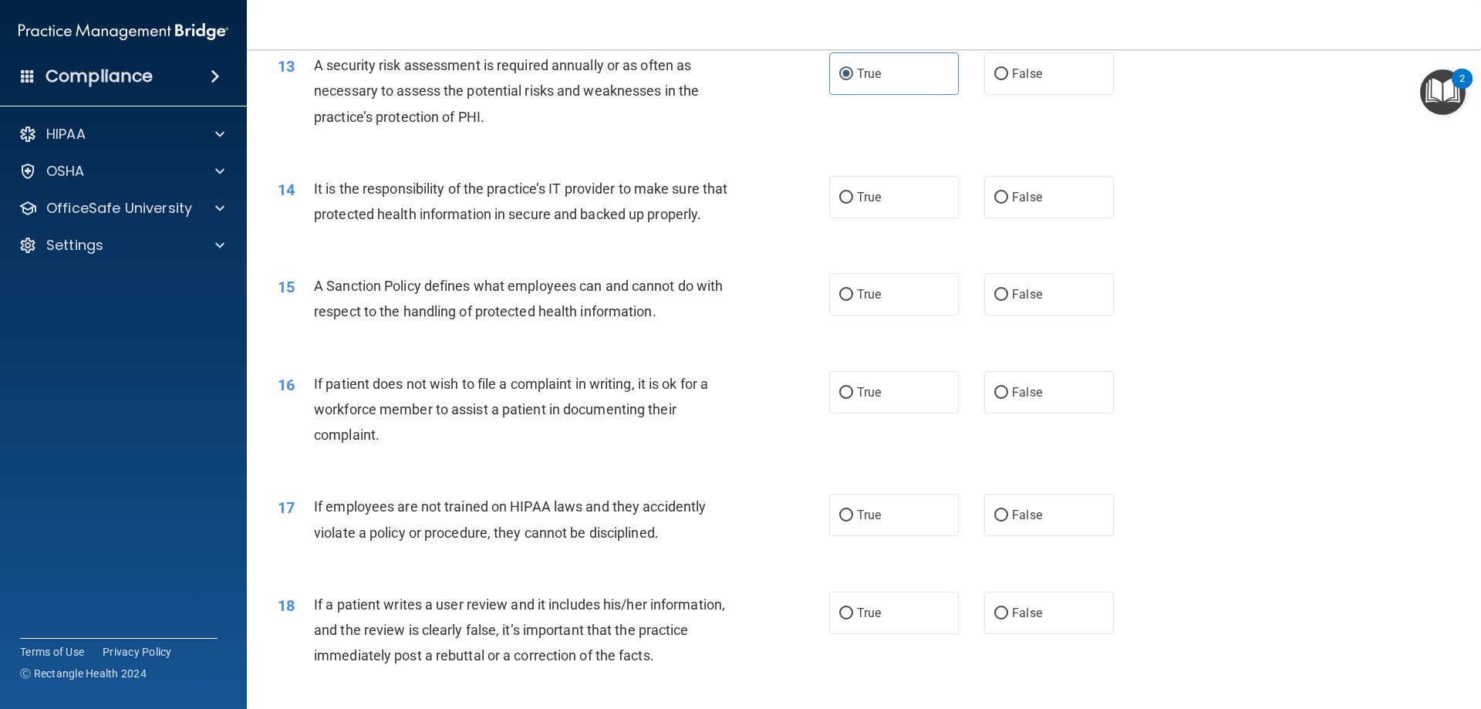
scroll to position [1697, 0]
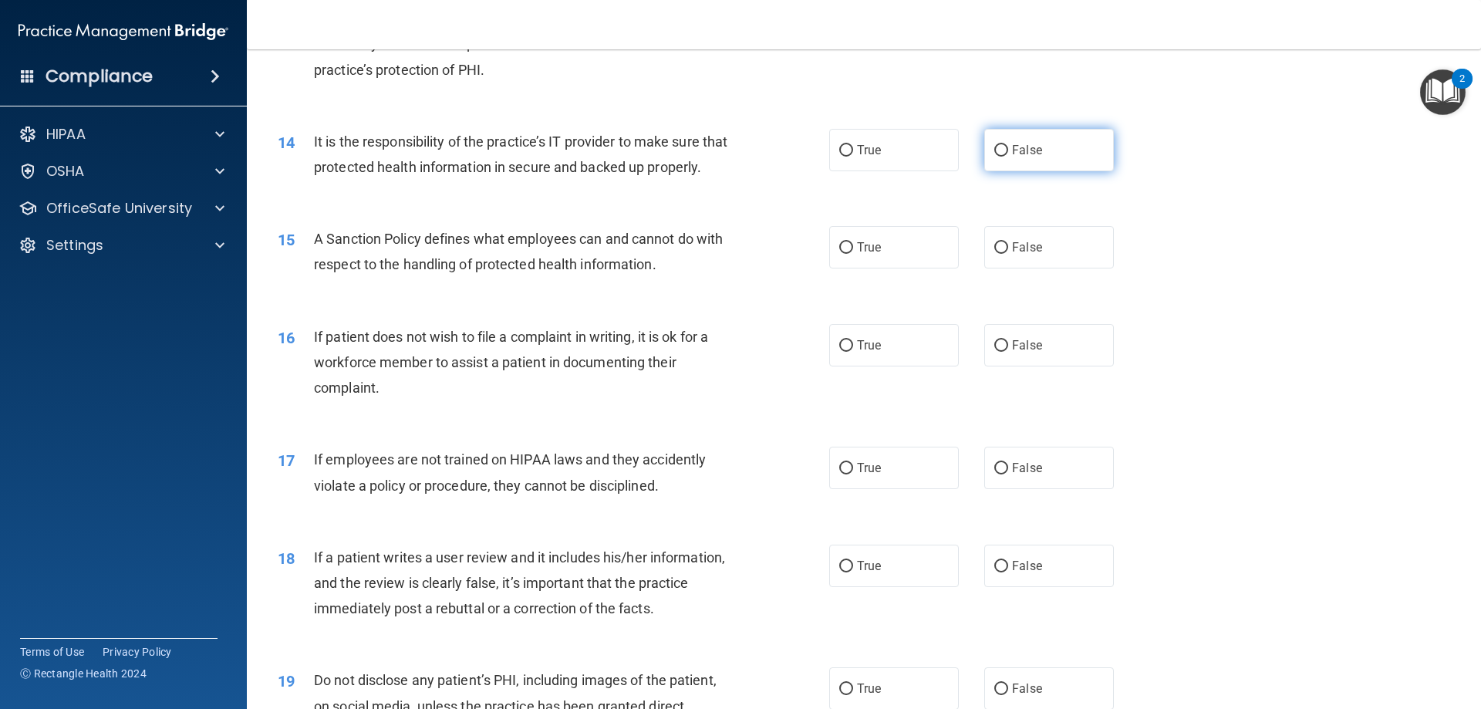
click at [1031, 149] on span "False" at bounding box center [1027, 150] width 30 height 15
click at [1008, 149] on input "False" at bounding box center [1001, 151] width 14 height 12
radio input "true"
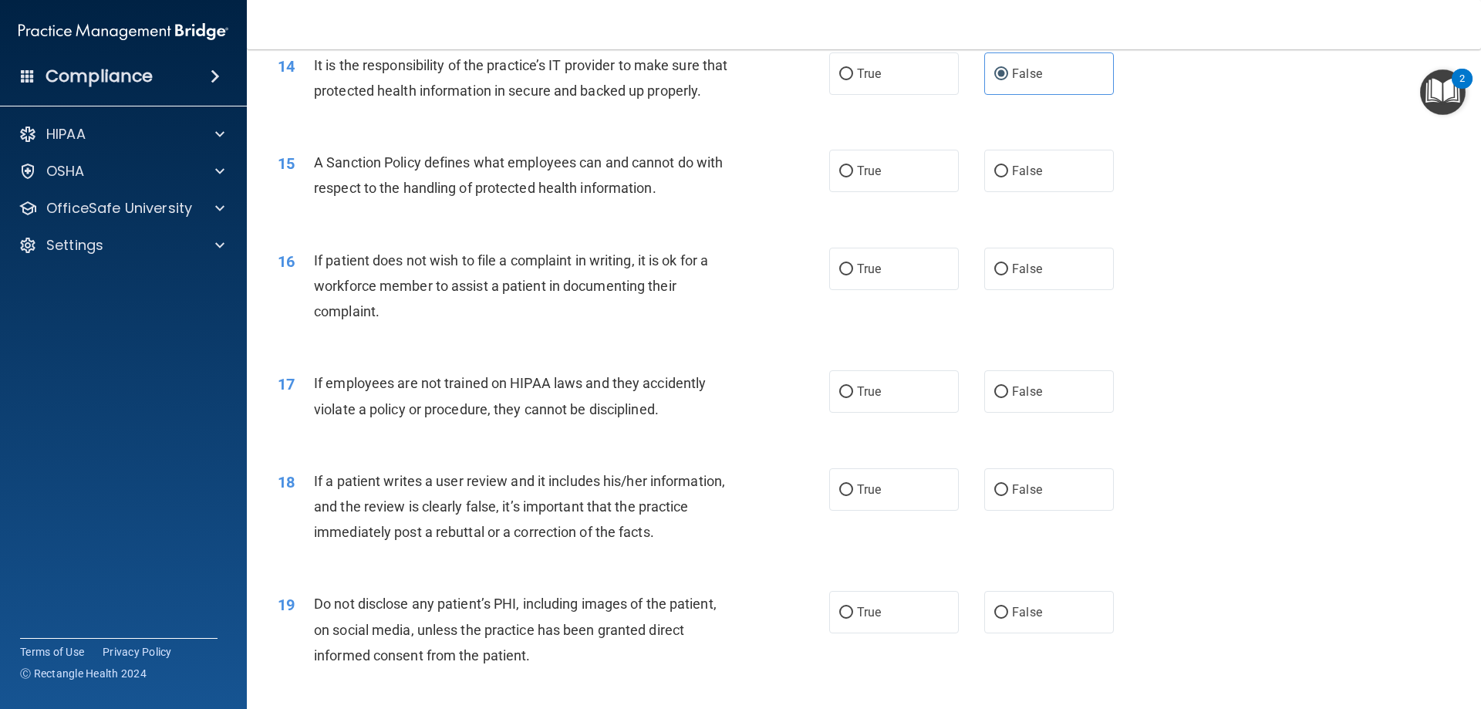
scroll to position [1774, 0]
click at [1012, 177] on span "False" at bounding box center [1027, 170] width 30 height 15
click at [1008, 177] on input "False" at bounding box center [1001, 171] width 14 height 12
radio input "true"
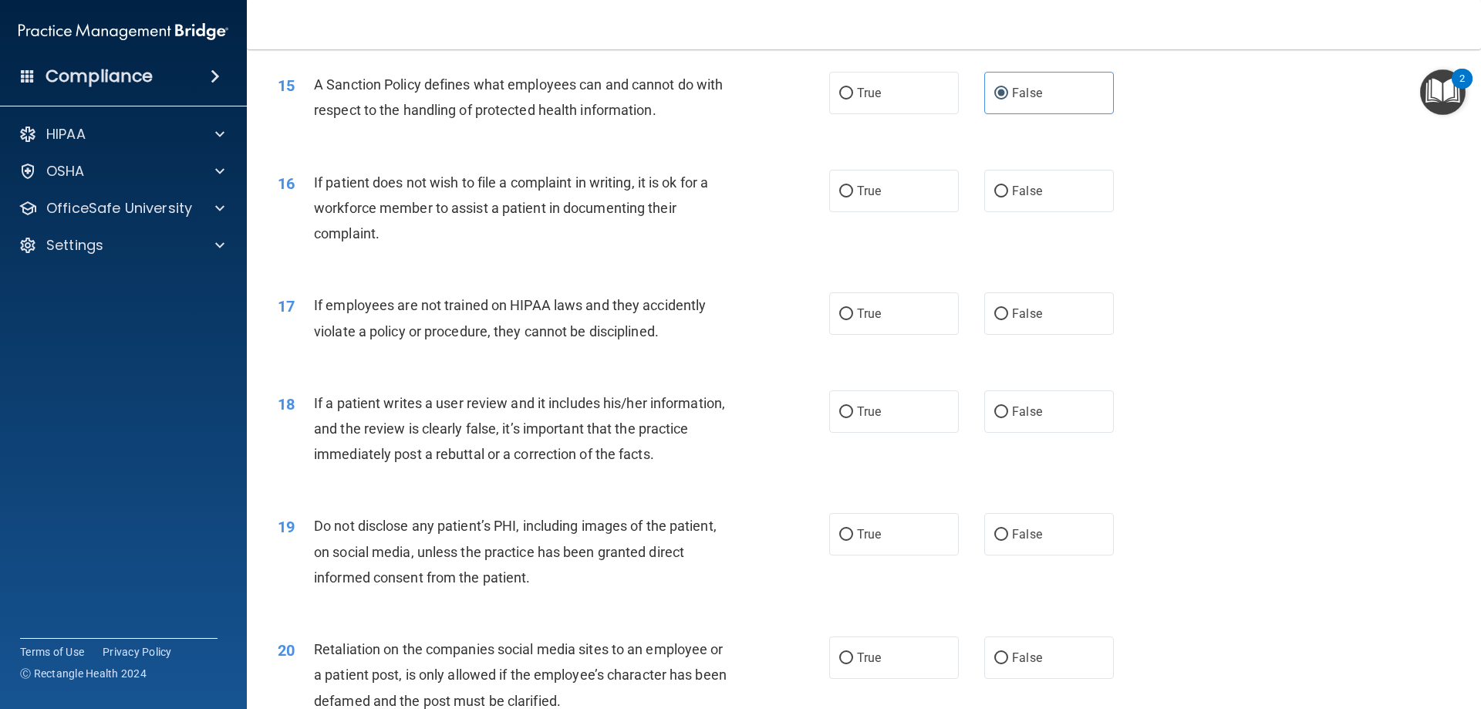
scroll to position [1929, 0]
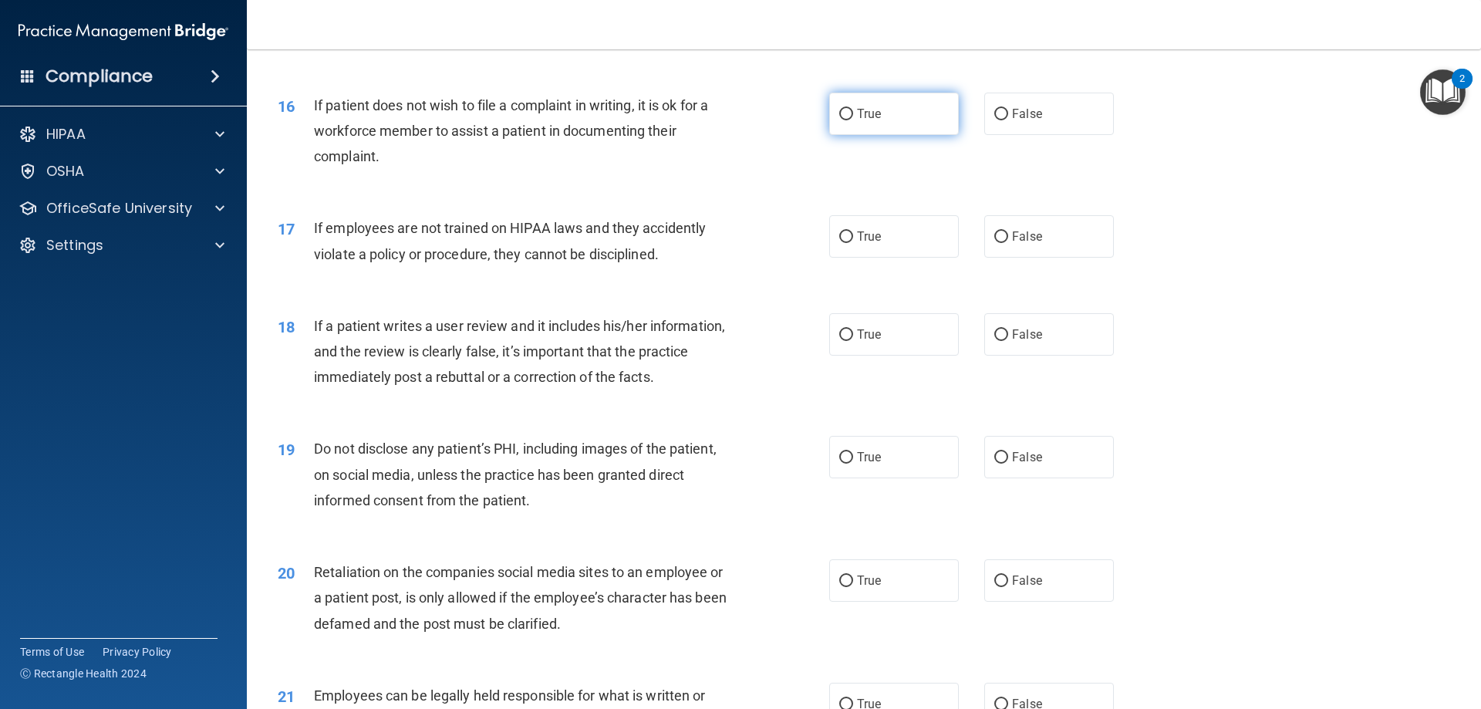
click at [907, 135] on label "True" at bounding box center [894, 114] width 130 height 42
click at [853, 120] on input "True" at bounding box center [846, 115] width 14 height 12
radio input "true"
click at [1058, 244] on label "False" at bounding box center [1049, 236] width 130 height 42
click at [1008, 243] on input "False" at bounding box center [1001, 237] width 14 height 12
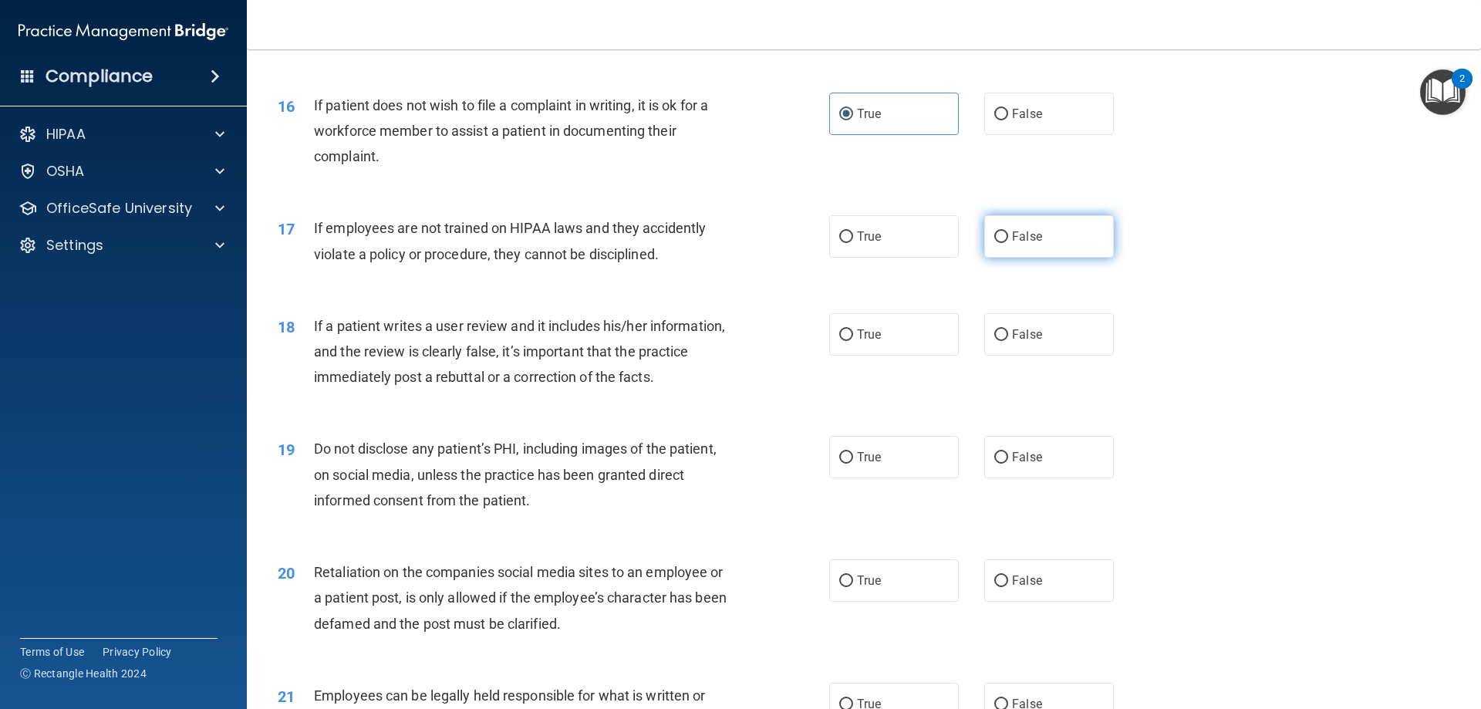
radio input "true"
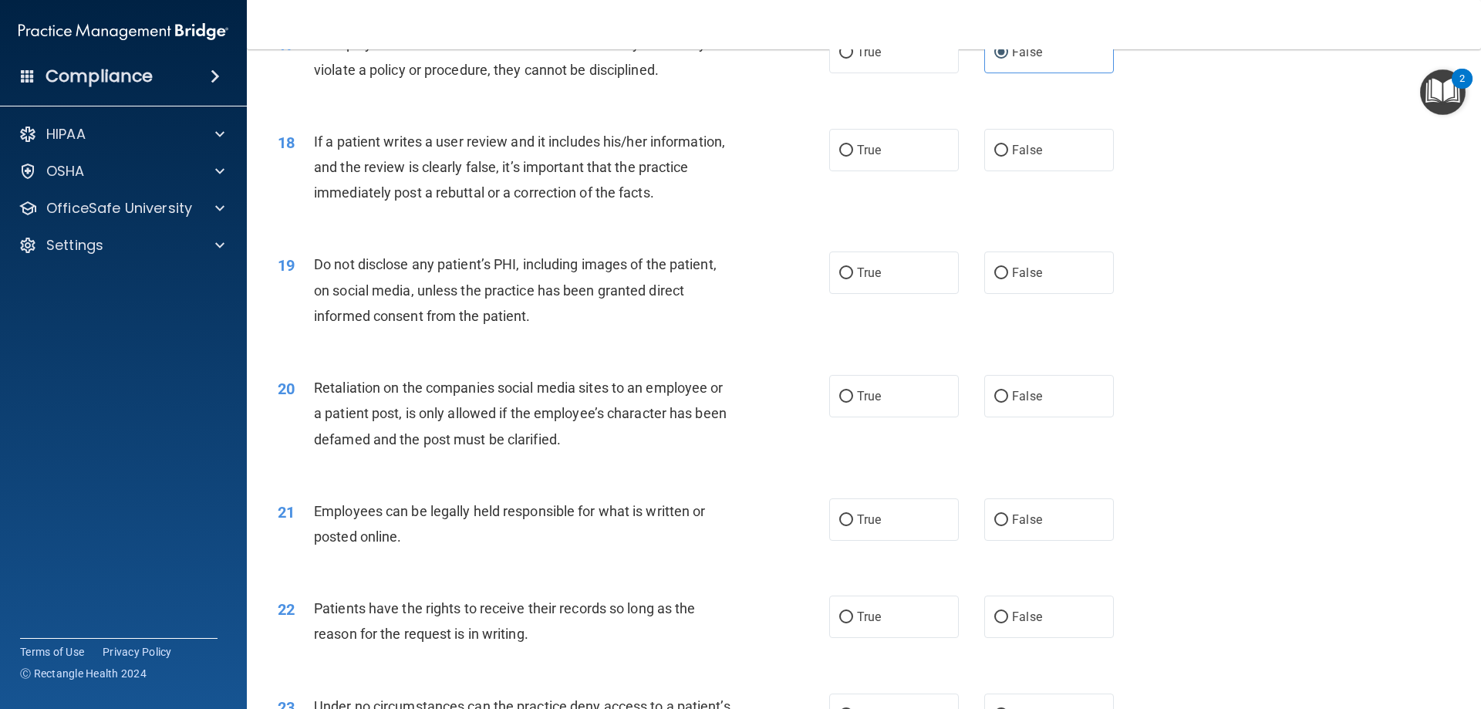
scroll to position [2160, 0]
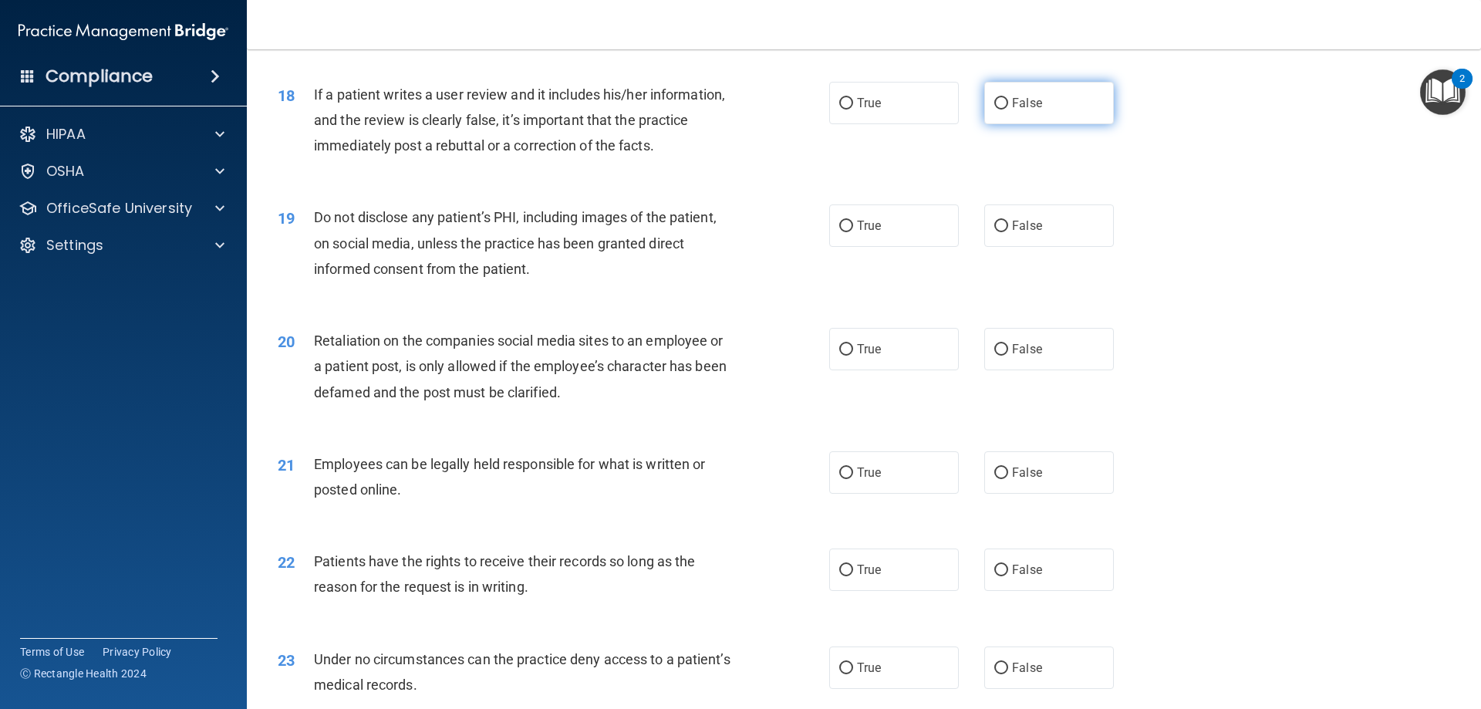
click at [1027, 124] on label "False" at bounding box center [1049, 103] width 130 height 42
click at [1008, 110] on input "False" at bounding box center [1001, 104] width 14 height 12
radio input "true"
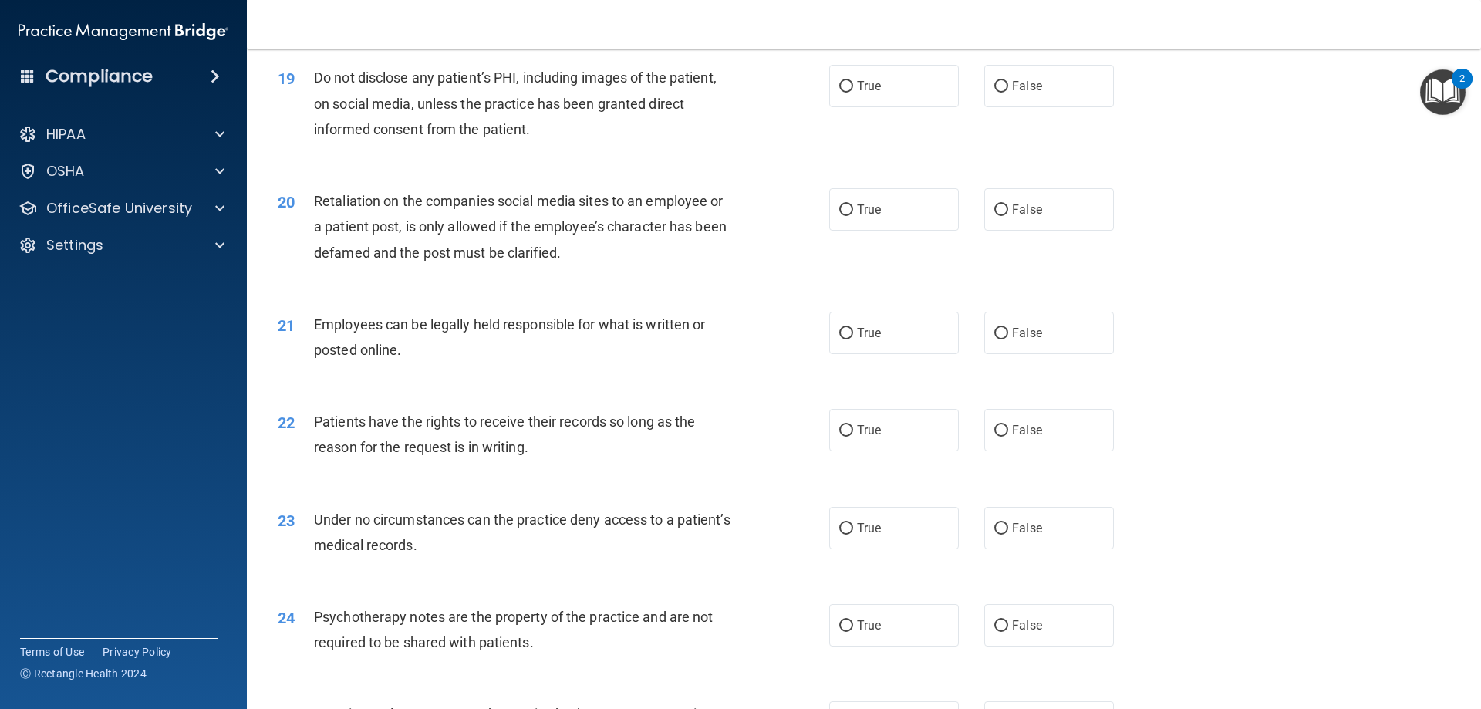
scroll to position [2315, 0]
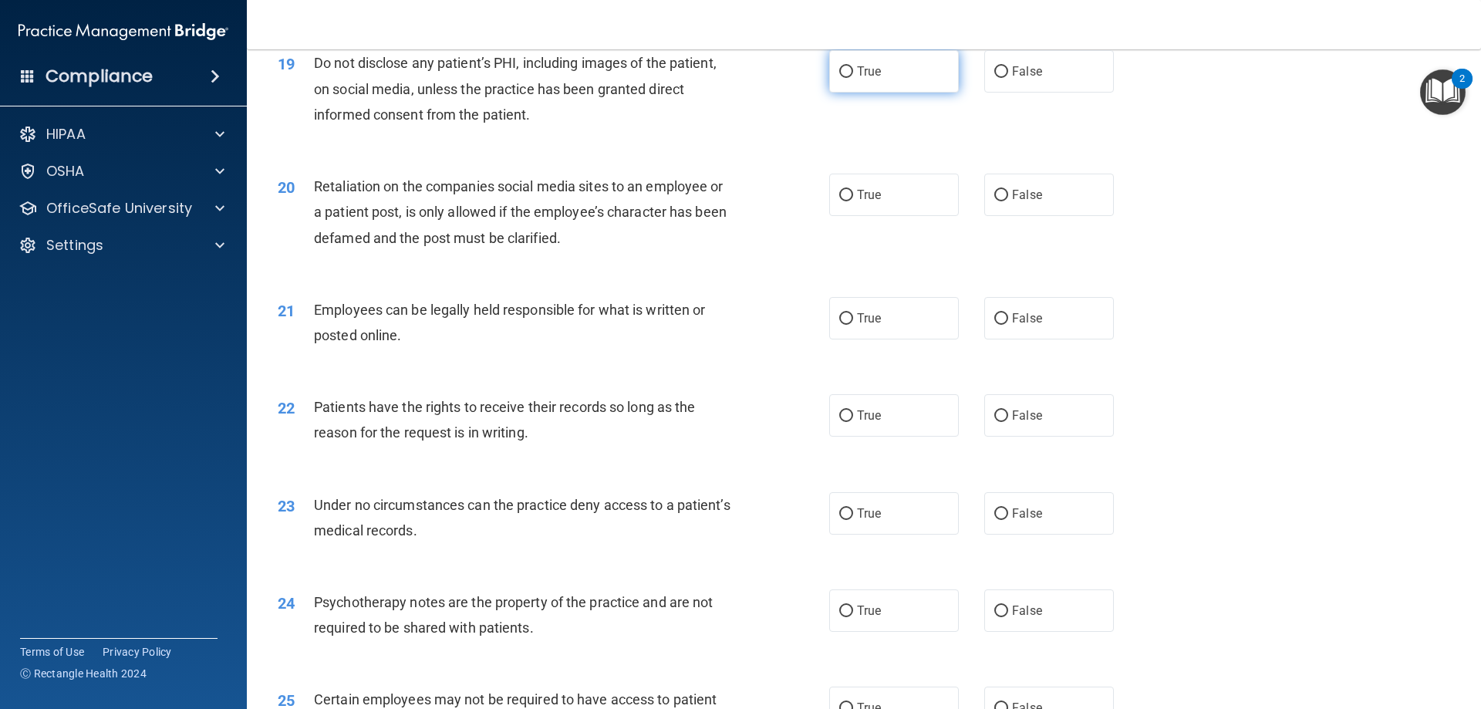
click at [880, 93] on label "True" at bounding box center [894, 71] width 130 height 42
click at [853, 78] on input "True" at bounding box center [846, 72] width 14 height 12
radio input "true"
click at [1018, 202] on span "False" at bounding box center [1027, 194] width 30 height 15
click at [1008, 201] on input "False" at bounding box center [1001, 196] width 14 height 12
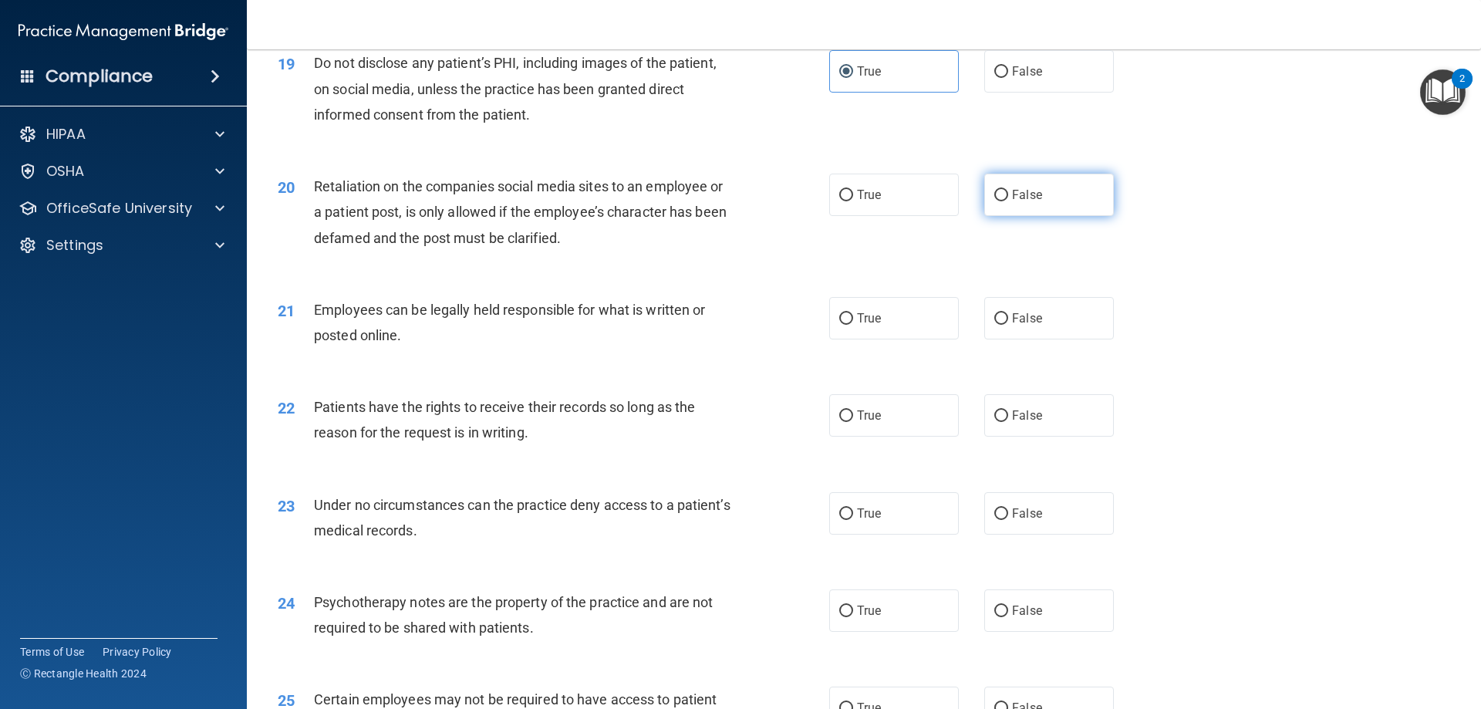
radio input "true"
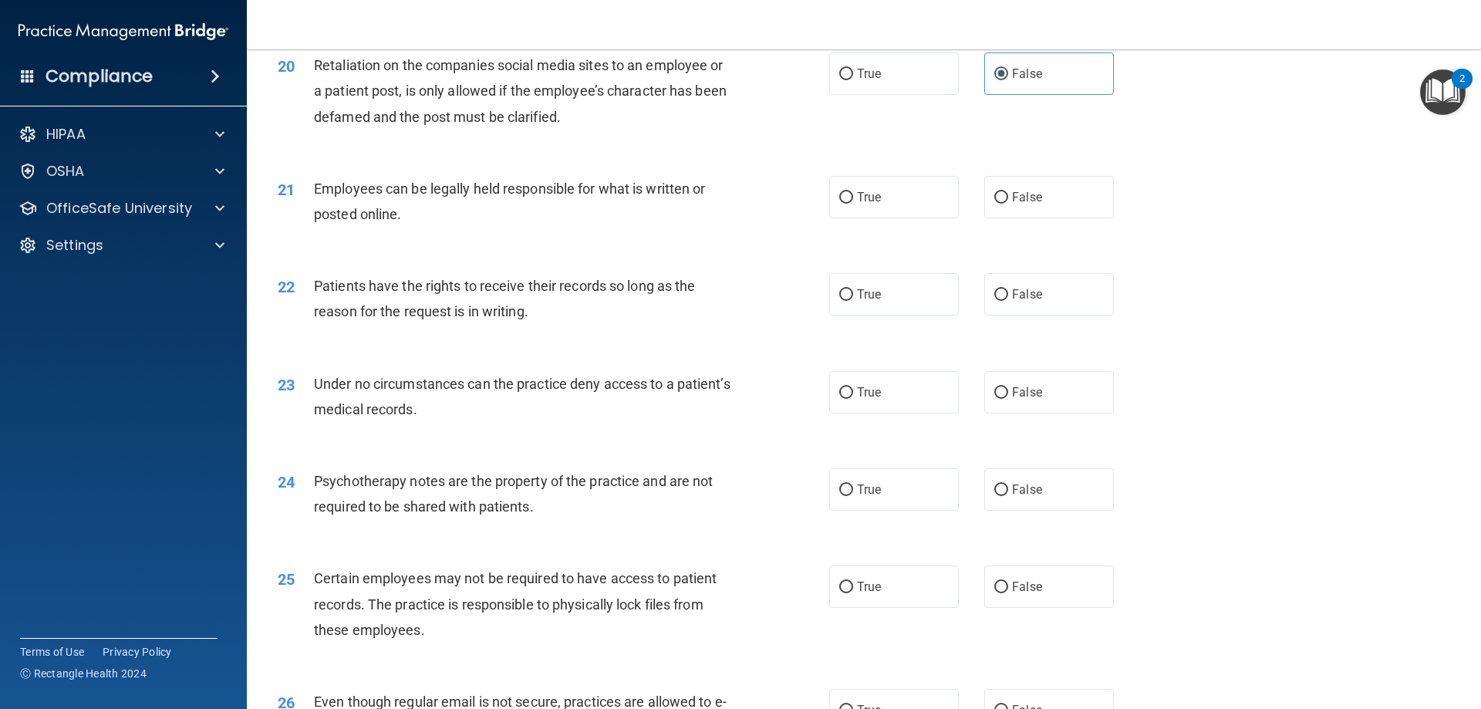
scroll to position [2392, 0]
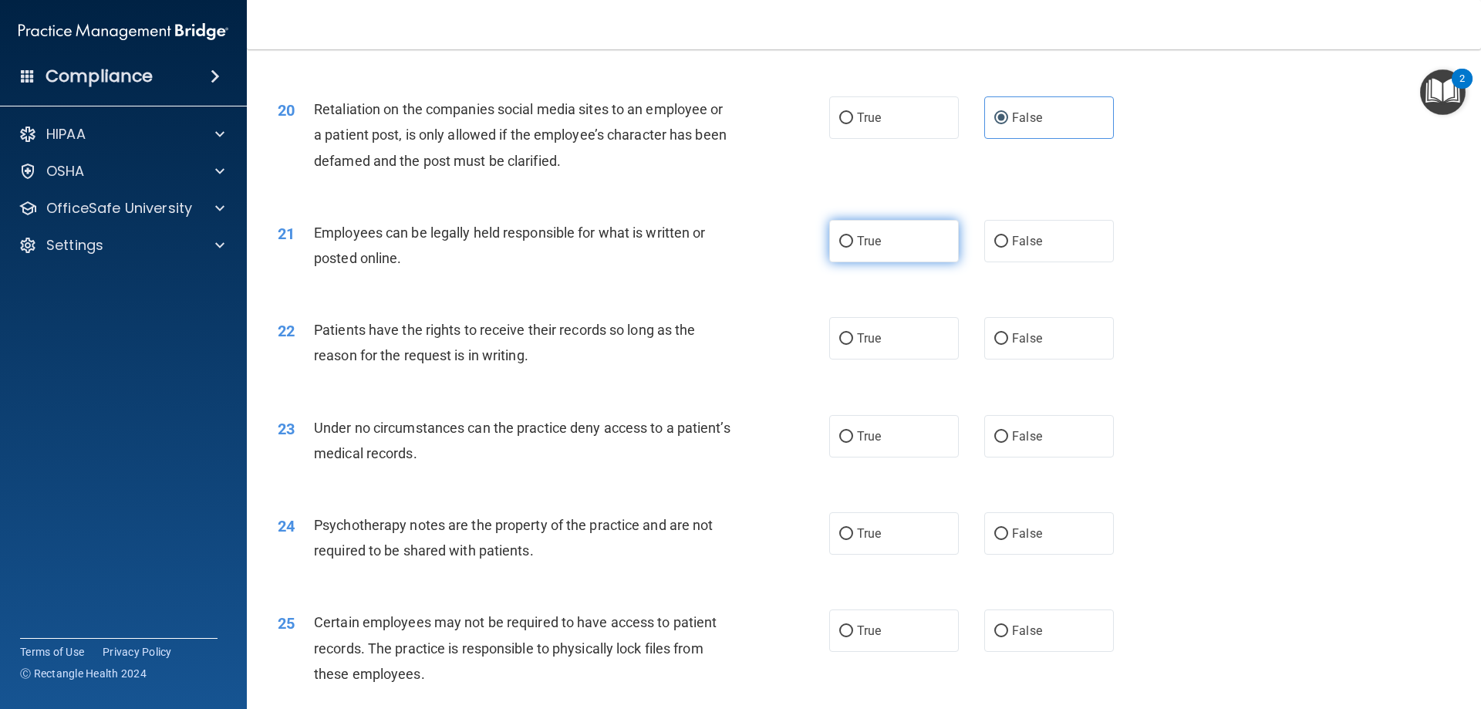
click at [848, 262] on label "True" at bounding box center [894, 241] width 130 height 42
click at [848, 248] on input "True" at bounding box center [846, 242] width 14 height 12
radio input "true"
click at [1017, 354] on label "False" at bounding box center [1049, 338] width 130 height 42
click at [1008, 345] on input "False" at bounding box center [1001, 339] width 14 height 12
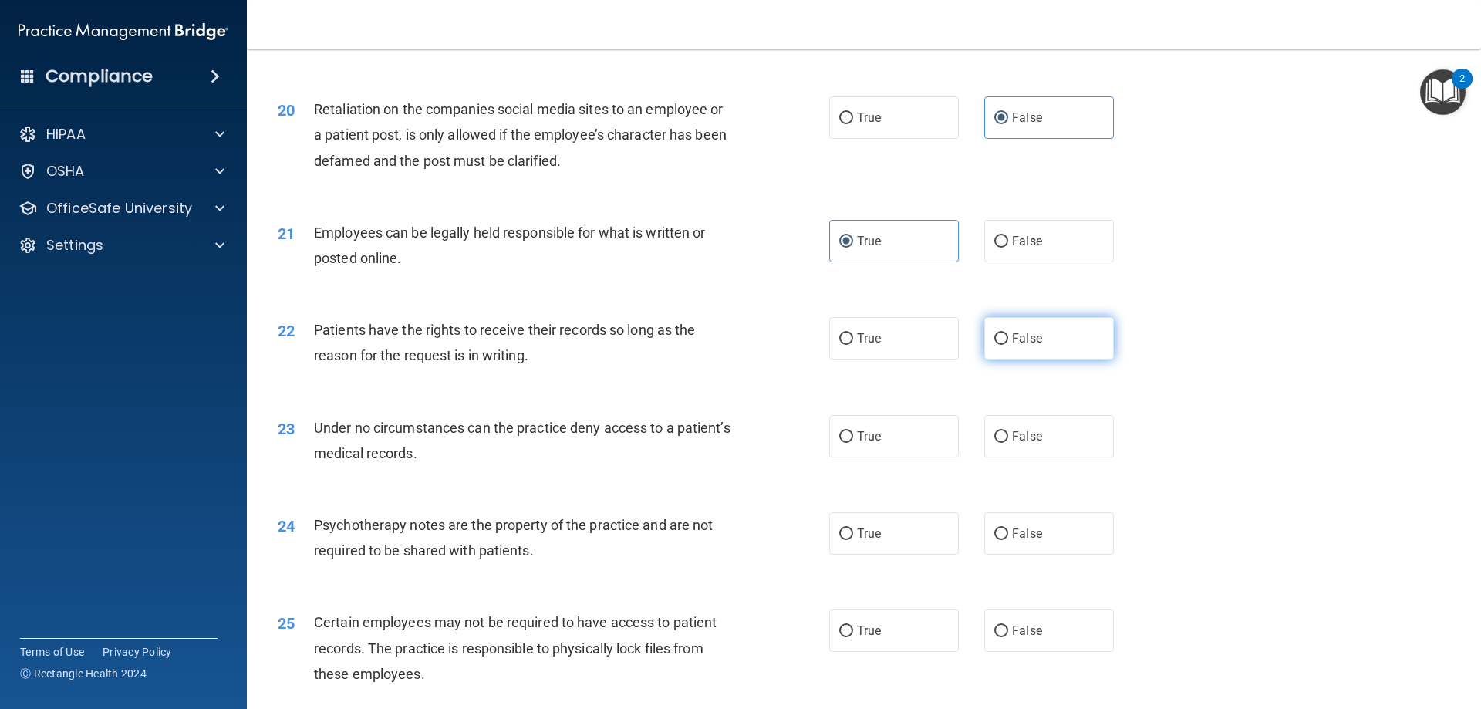
radio input "true"
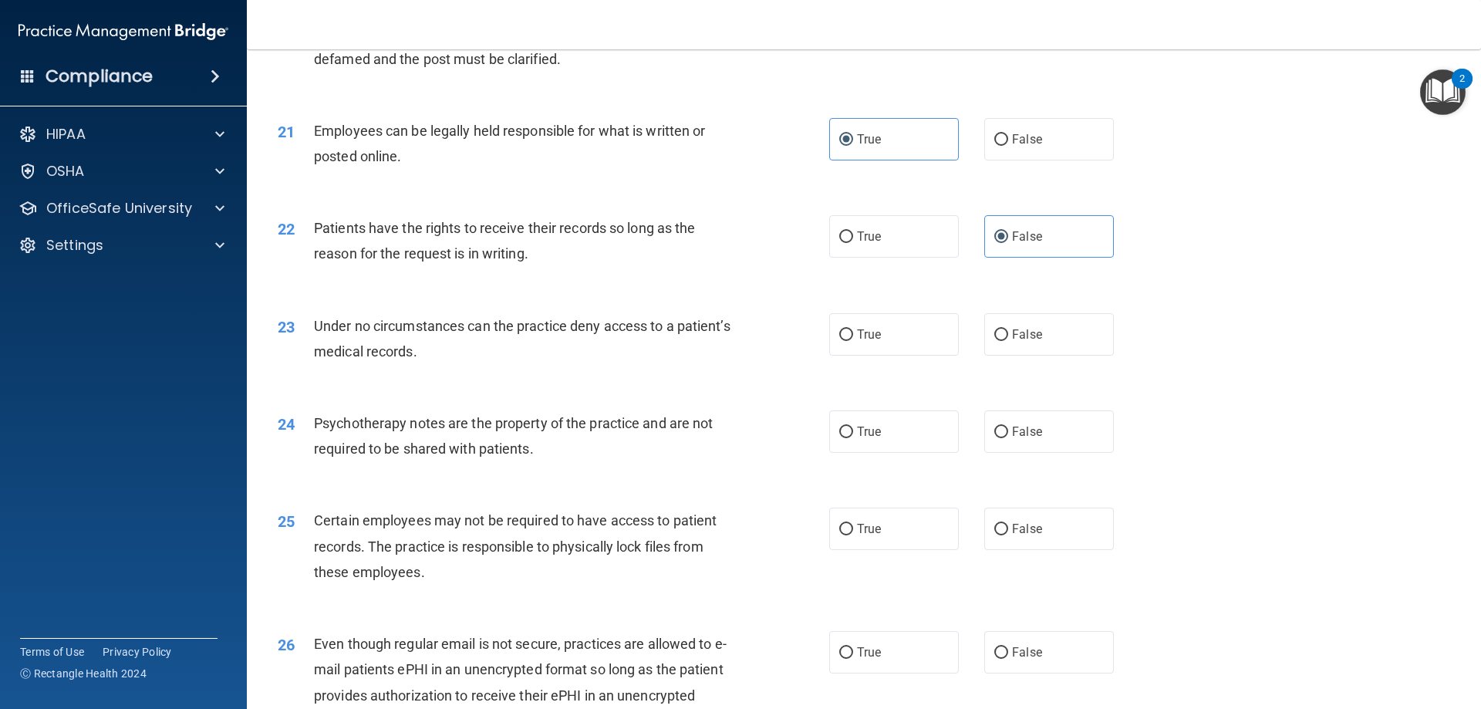
scroll to position [2546, 0]
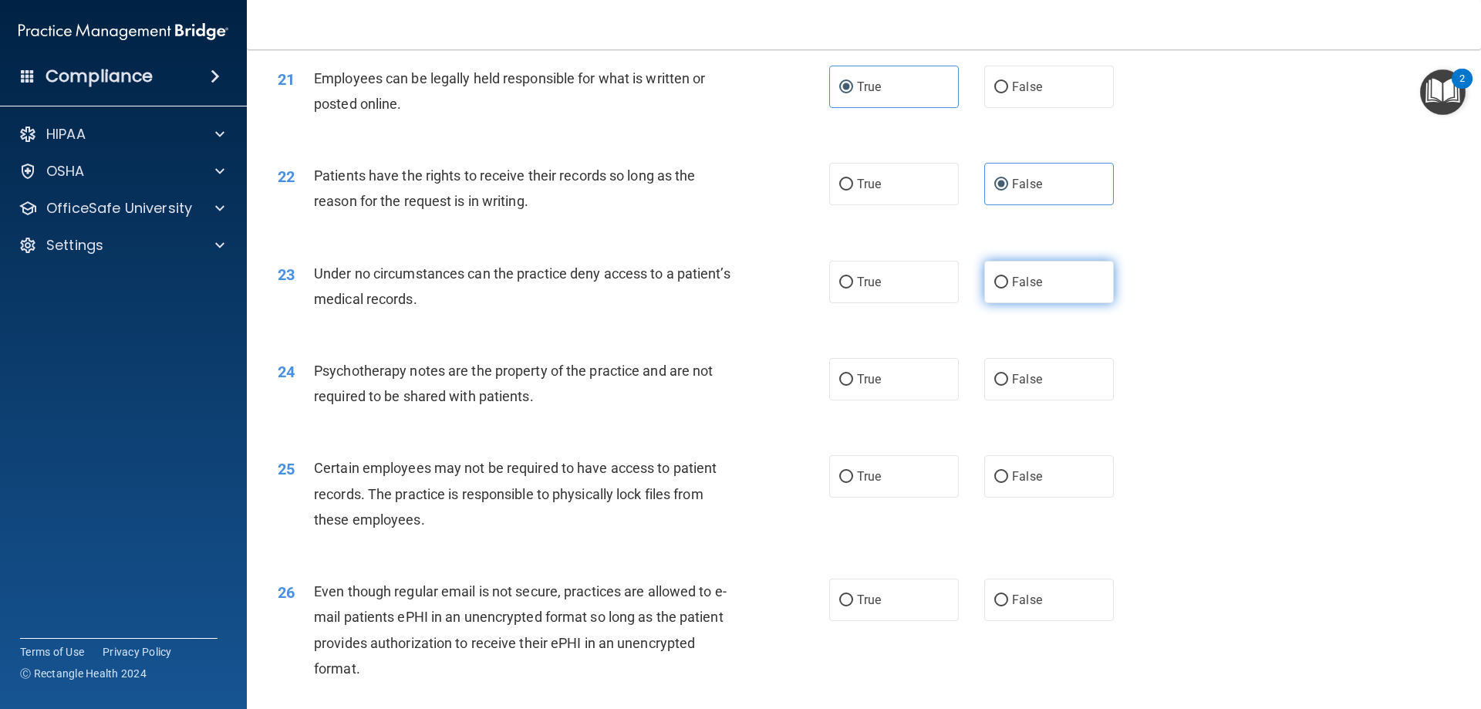
click at [1028, 303] on label "False" at bounding box center [1049, 282] width 130 height 42
click at [1008, 289] on input "False" at bounding box center [1001, 283] width 14 height 12
radio input "true"
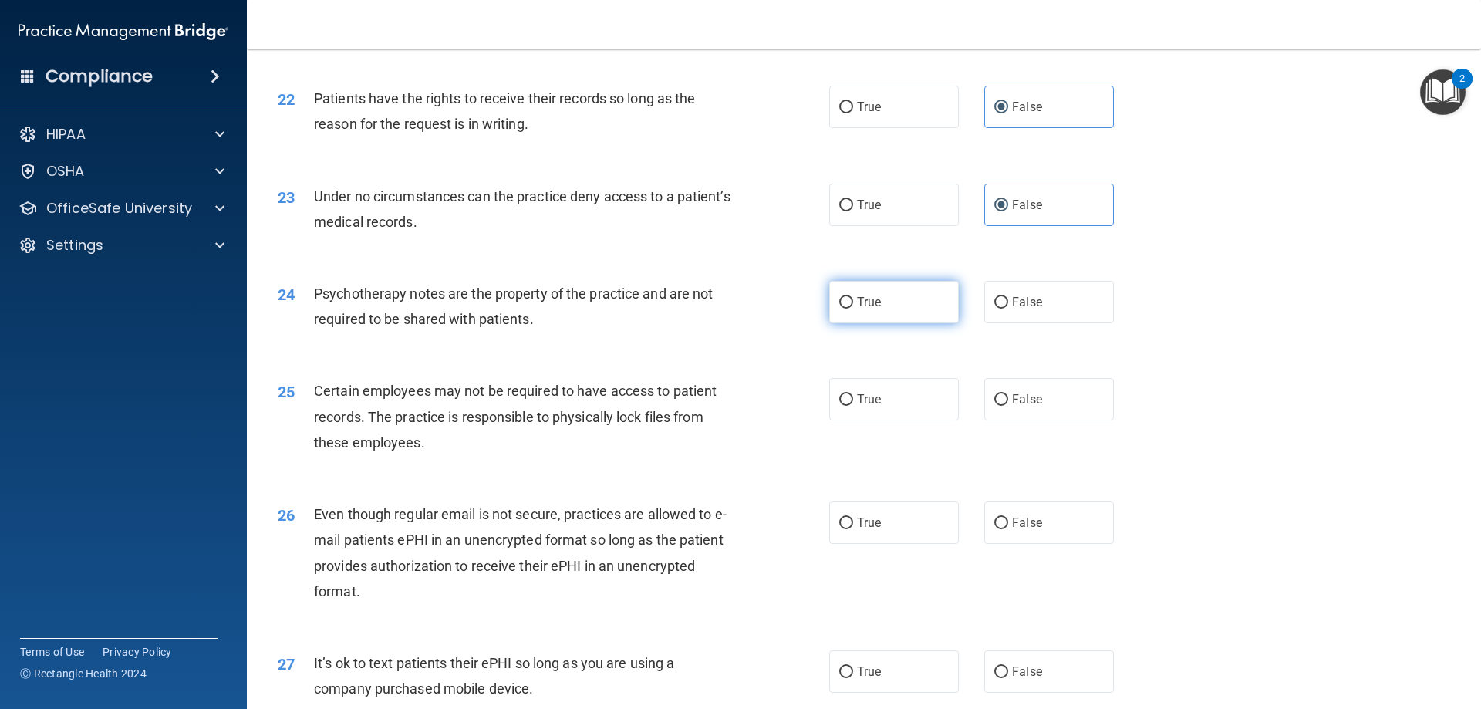
click at [904, 323] on label "True" at bounding box center [894, 302] width 130 height 42
click at [853, 309] on input "True" at bounding box center [846, 303] width 14 height 12
radio input "true"
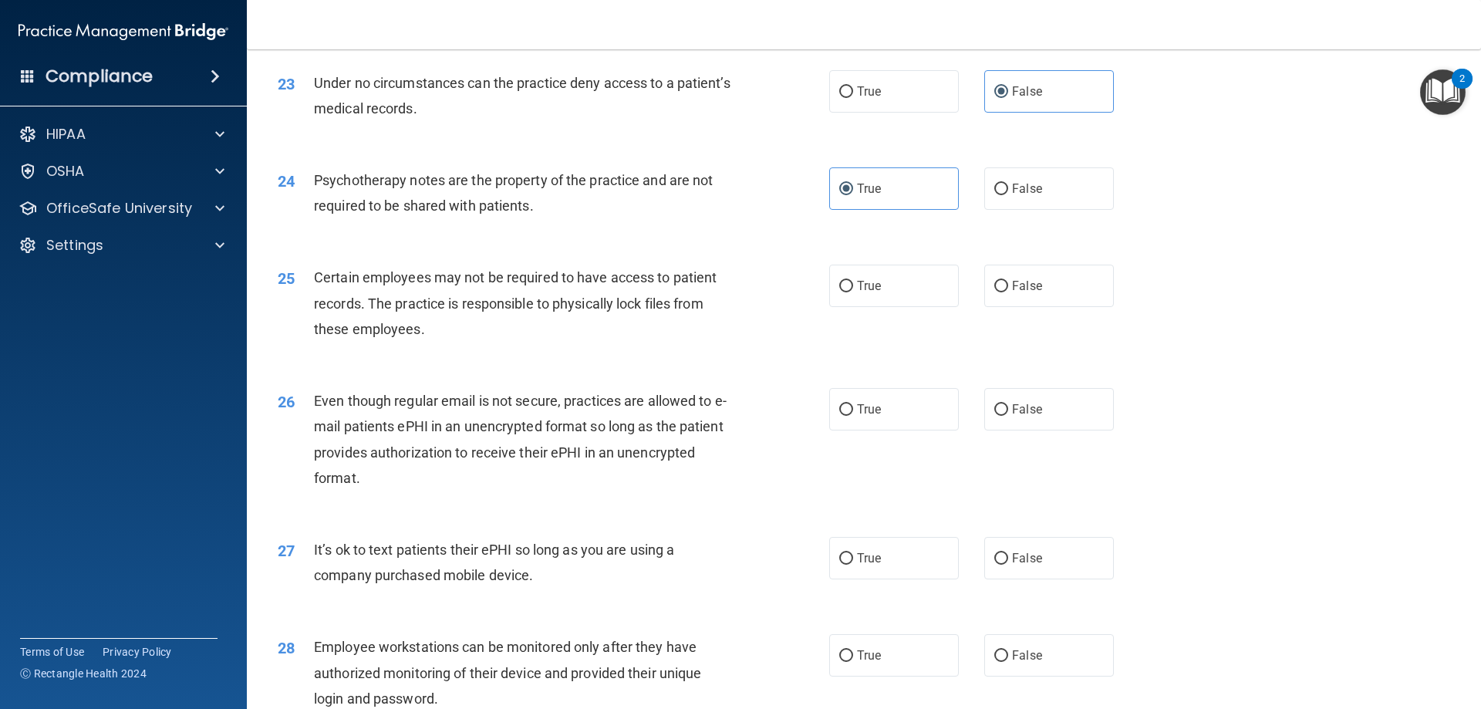
scroll to position [2777, 0]
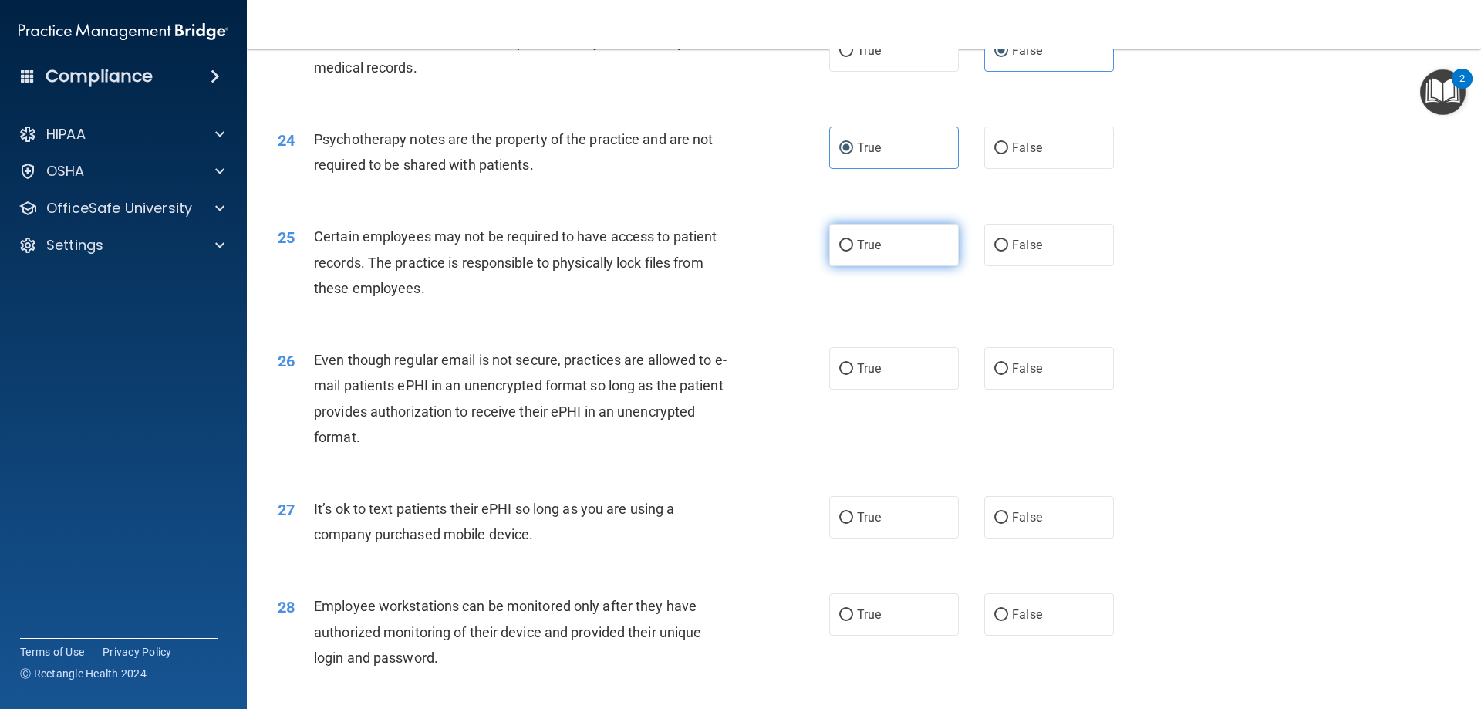
click at [935, 266] on label "True" at bounding box center [894, 245] width 130 height 42
click at [853, 252] on input "True" at bounding box center [846, 246] width 14 height 12
radio input "true"
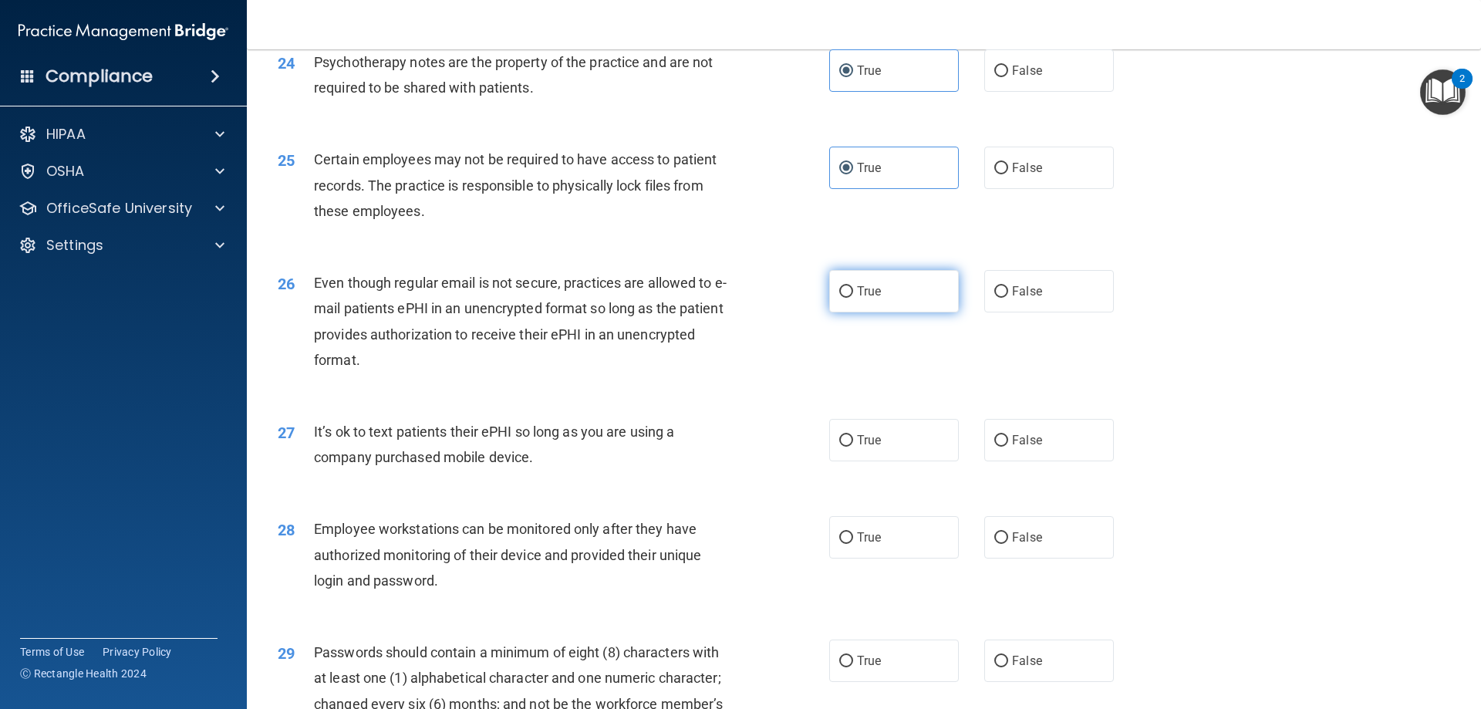
click at [882, 312] on label "True" at bounding box center [894, 291] width 130 height 42
click at [853, 298] on input "True" at bounding box center [846, 292] width 14 height 12
radio input "true"
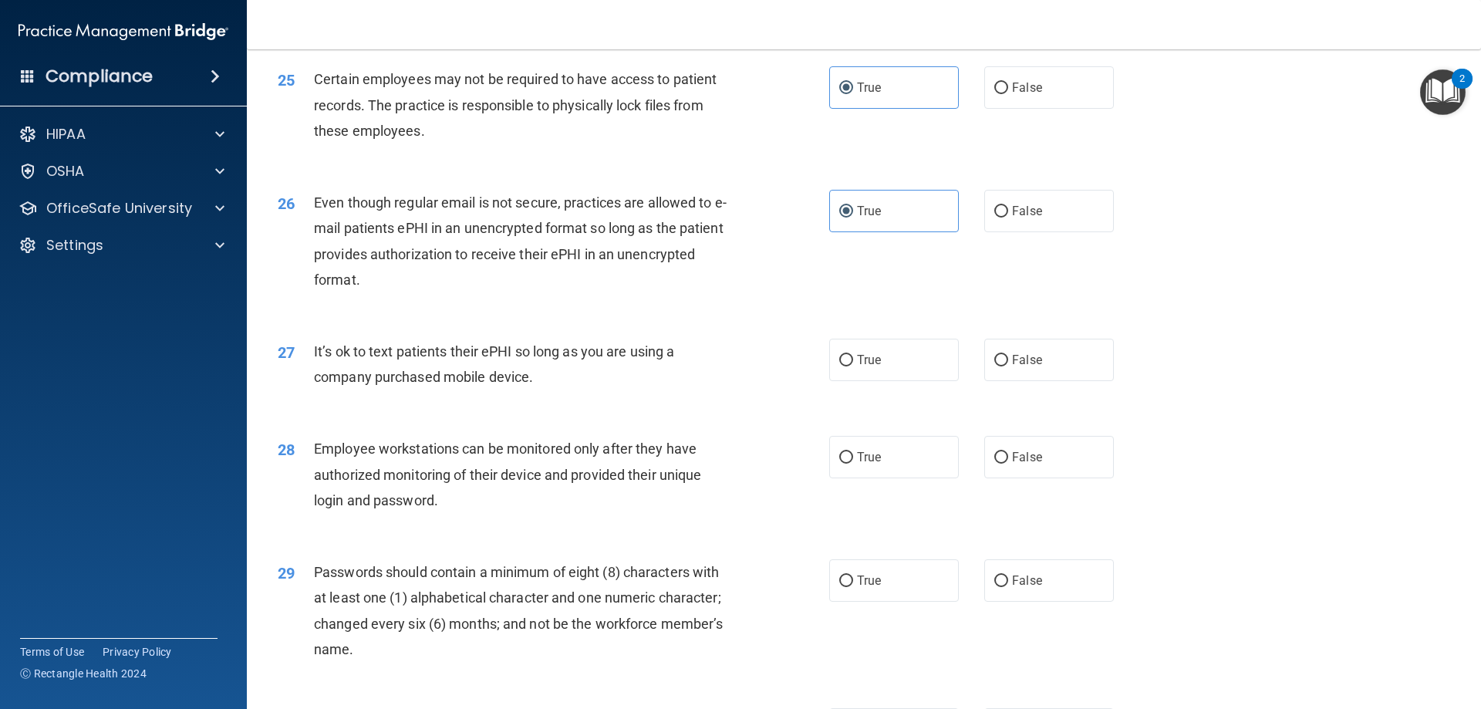
scroll to position [3009, 0]
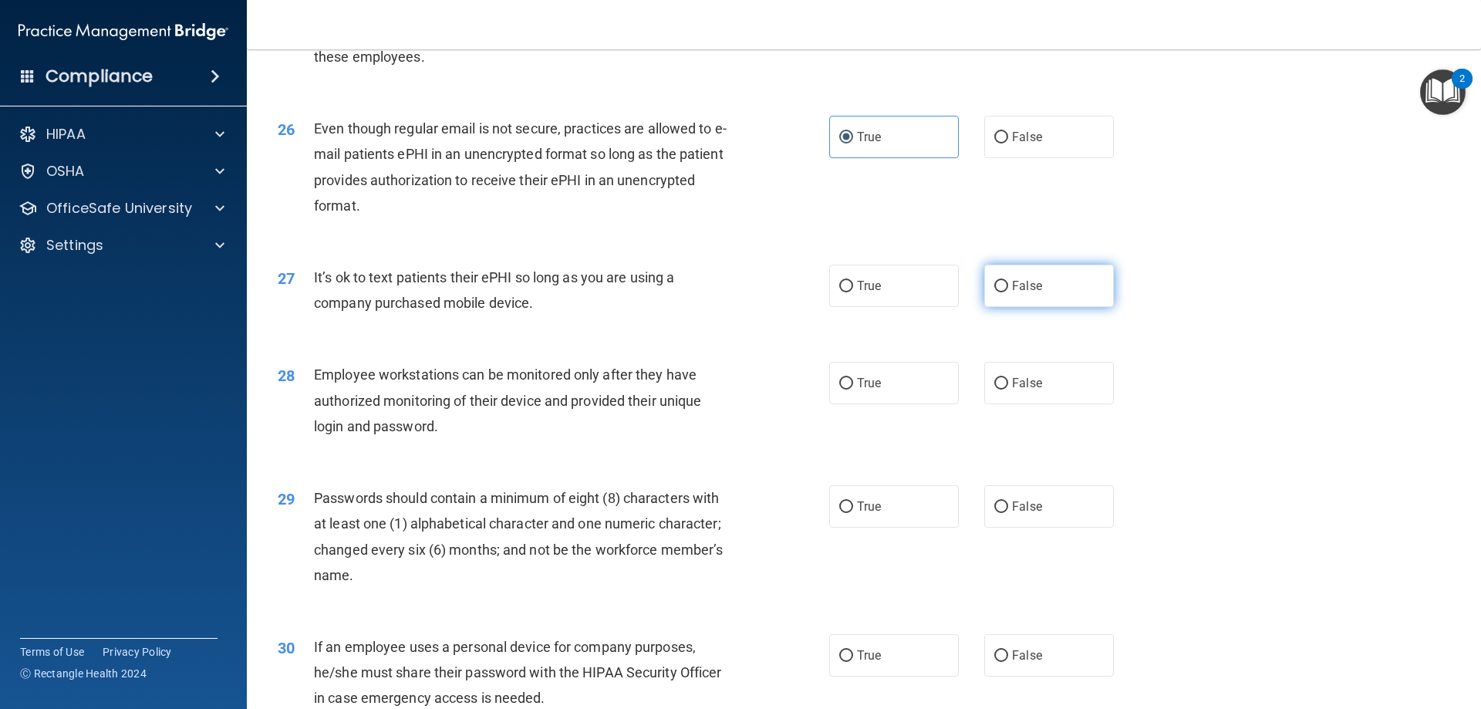
click at [1069, 307] on label "False" at bounding box center [1049, 286] width 130 height 42
click at [1008, 292] on input "False" at bounding box center [1001, 287] width 14 height 12
radio input "true"
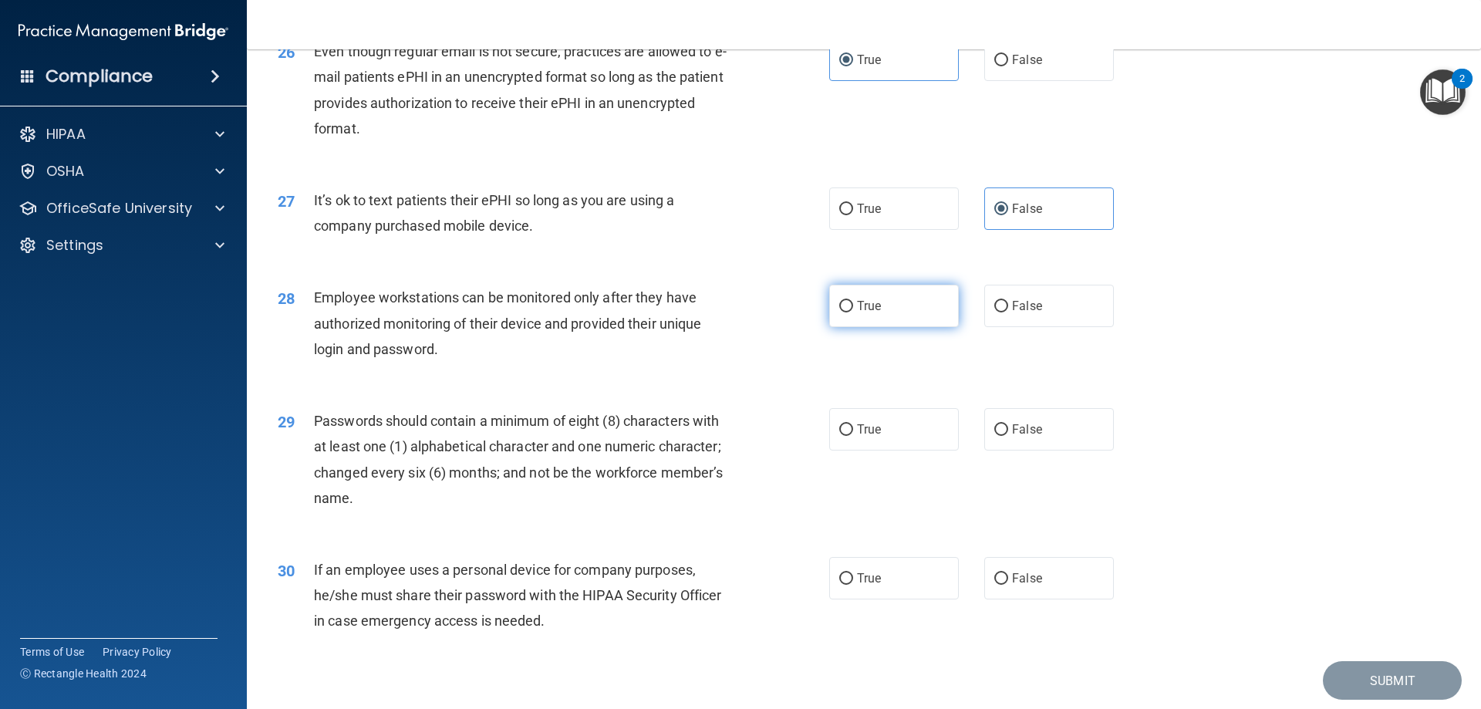
click at [846, 312] on input "True" at bounding box center [846, 307] width 14 height 12
radio input "true"
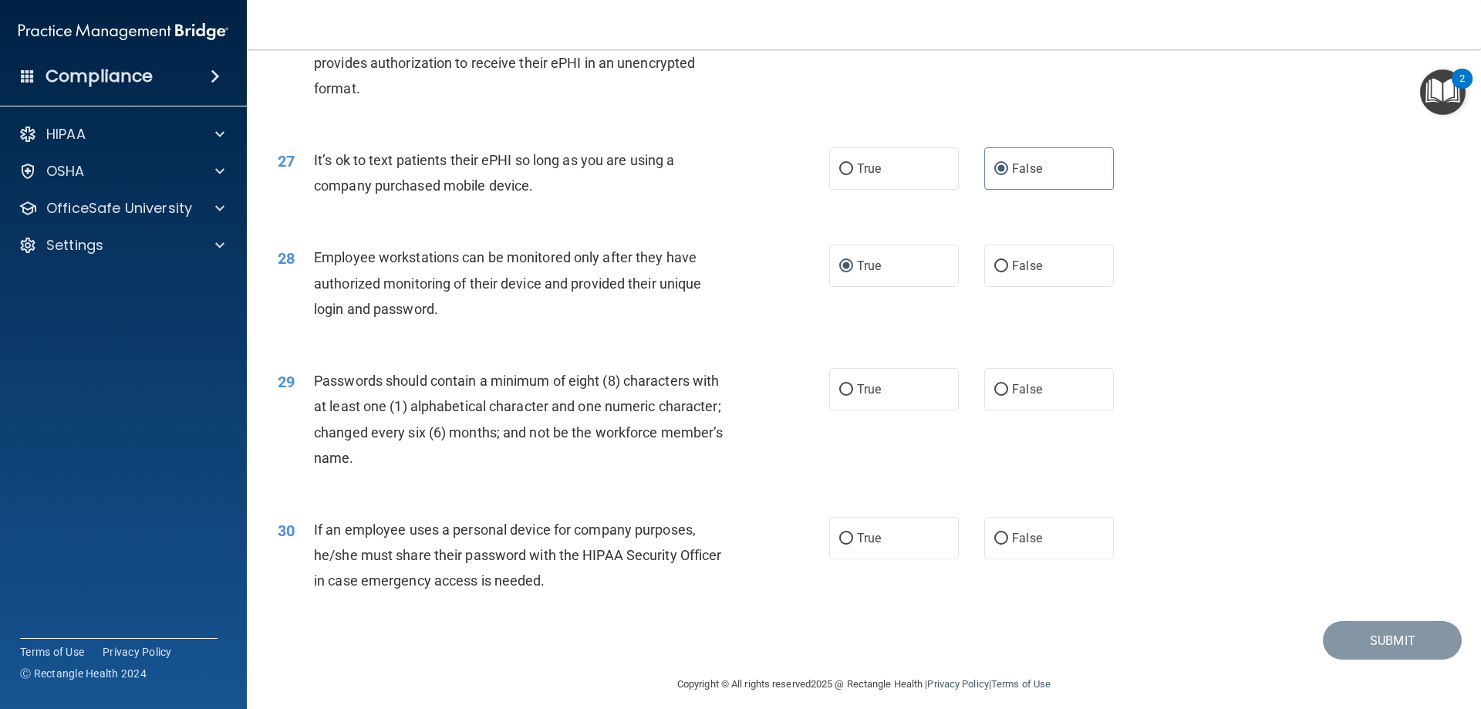
scroll to position [3164, 0]
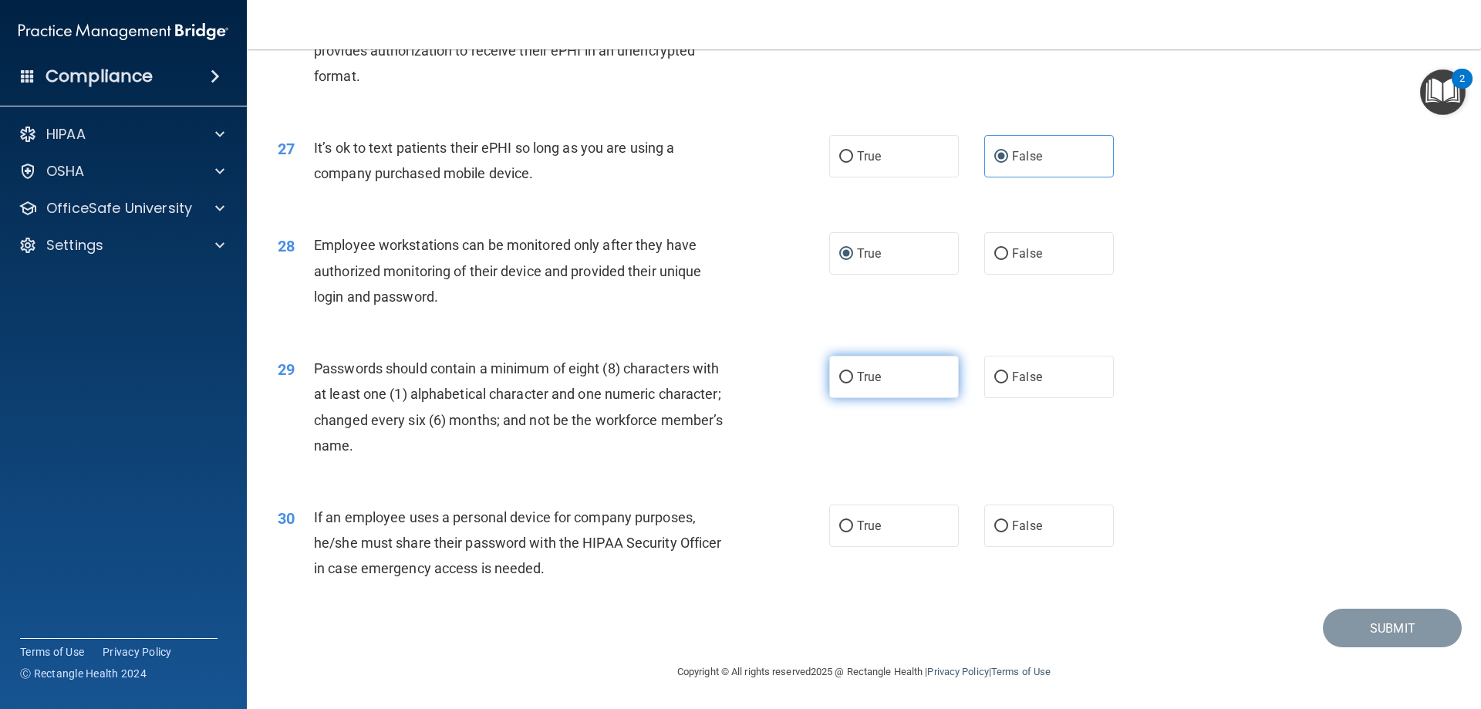
click at [890, 387] on label "True" at bounding box center [894, 377] width 130 height 42
click at [853, 383] on input "True" at bounding box center [846, 378] width 14 height 12
radio input "true"
click at [1012, 532] on span "False" at bounding box center [1027, 525] width 30 height 15
click at [1008, 532] on input "False" at bounding box center [1001, 527] width 14 height 12
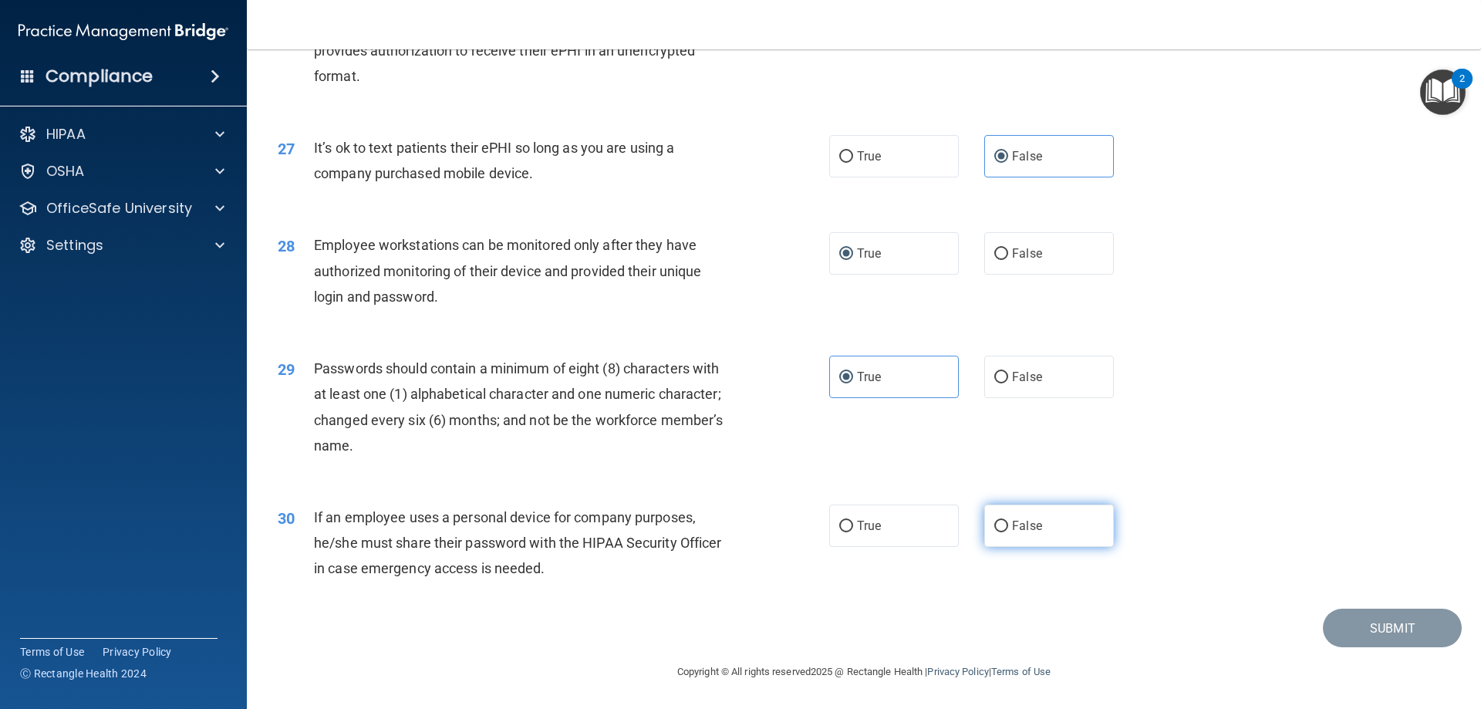
radio input "true"
click at [1326, 636] on button "Submit" at bounding box center [1392, 628] width 139 height 39
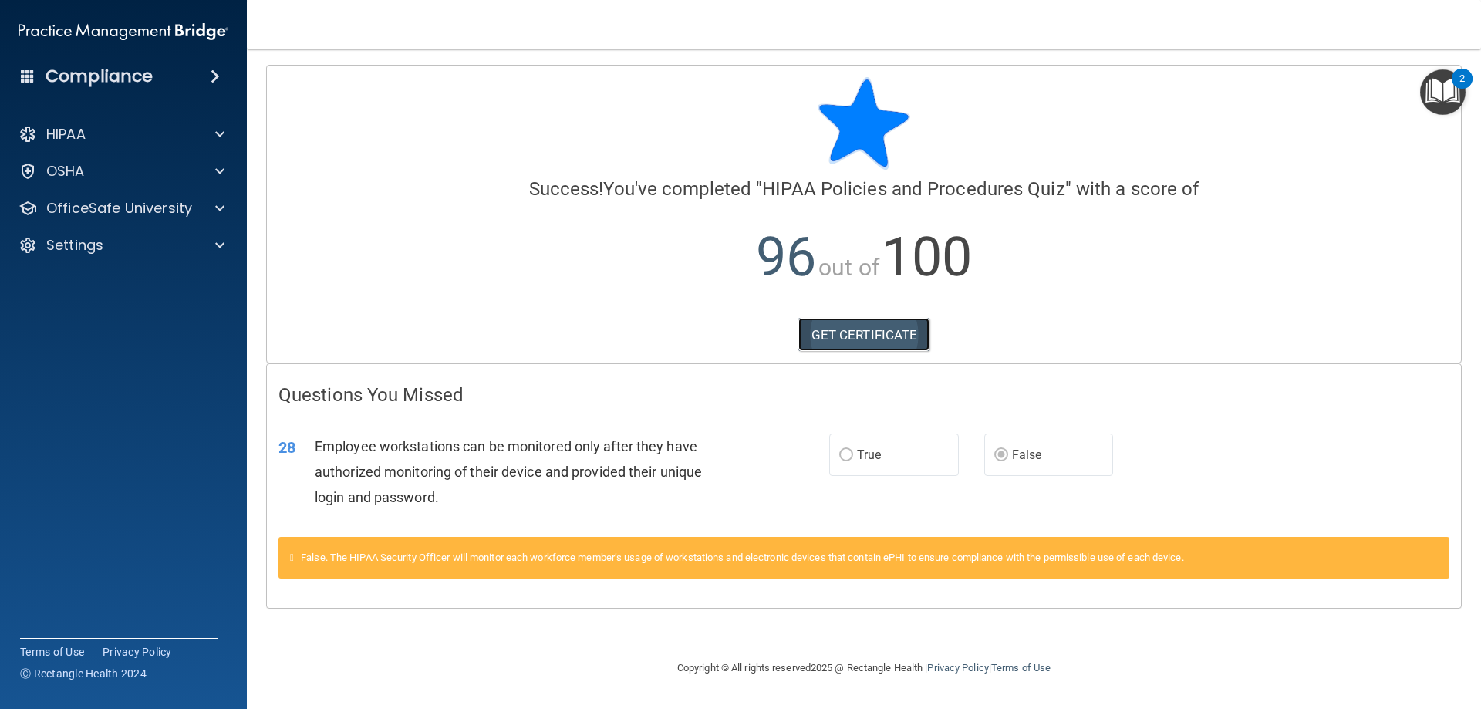
click at [895, 342] on link "GET CERTIFICATE" at bounding box center [865, 335] width 132 height 34
click at [164, 189] on div "HIPAA Documents and Policies Report an Incident Business Associates Emergency P…" at bounding box center [124, 193] width 248 height 160
click at [166, 201] on p "OfficeSafe University" at bounding box center [119, 208] width 146 height 19
click at [129, 246] on p "HIPAA Training" at bounding box center [73, 245] width 127 height 15
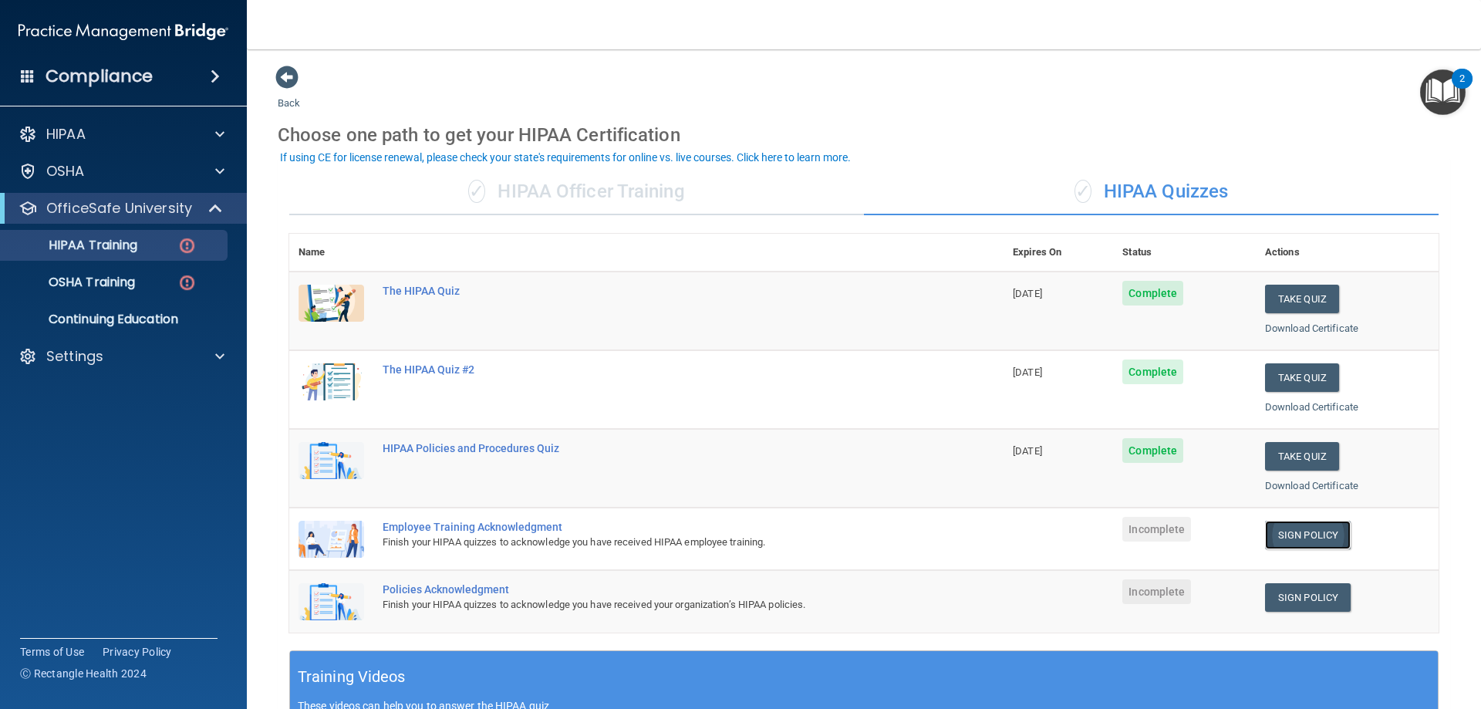
click at [1295, 526] on link "Sign Policy" at bounding box center [1308, 535] width 86 height 29
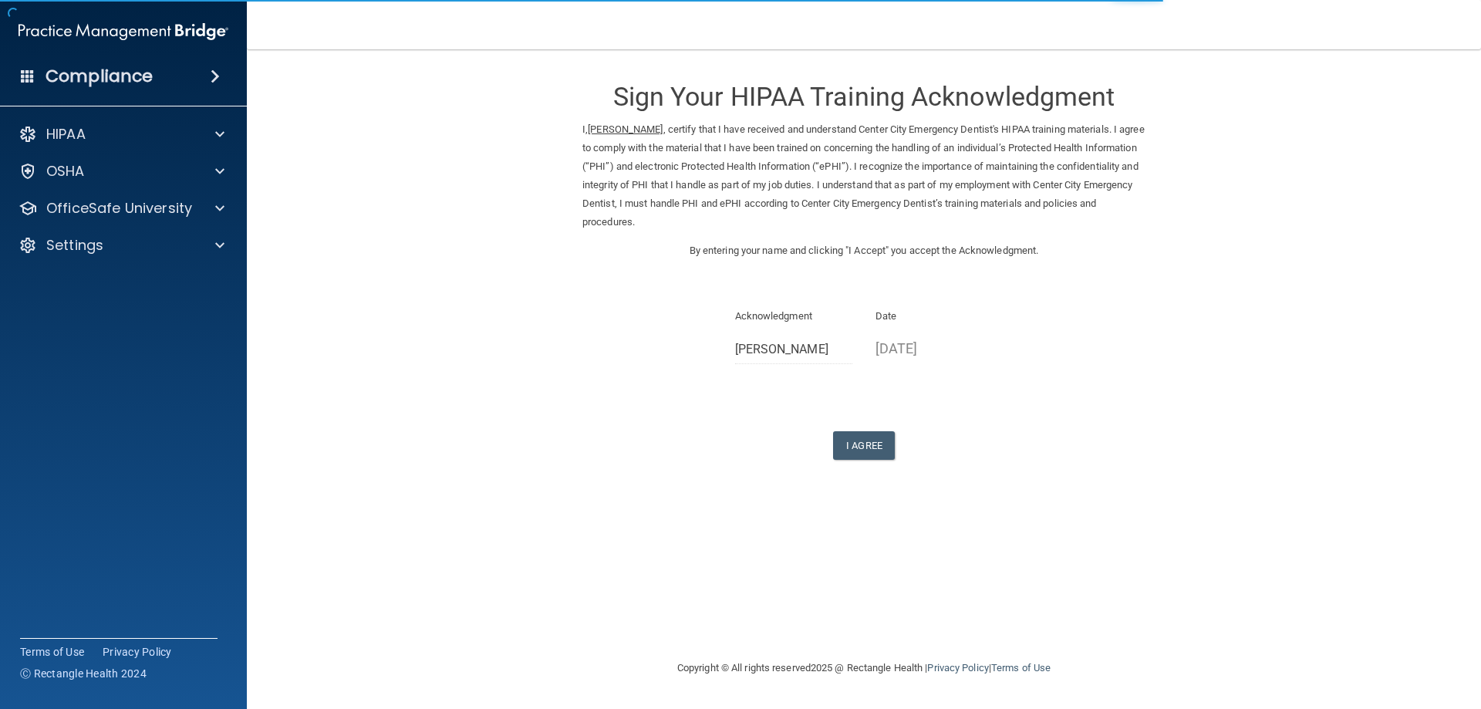
click at [897, 353] on p "09/01/2025" at bounding box center [935, 348] width 118 height 25
click at [861, 437] on button "I Agree" at bounding box center [864, 445] width 62 height 29
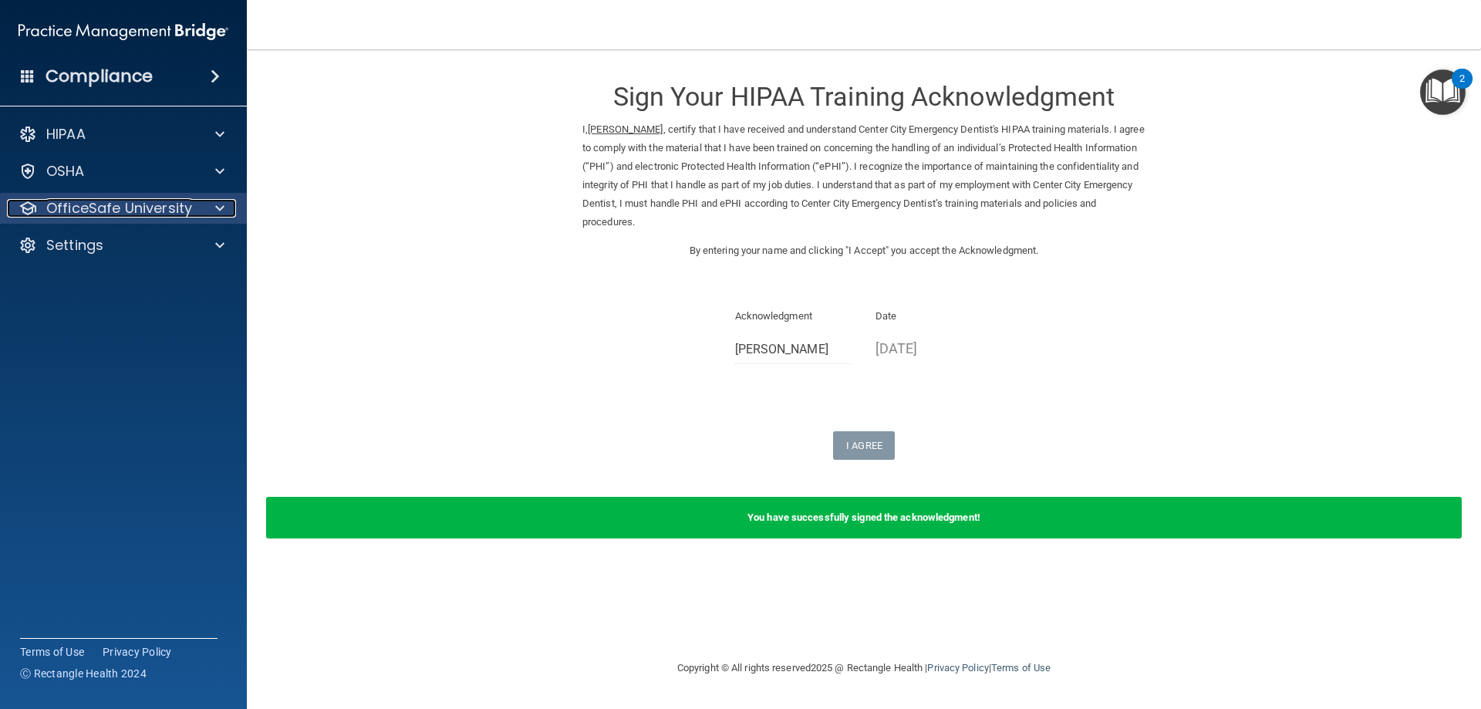
click at [57, 208] on p "OfficeSafe University" at bounding box center [119, 208] width 146 height 19
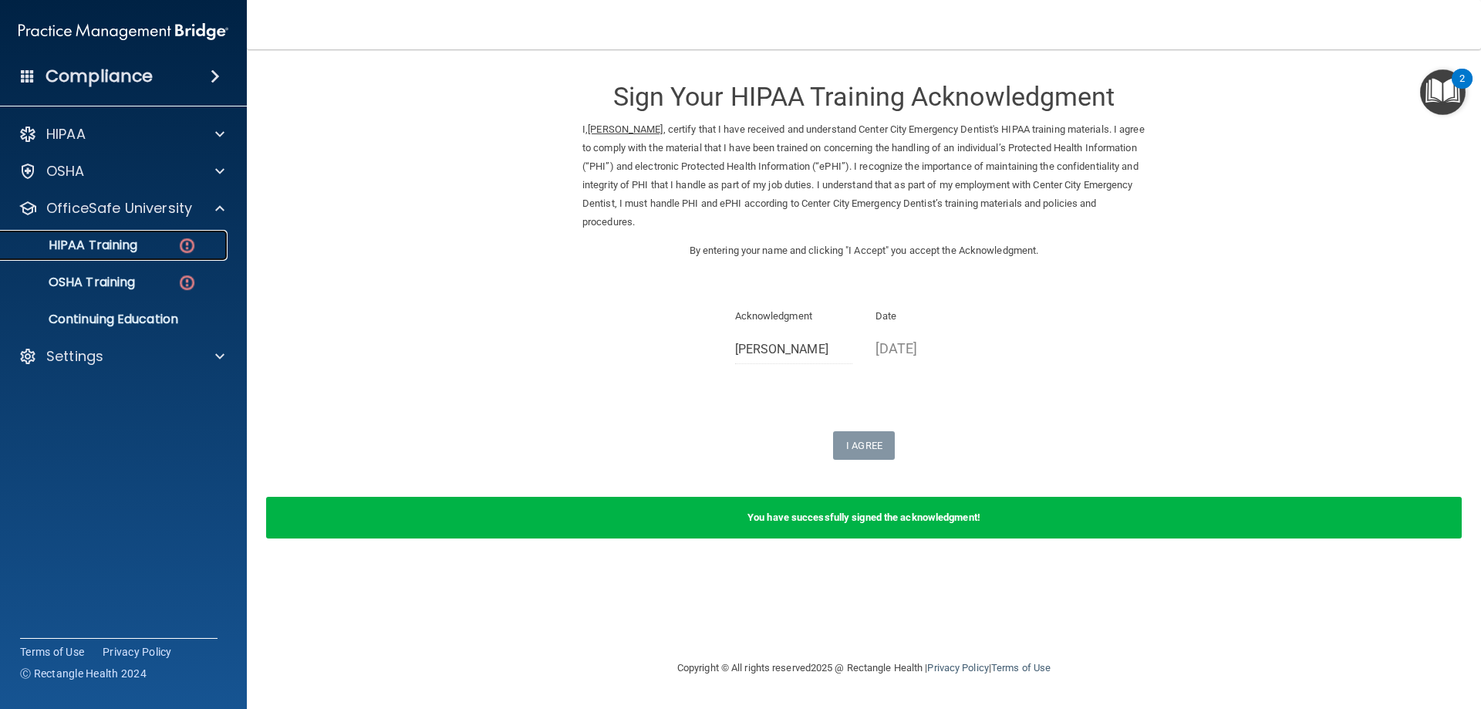
click at [155, 247] on div "HIPAA Training" at bounding box center [115, 245] width 211 height 15
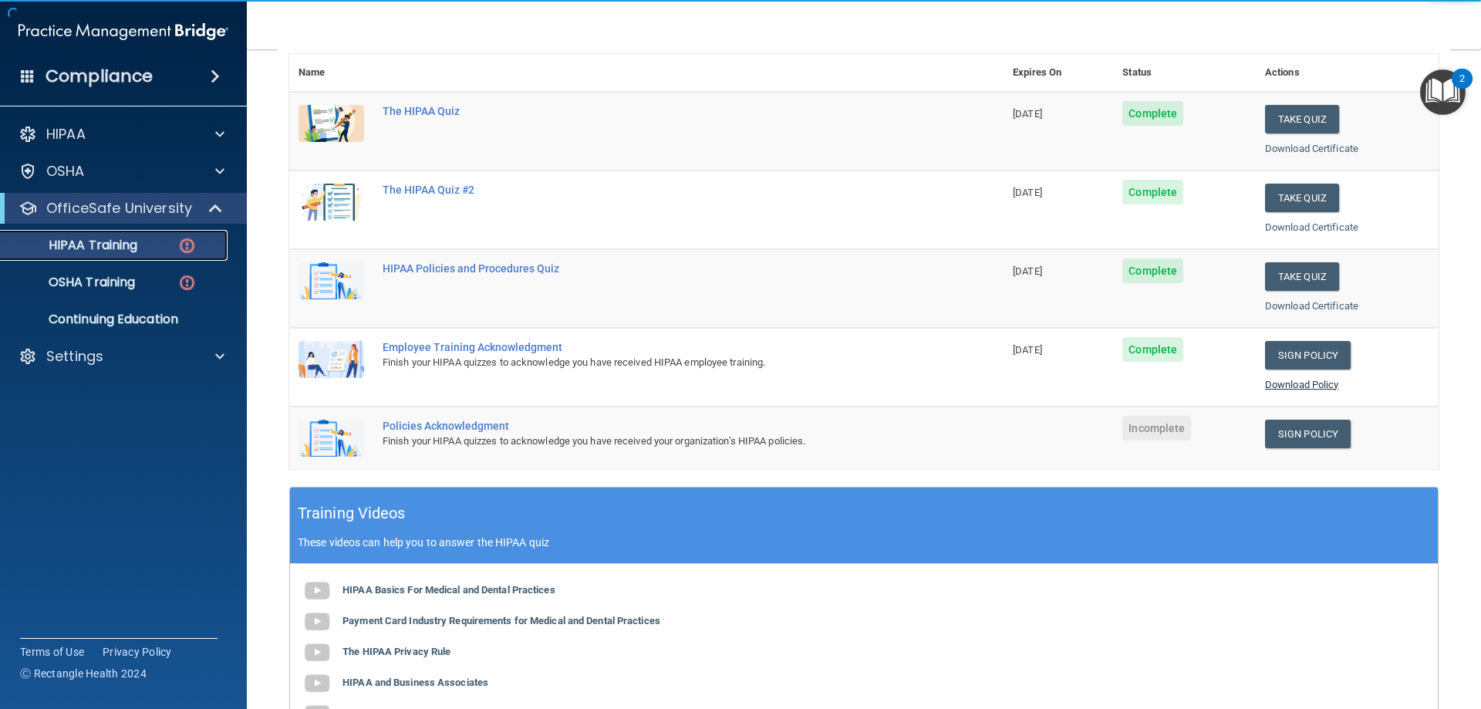
scroll to position [231, 0]
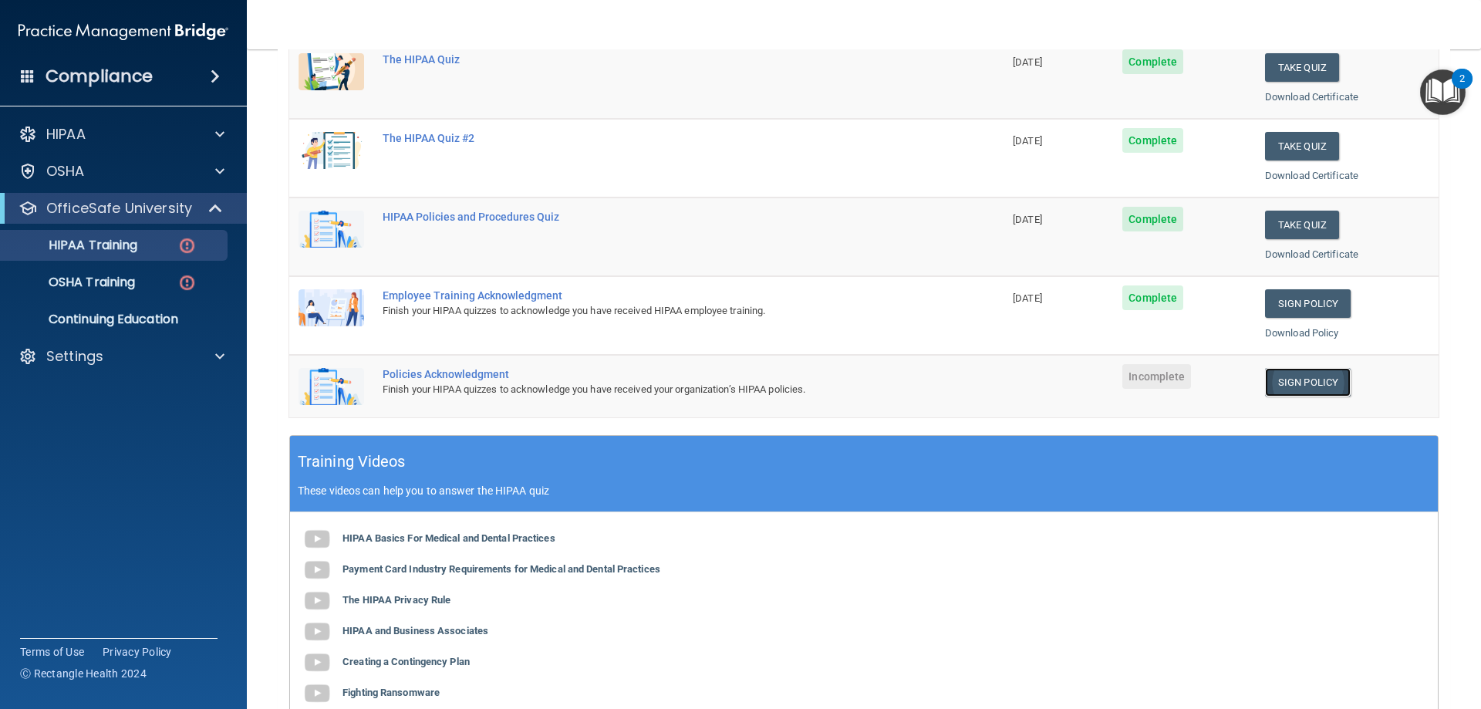
click at [1339, 393] on link "Sign Policy" at bounding box center [1308, 382] width 86 height 29
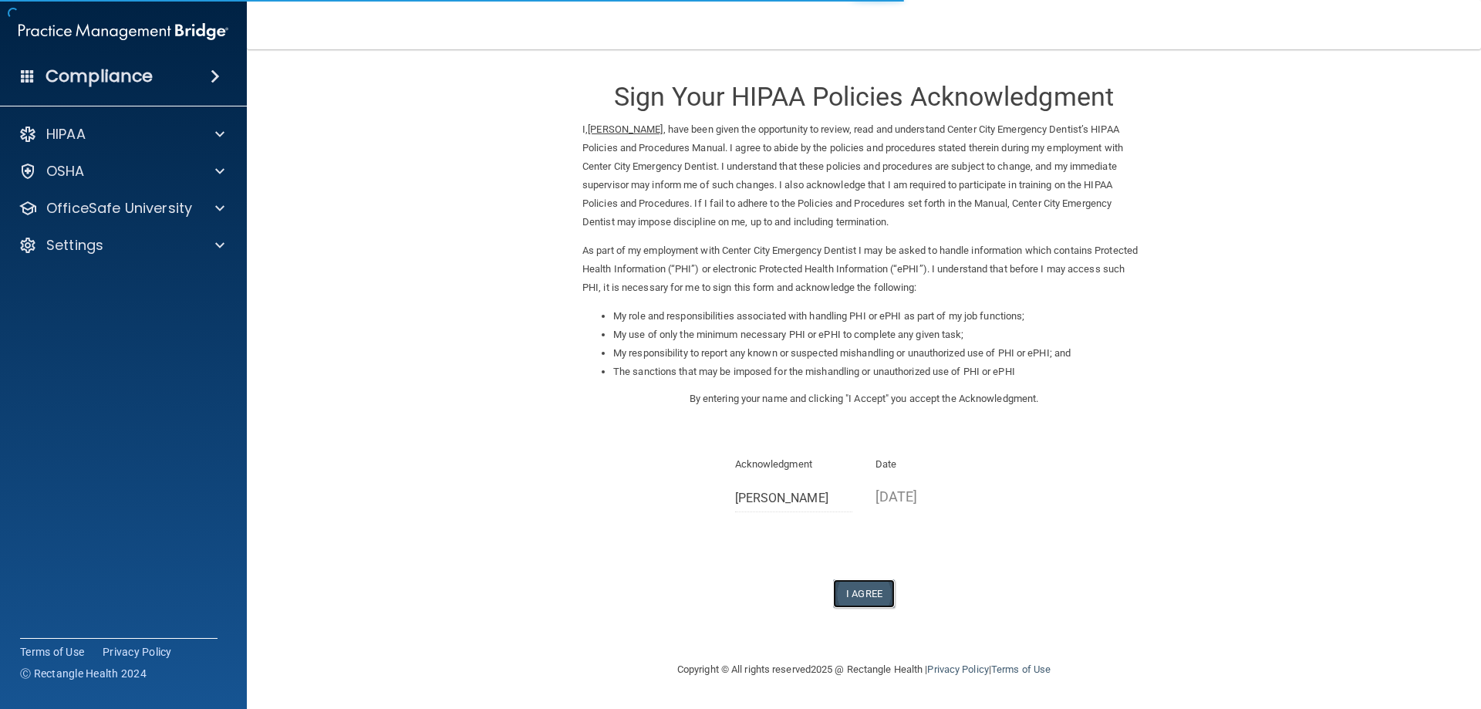
click at [853, 598] on button "I Agree" at bounding box center [864, 593] width 62 height 29
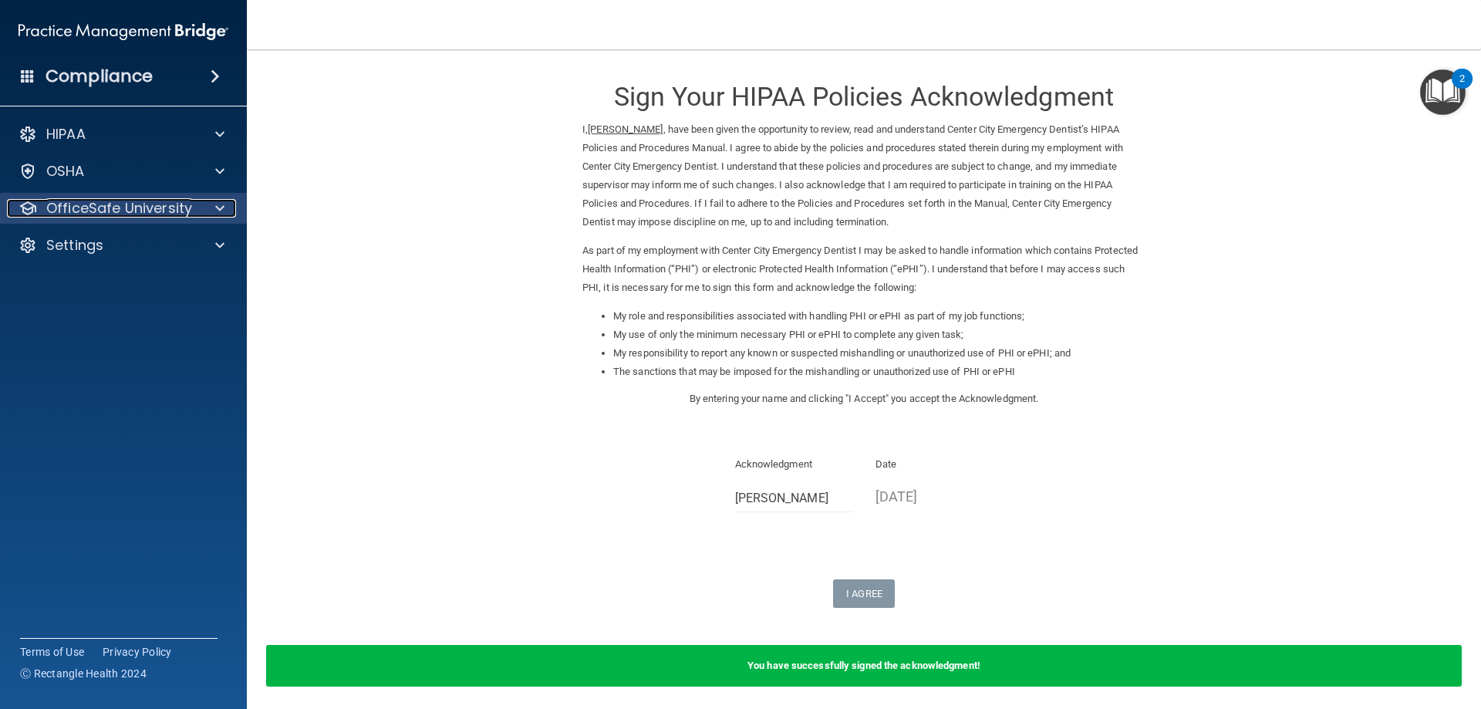
click at [65, 204] on p "OfficeSafe University" at bounding box center [119, 208] width 146 height 19
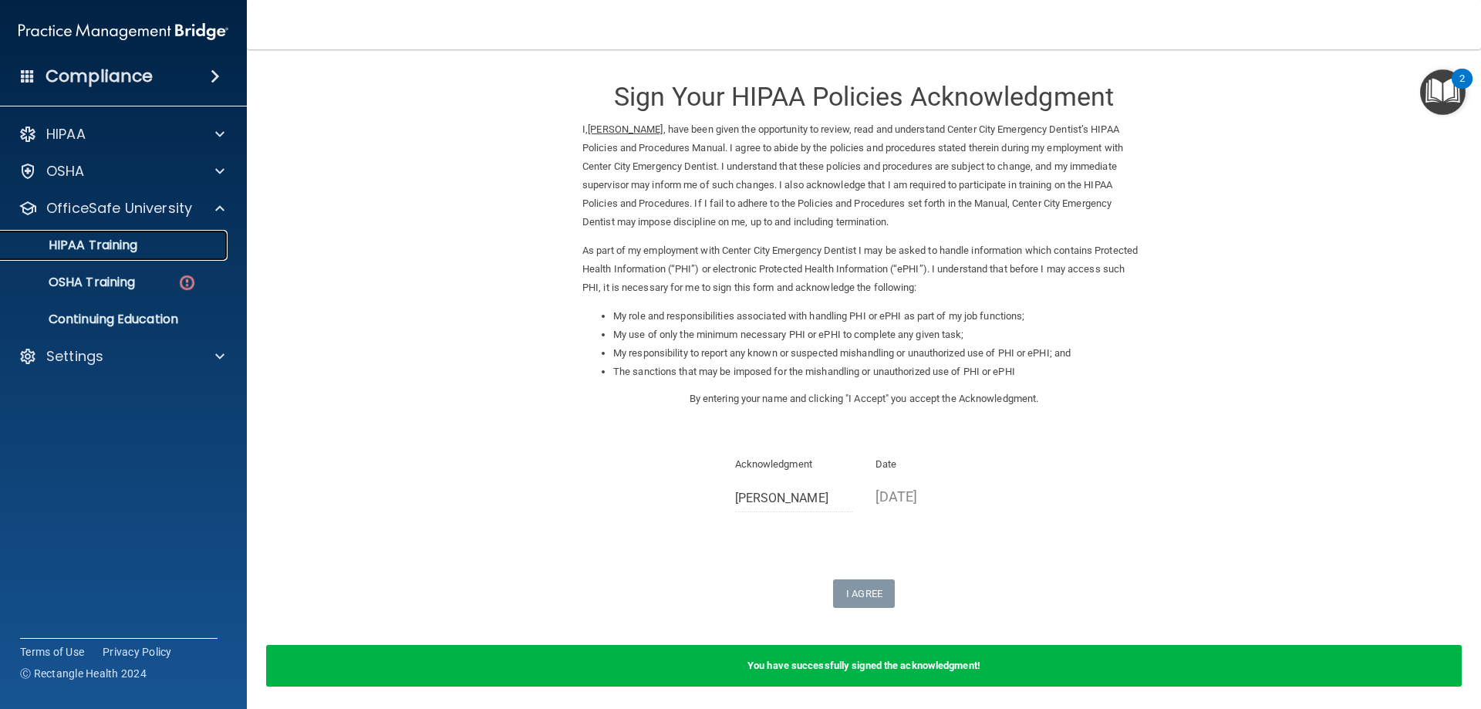
click at [113, 252] on p "HIPAA Training" at bounding box center [73, 245] width 127 height 15
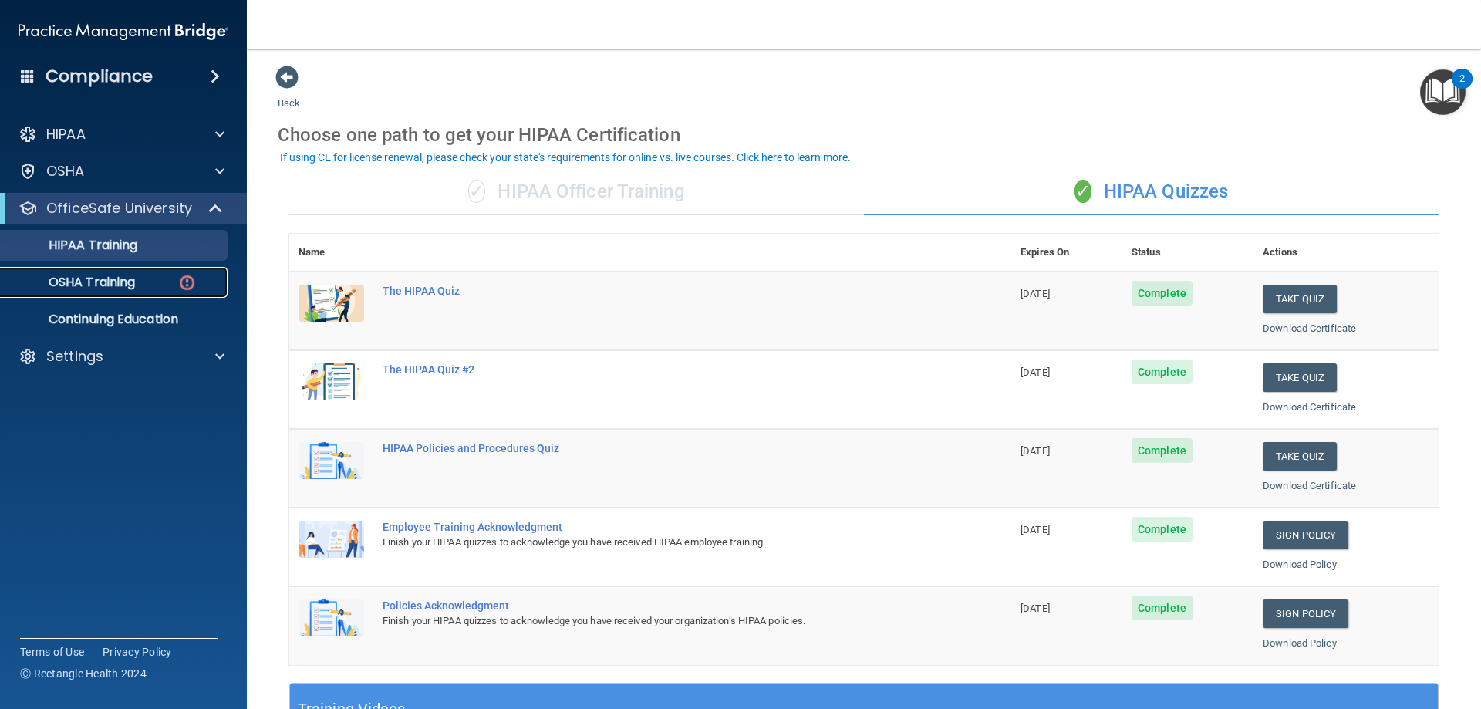
click at [159, 292] on link "OSHA Training" at bounding box center [106, 282] width 243 height 31
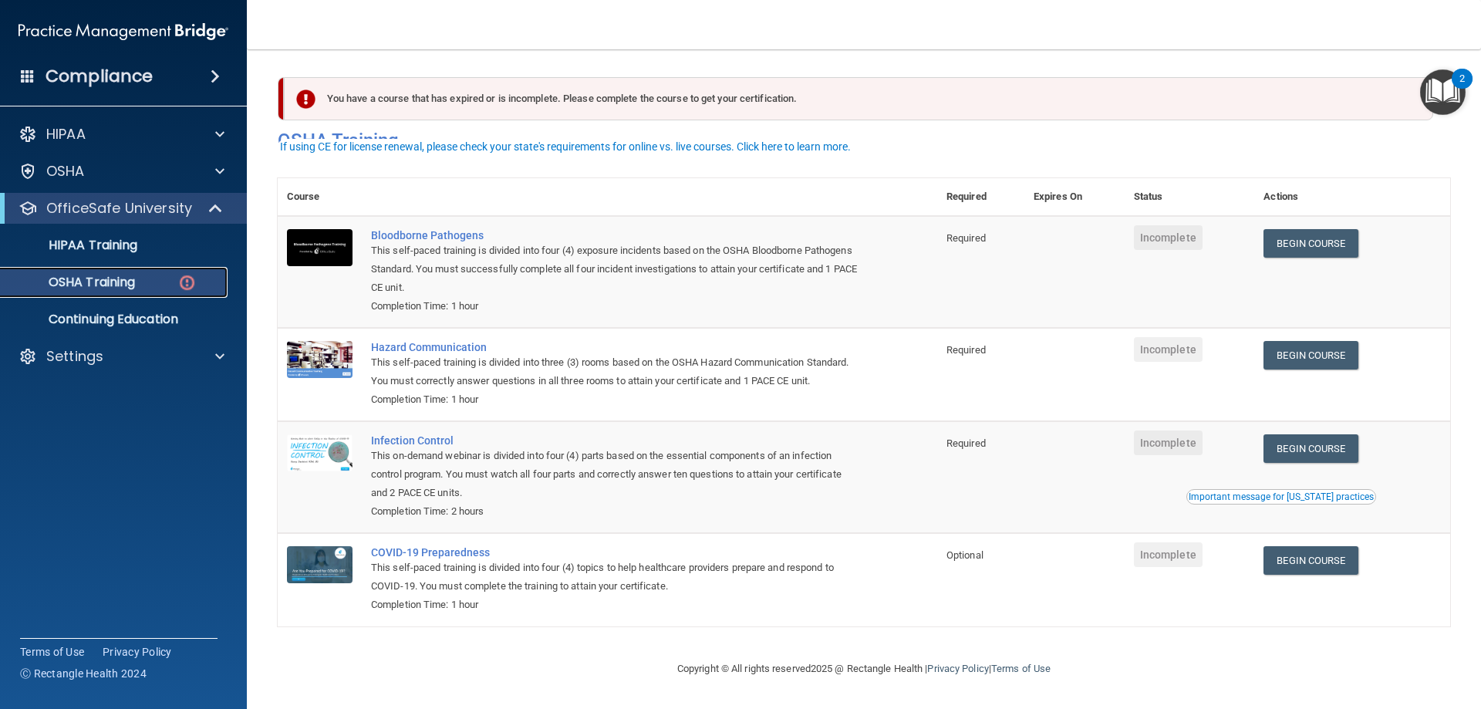
scroll to position [19, 0]
click at [1321, 229] on link "Begin Course" at bounding box center [1311, 243] width 94 height 29
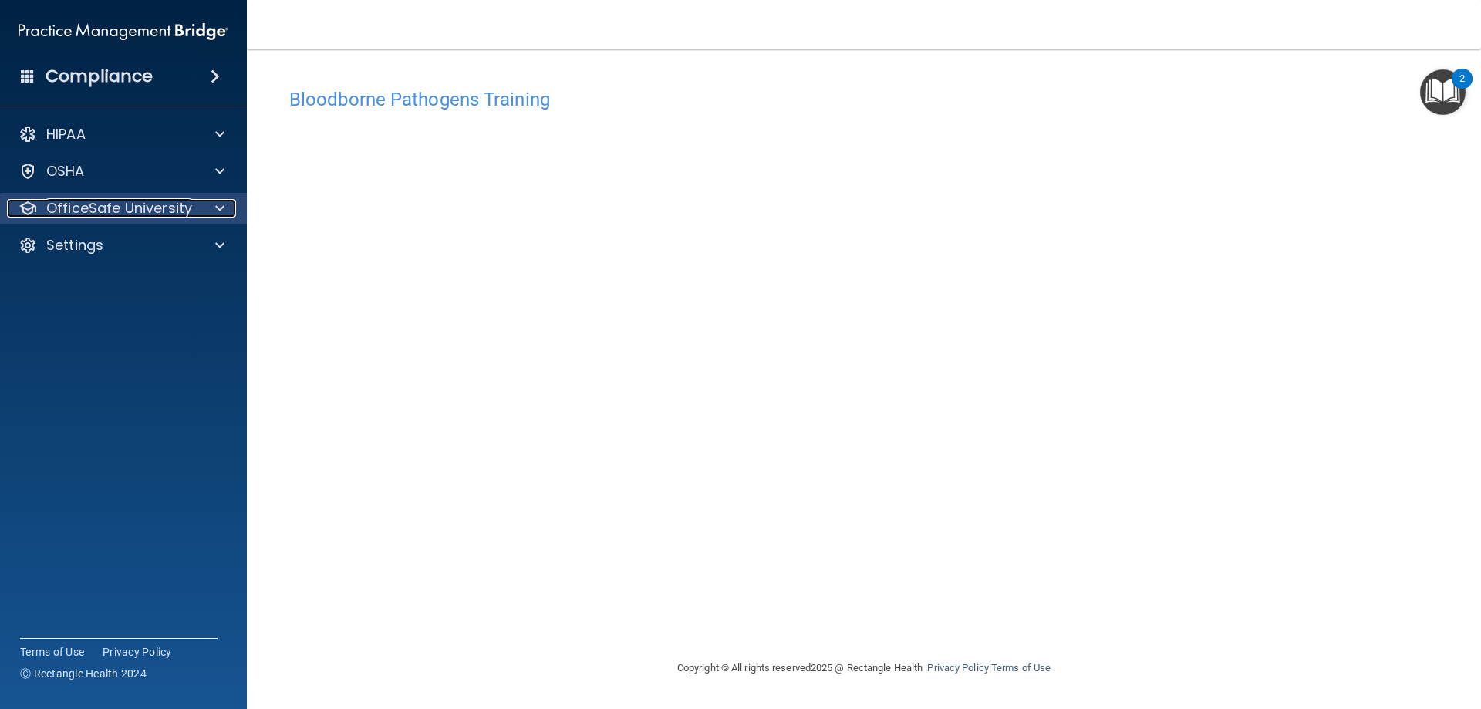
click at [125, 201] on p "OfficeSafe University" at bounding box center [119, 208] width 146 height 19
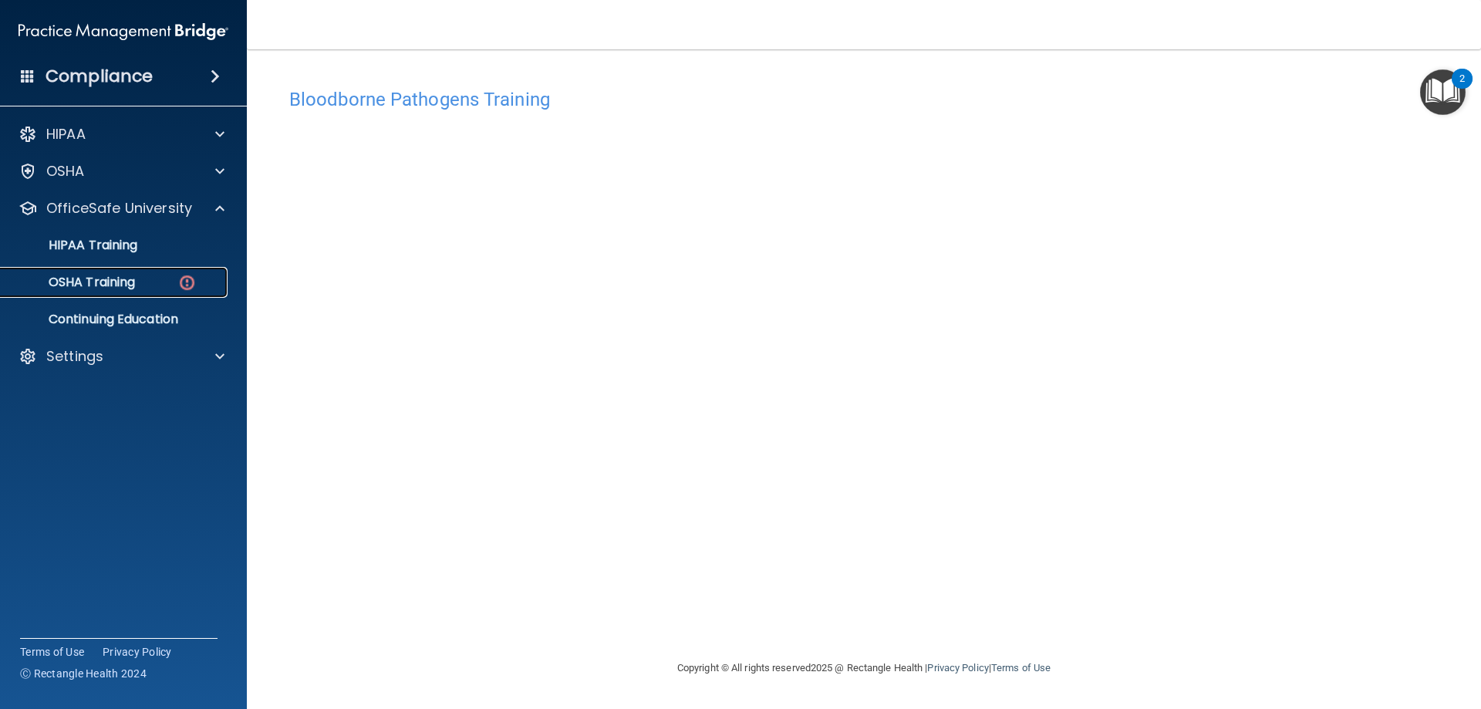
click at [152, 277] on div "OSHA Training" at bounding box center [115, 282] width 211 height 15
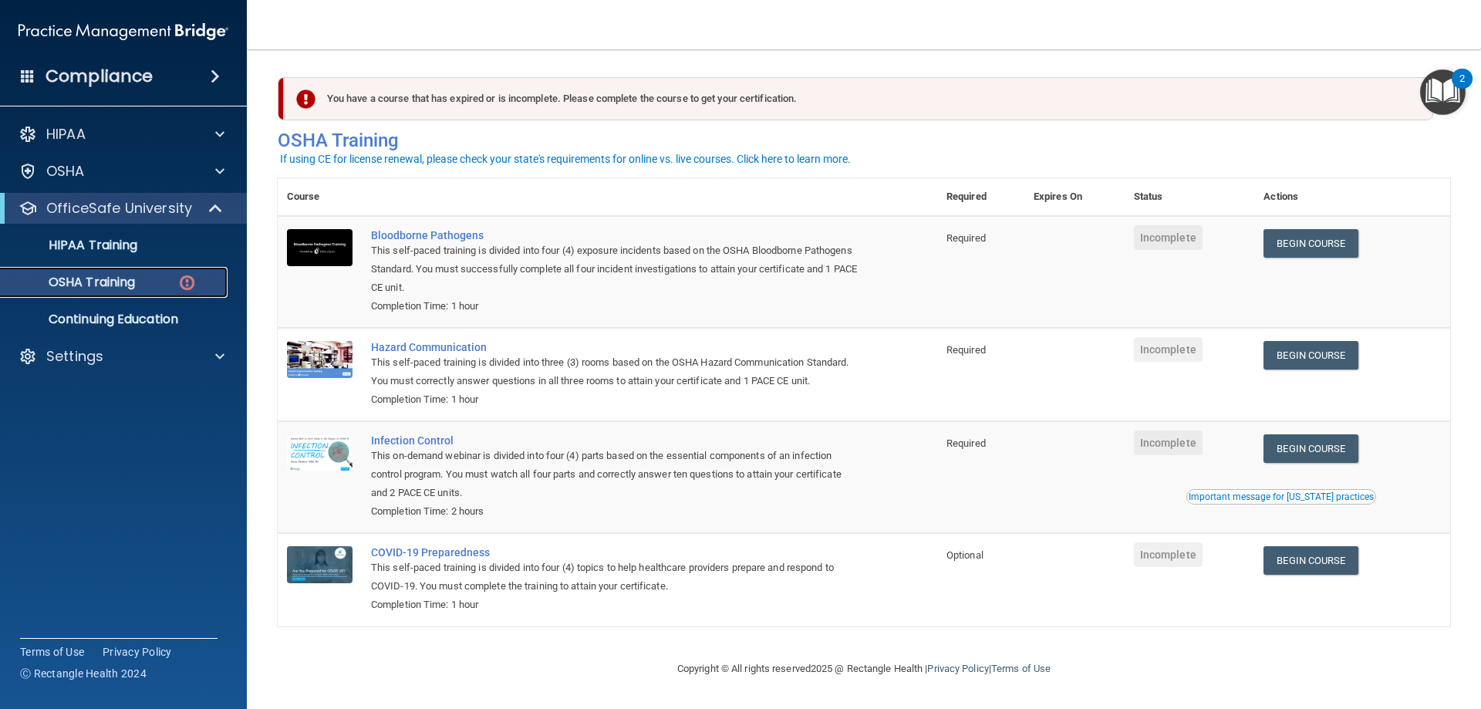
scroll to position [19, 0]
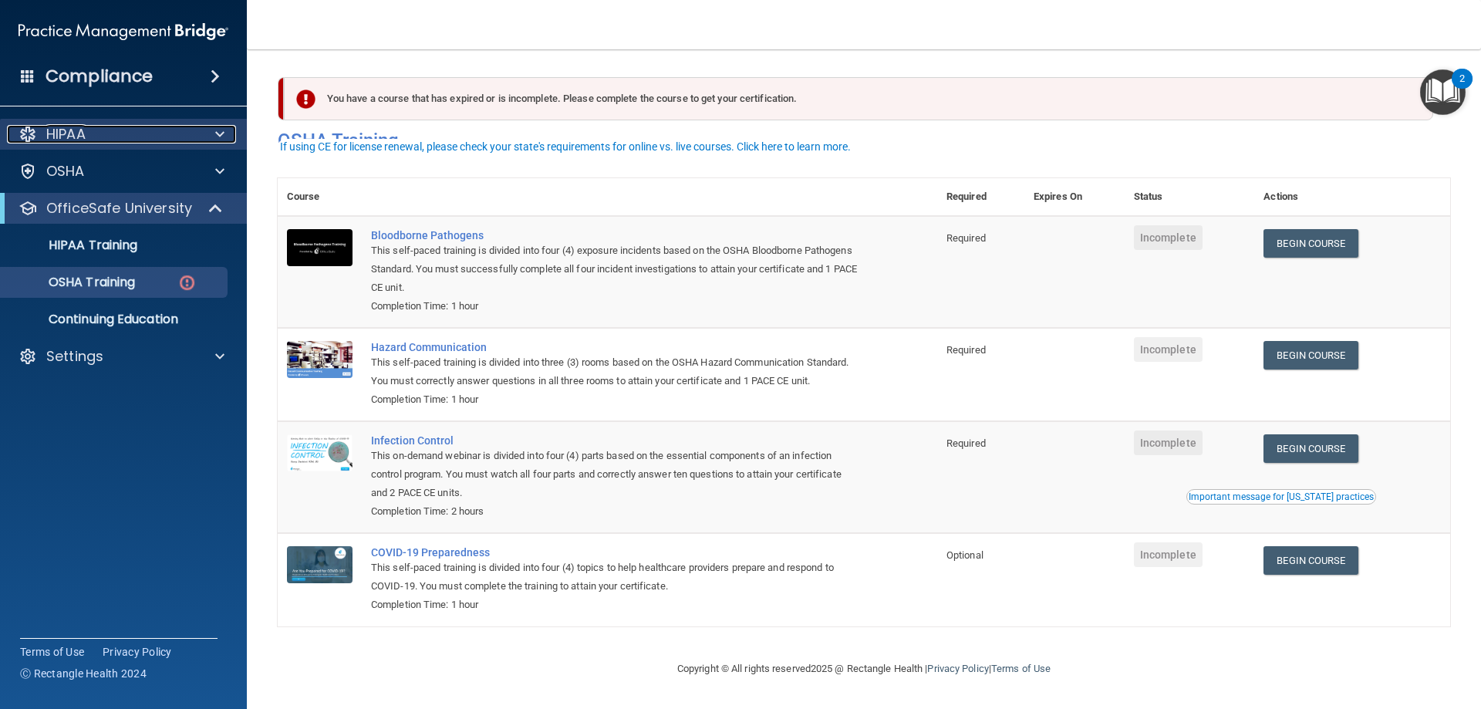
click at [130, 130] on div "HIPAA" at bounding box center [102, 134] width 191 height 19
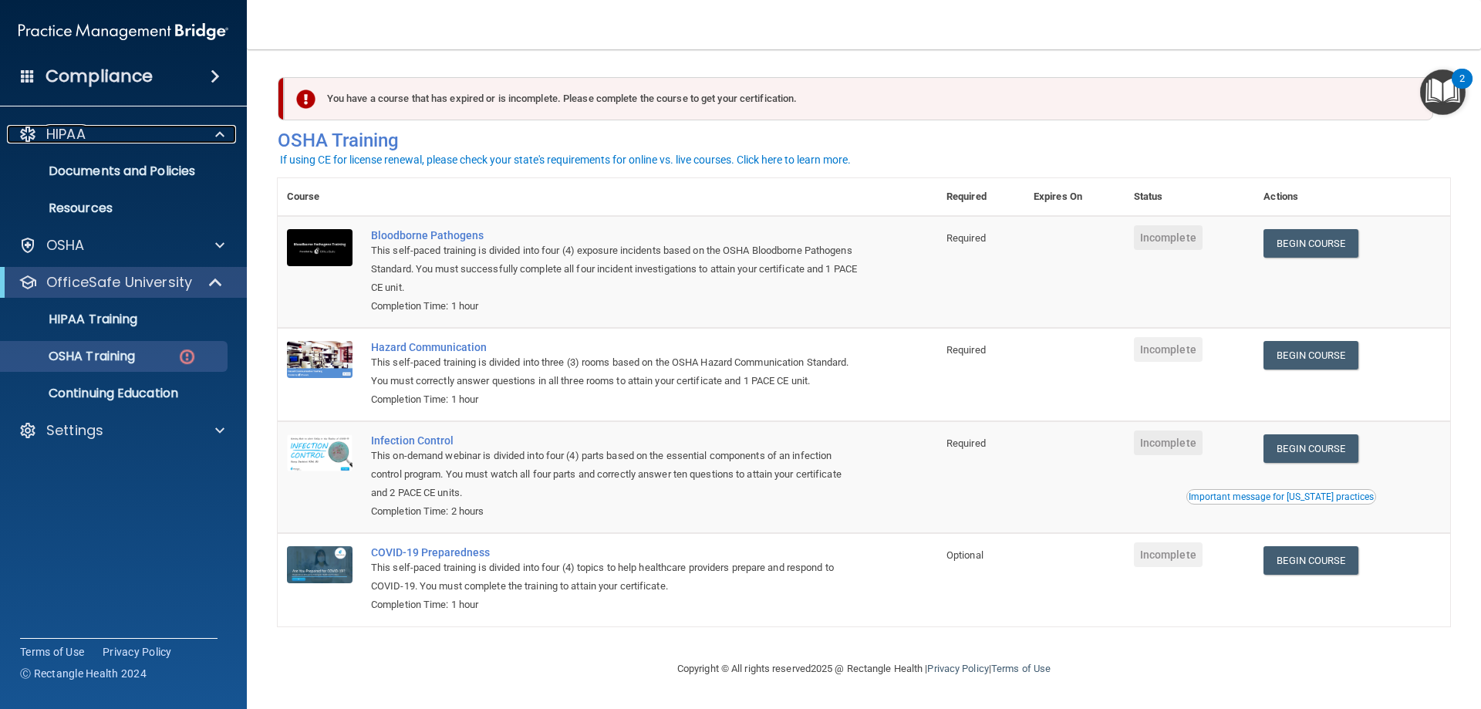
scroll to position [0, 0]
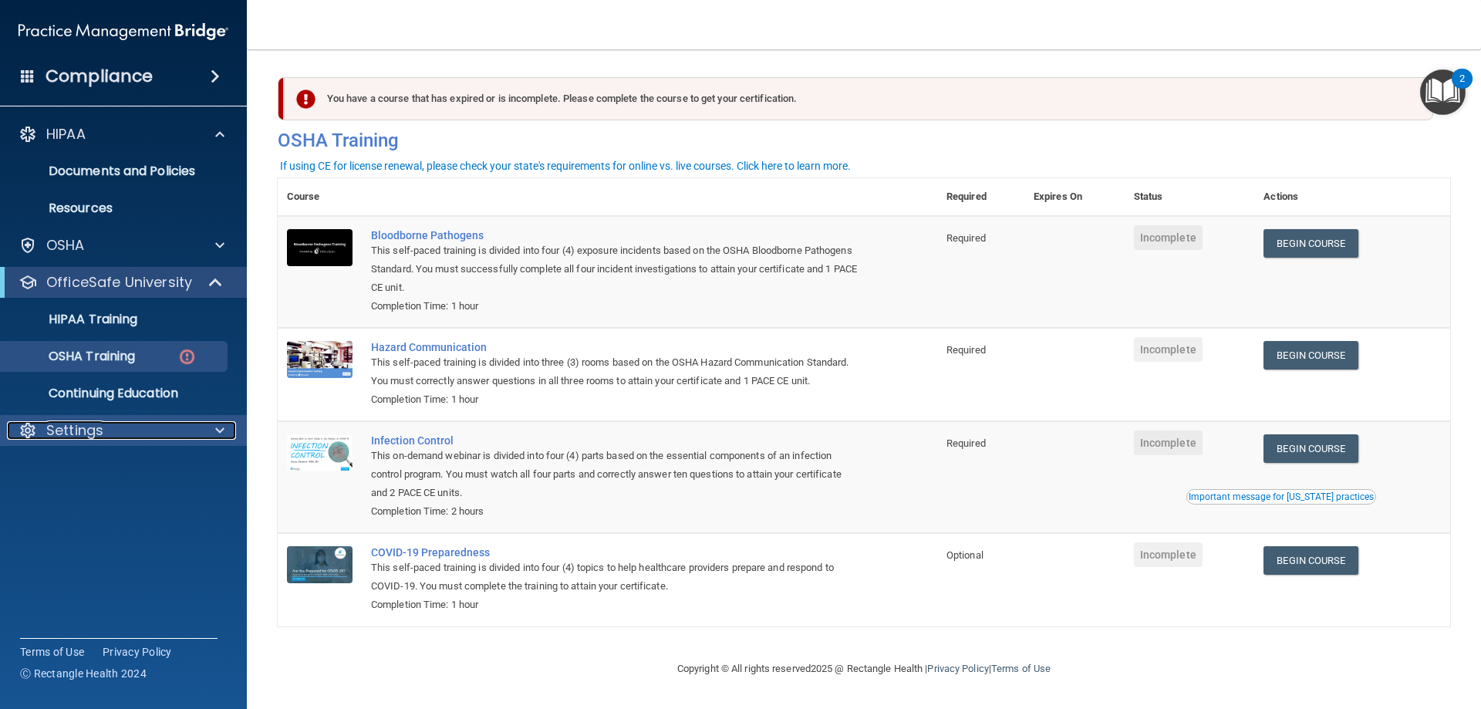
click at [113, 421] on div "Settings" at bounding box center [102, 430] width 191 height 19
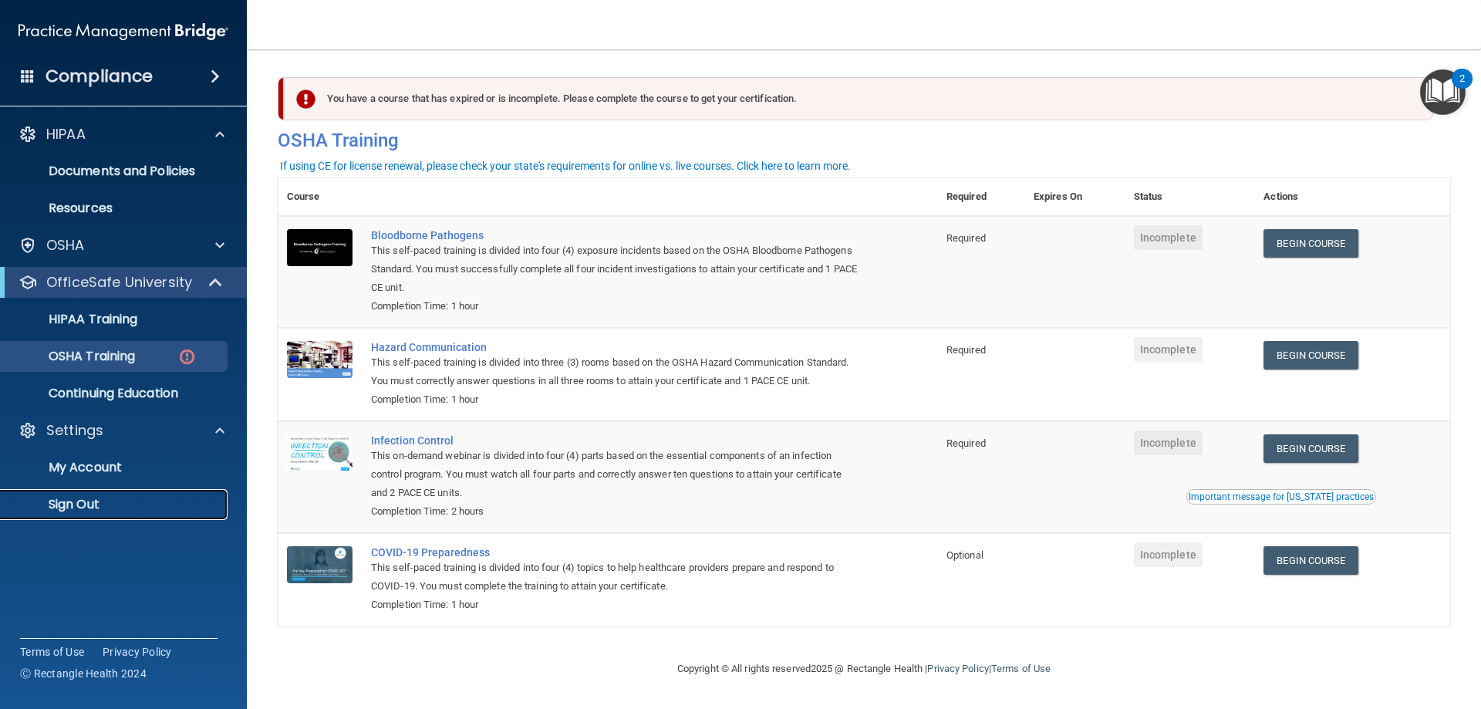
click at [105, 489] on link "Sign Out" at bounding box center [106, 504] width 243 height 31
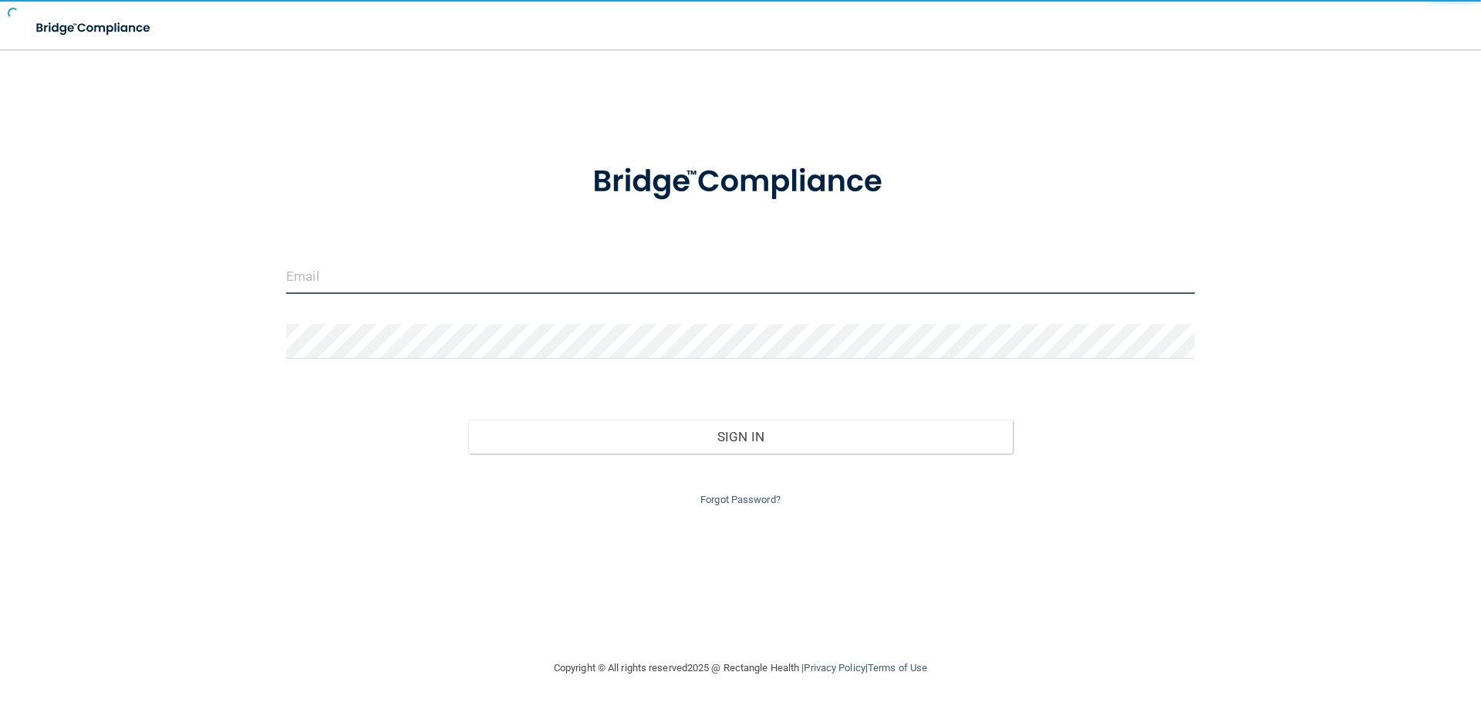
type input "[EMAIL_ADDRESS][DOMAIN_NAME]"
